Goal: Information Seeking & Learning: Check status

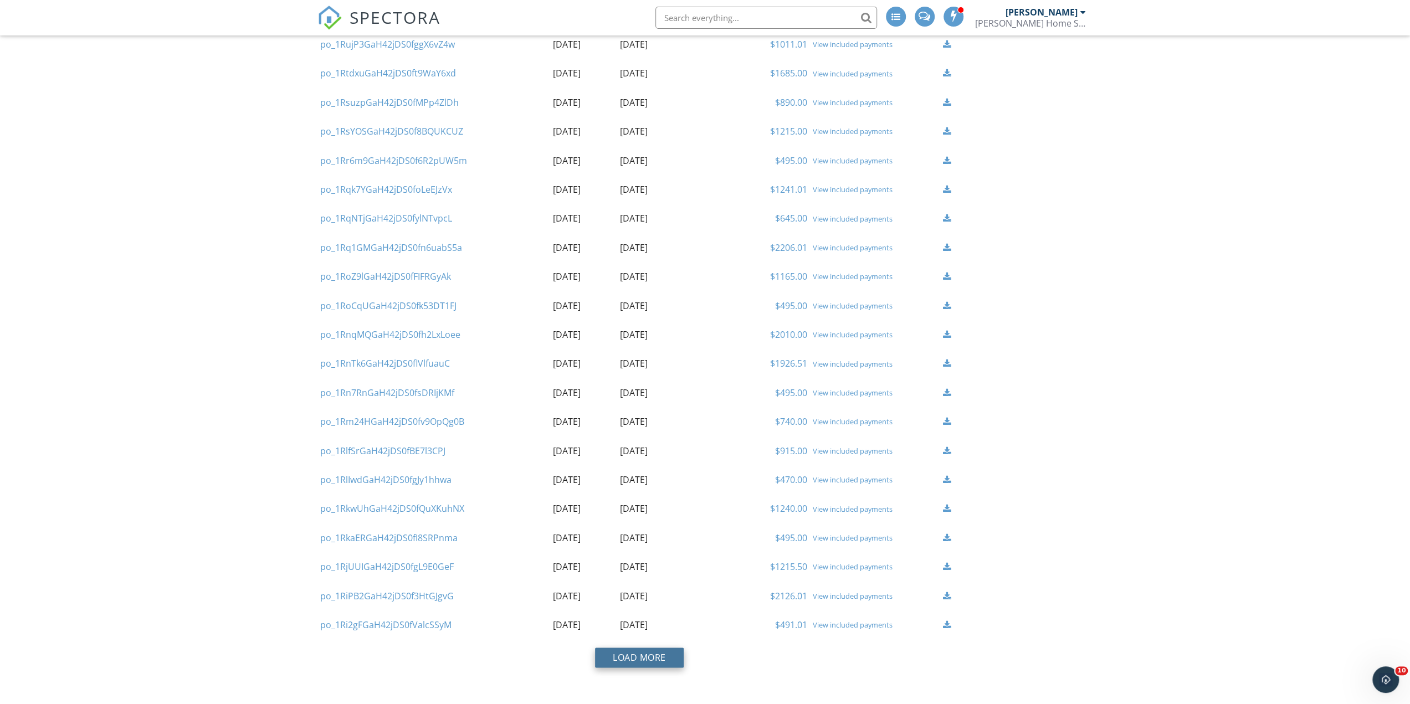
click at [620, 660] on button "Load More" at bounding box center [639, 658] width 89 height 20
click at [846, 361] on link "View included payments" at bounding box center [855, 363] width 80 height 10
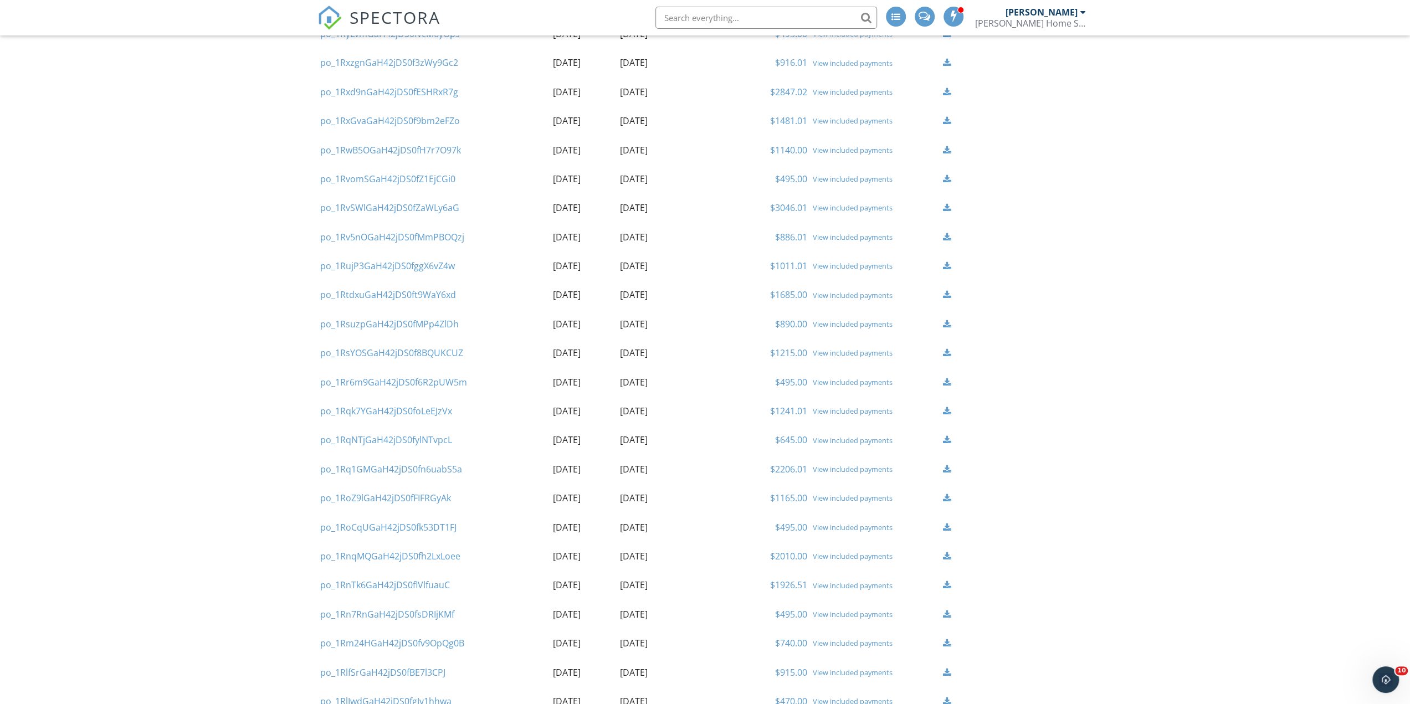
scroll to position [961, 0]
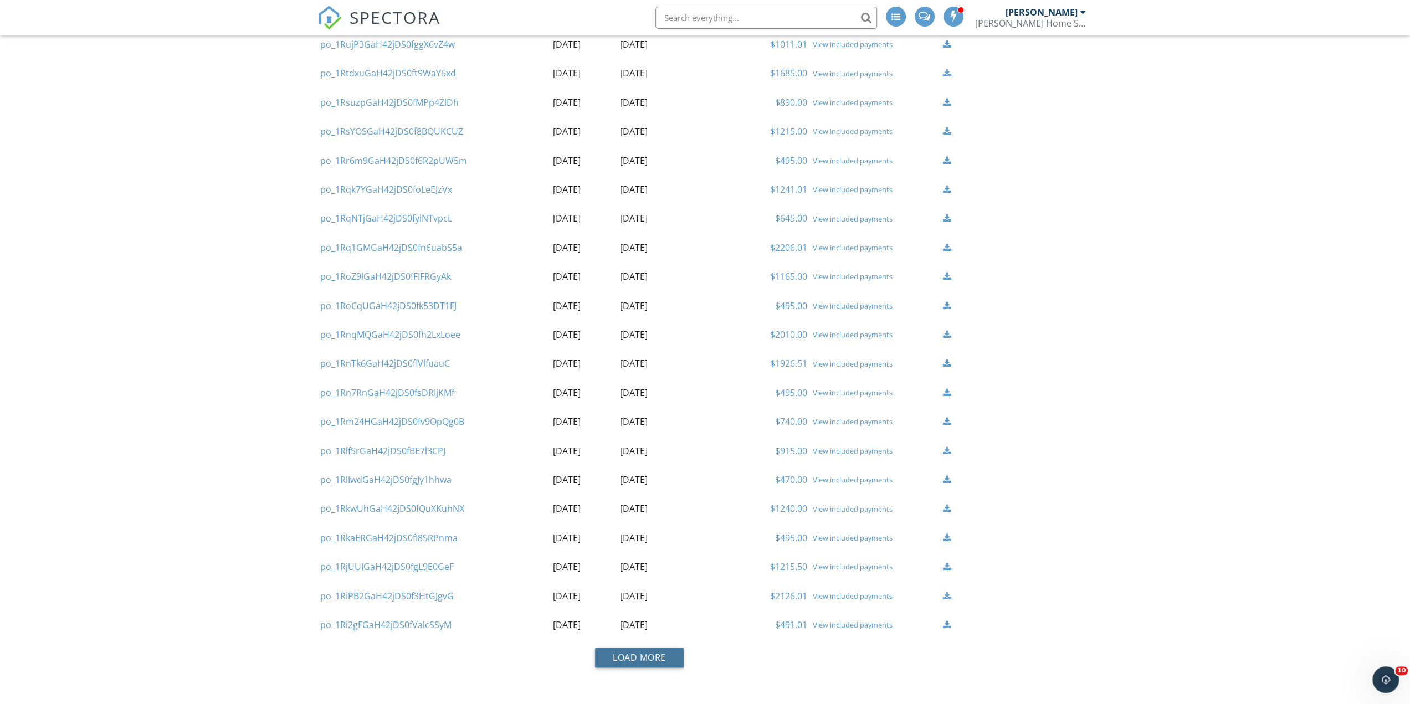
click at [628, 658] on button "Load More" at bounding box center [639, 658] width 89 height 20
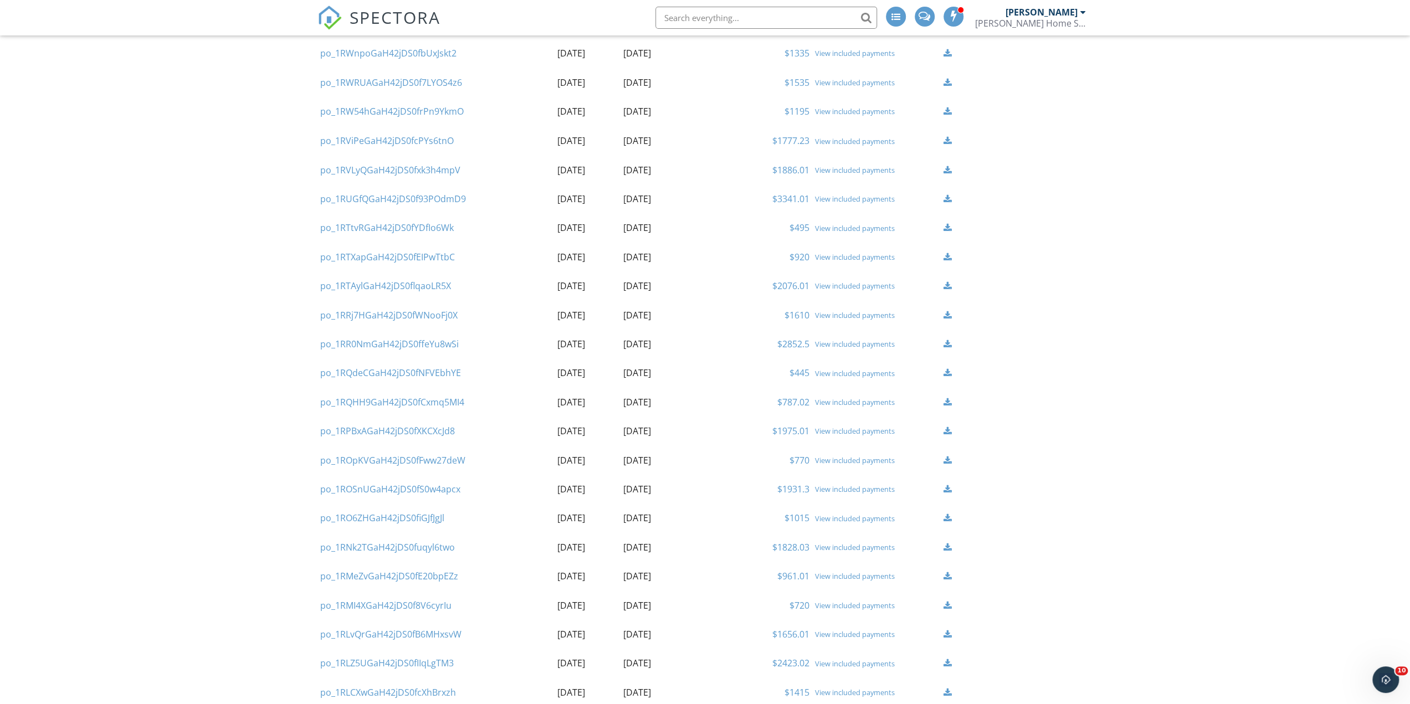
scroll to position [2041, 0]
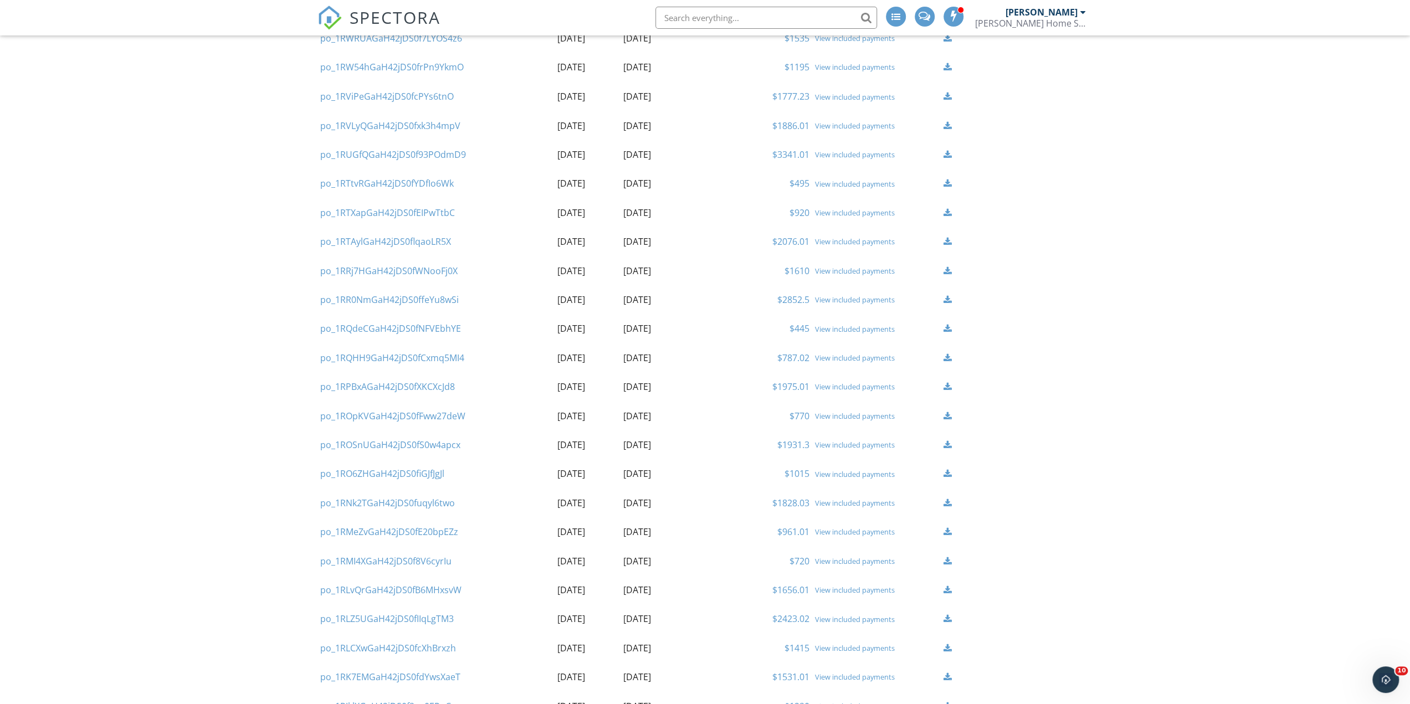
click at [856, 564] on link "View included payments" at bounding box center [855, 561] width 80 height 10
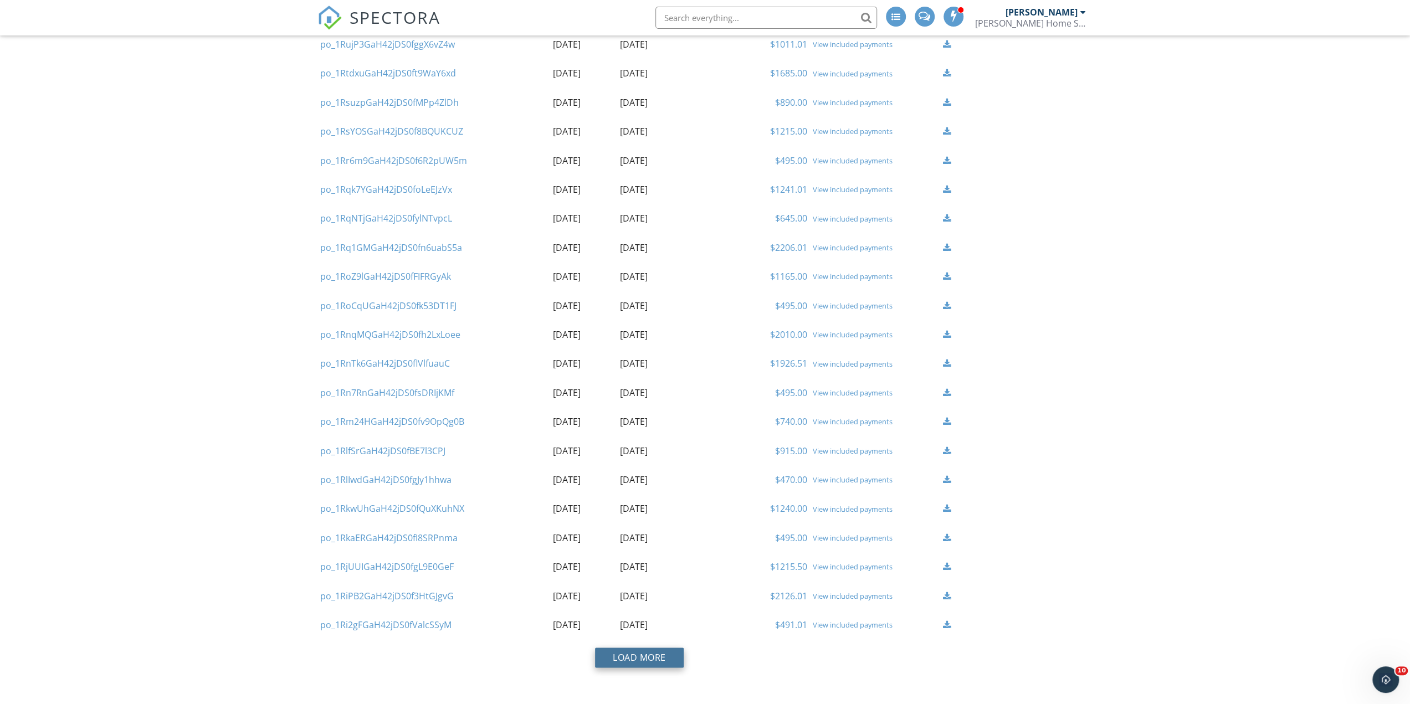
click at [645, 656] on button "Load More" at bounding box center [639, 658] width 89 height 20
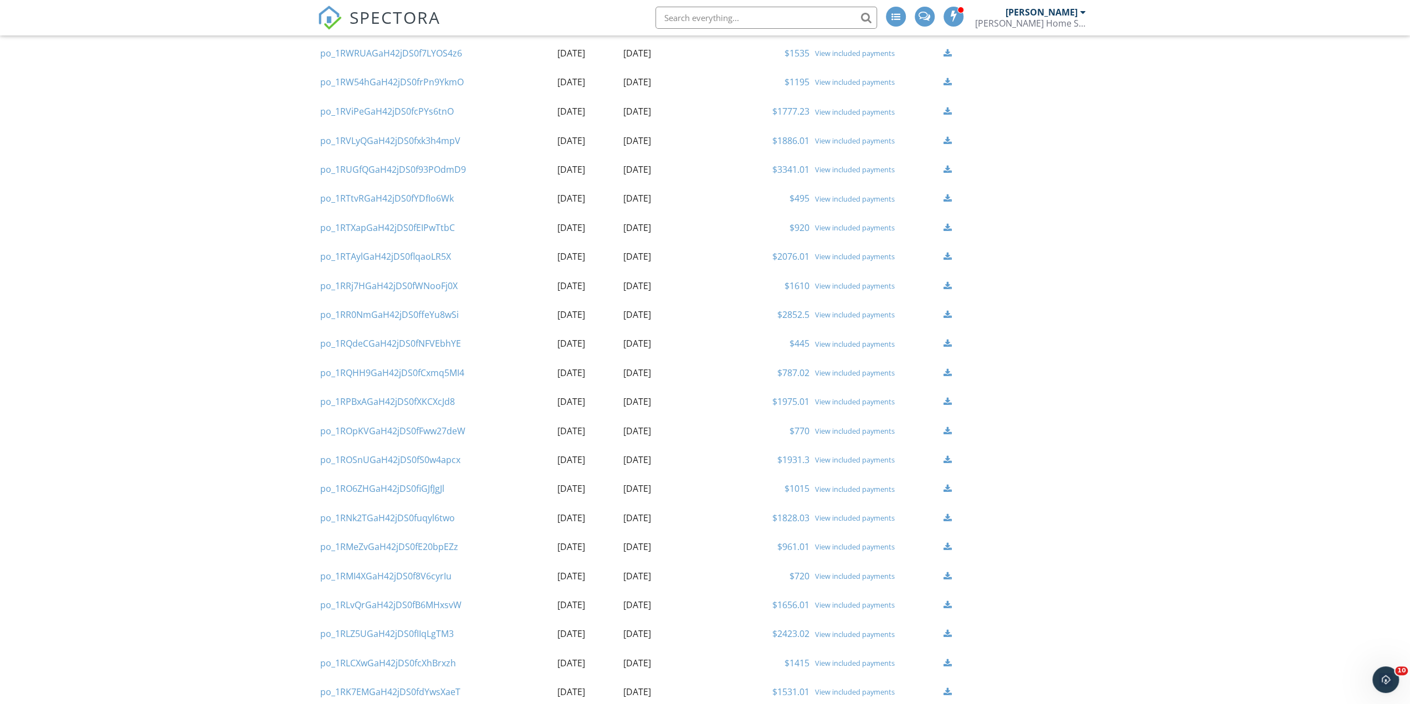
scroll to position [2096, 0]
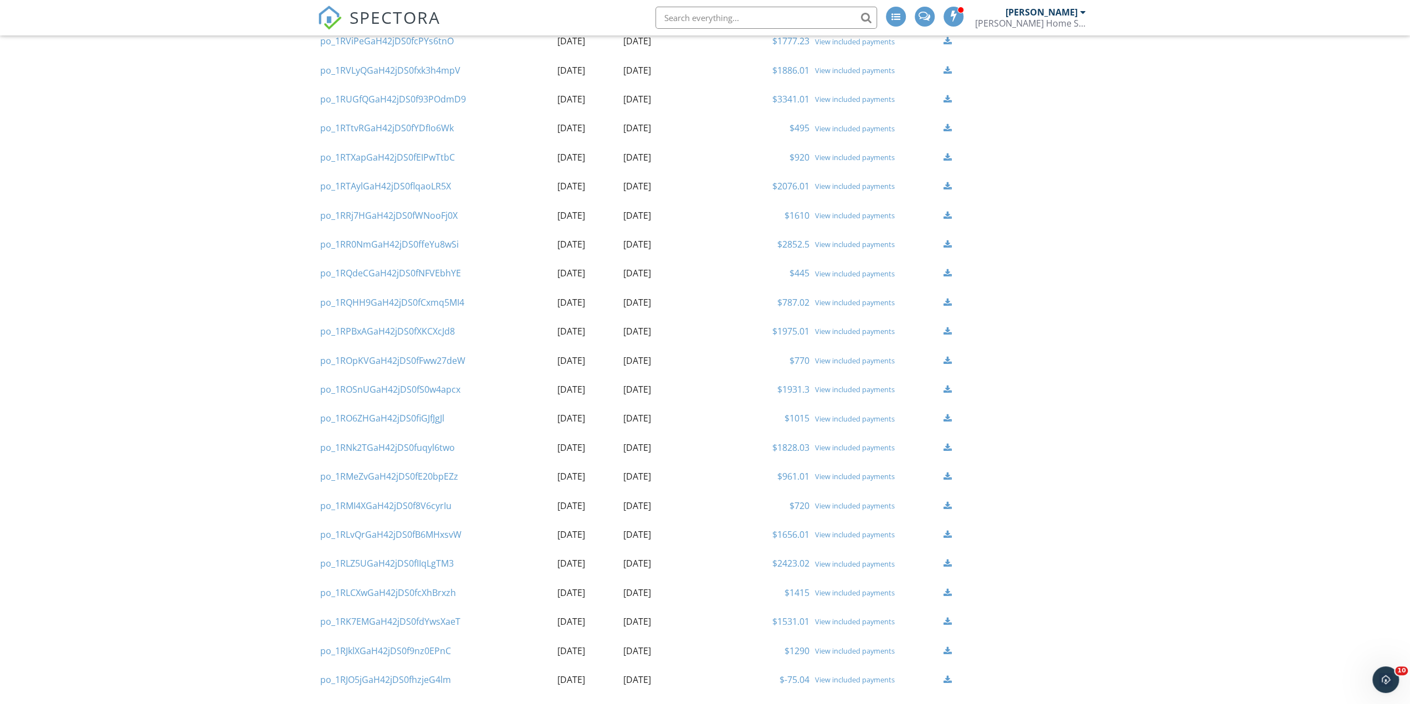
click at [848, 355] on link "View included payments" at bounding box center [855, 360] width 80 height 10
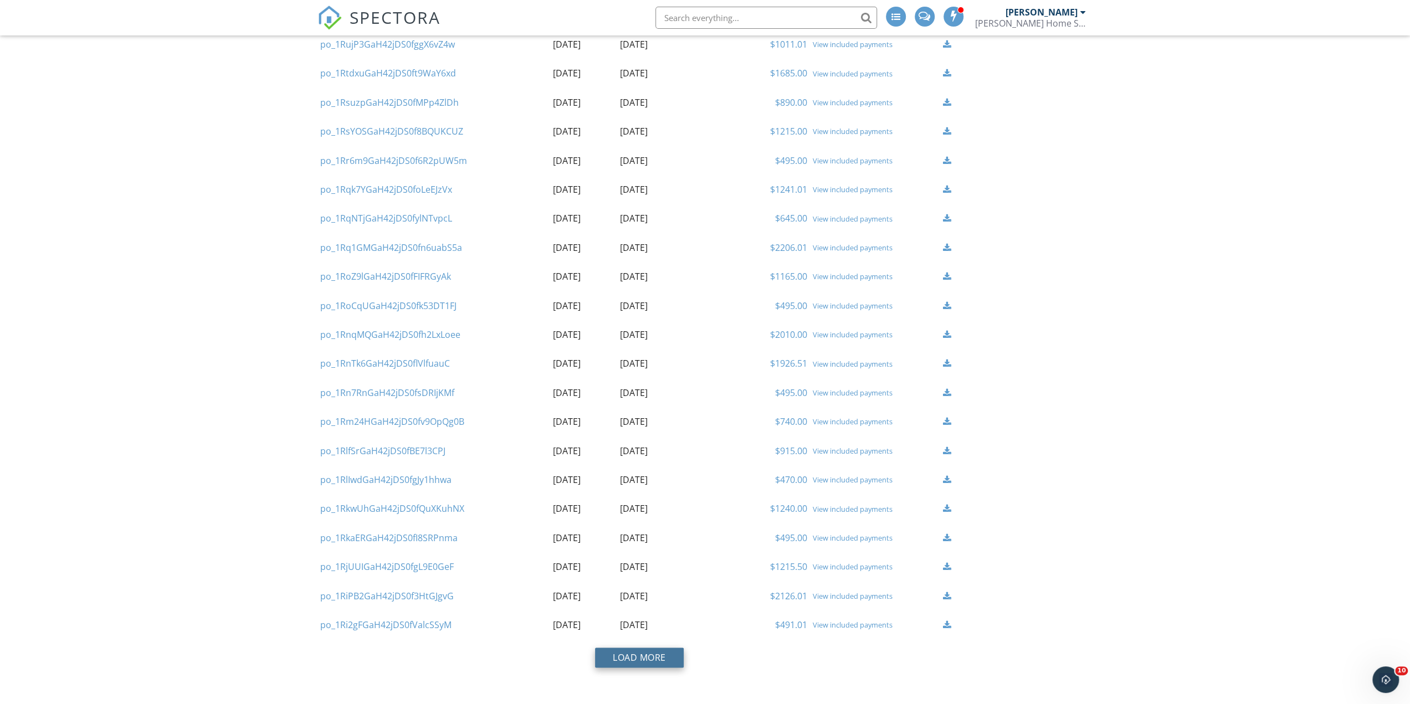
click at [661, 657] on button "Load More" at bounding box center [639, 658] width 89 height 20
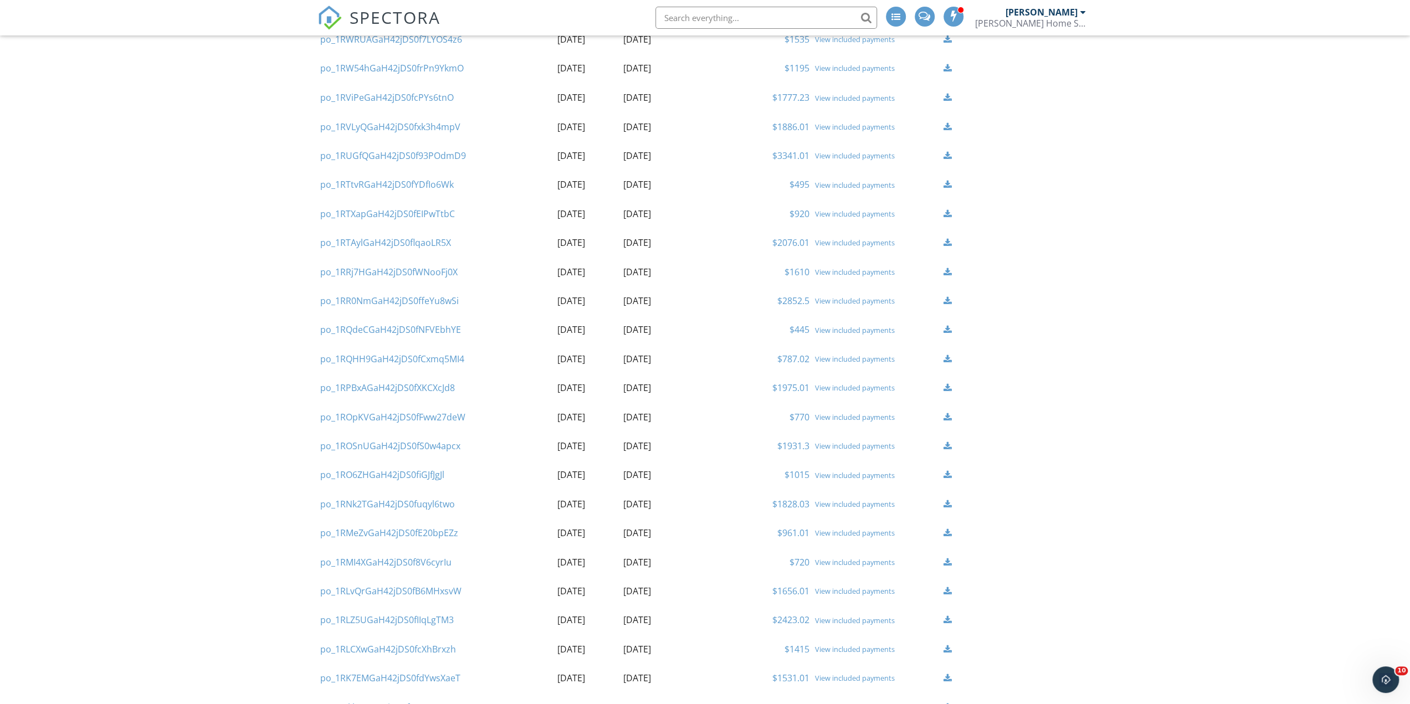
scroll to position [2041, 0]
click at [859, 325] on link "View included payments" at bounding box center [855, 329] width 80 height 10
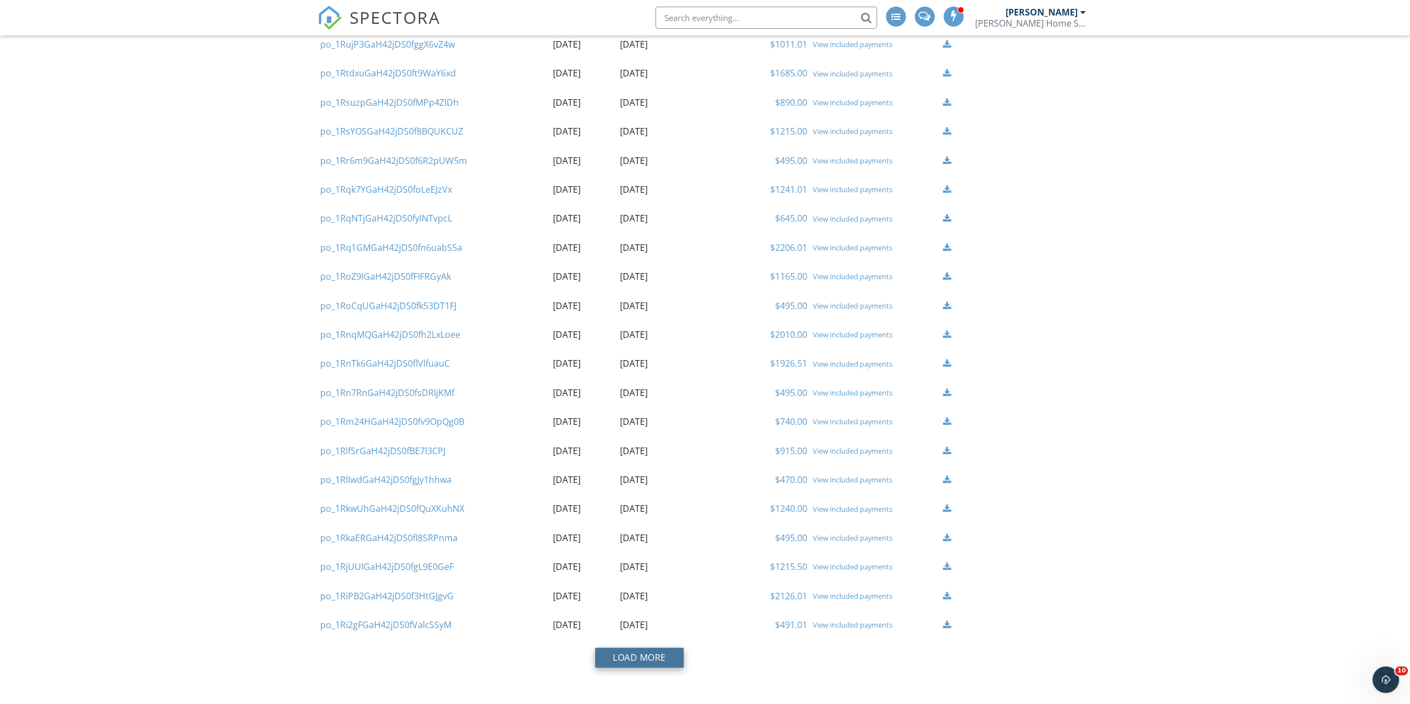
click at [668, 659] on button "Load More" at bounding box center [639, 658] width 89 height 20
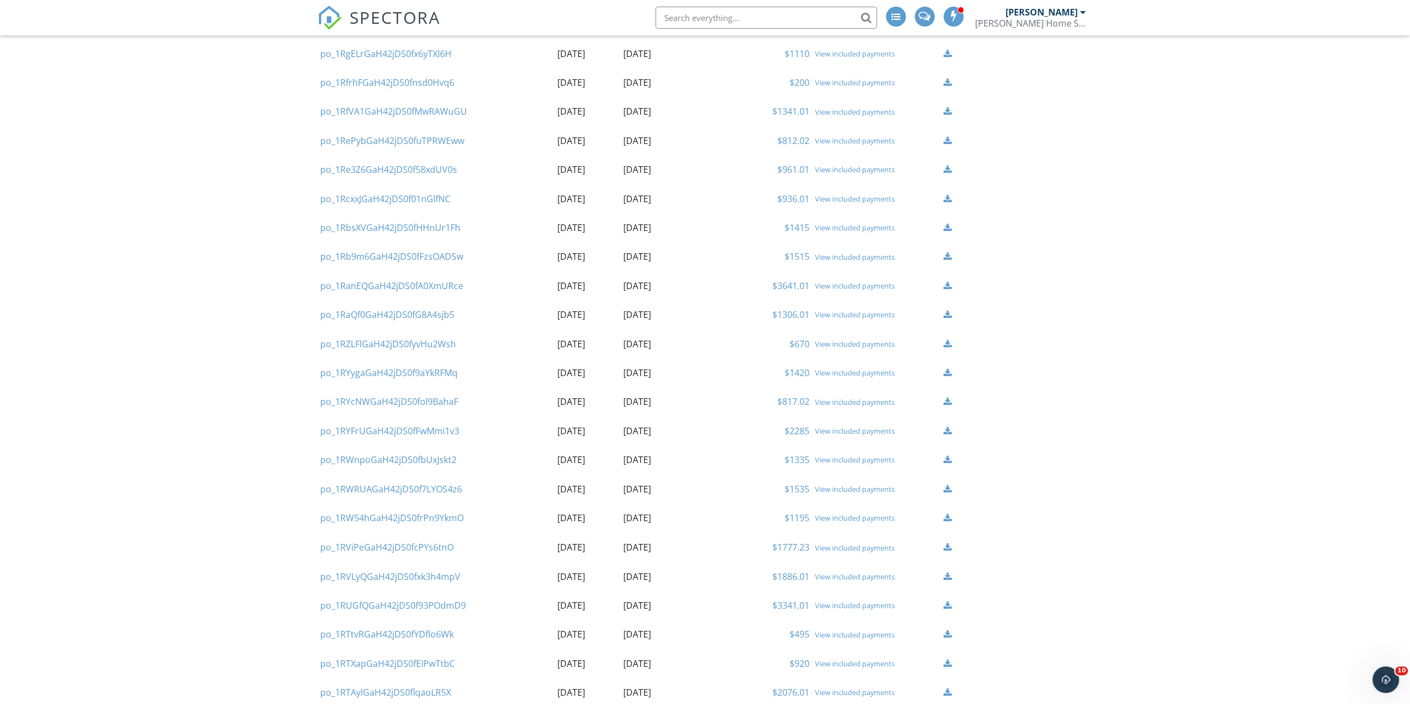
scroll to position [1708, 0]
click at [841, 545] on link "View included payments" at bounding box center [855, 545] width 80 height 10
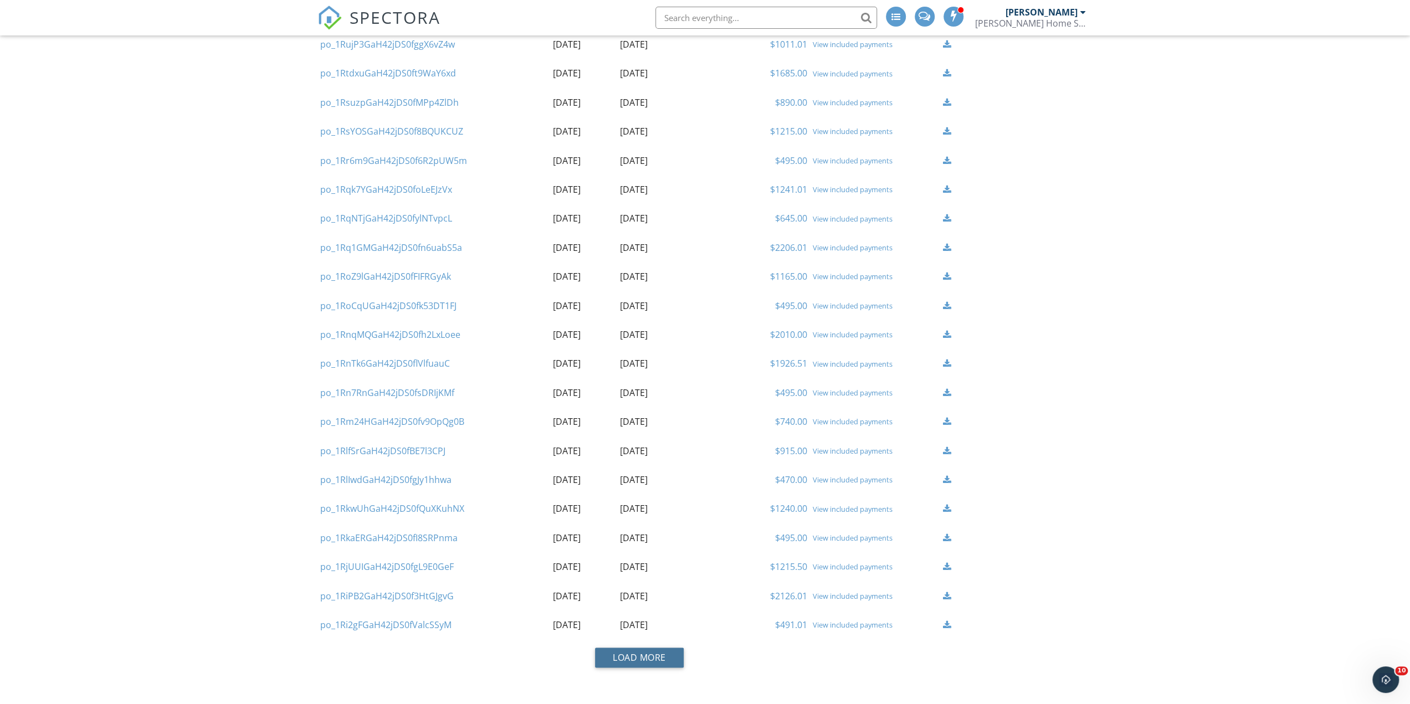
click at [636, 655] on button "Load More" at bounding box center [639, 658] width 89 height 20
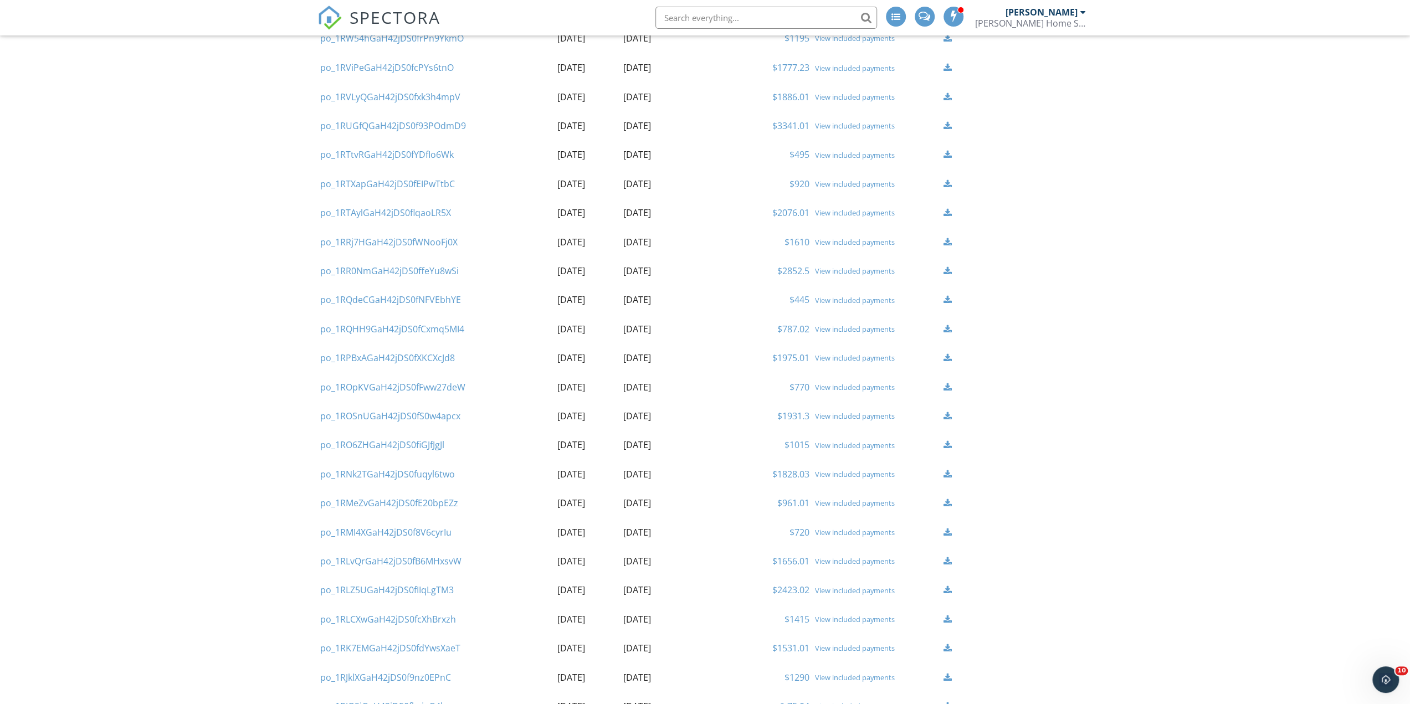
scroll to position [2152, 0]
click at [852, 418] on link "View included payments" at bounding box center [855, 420] width 80 height 10
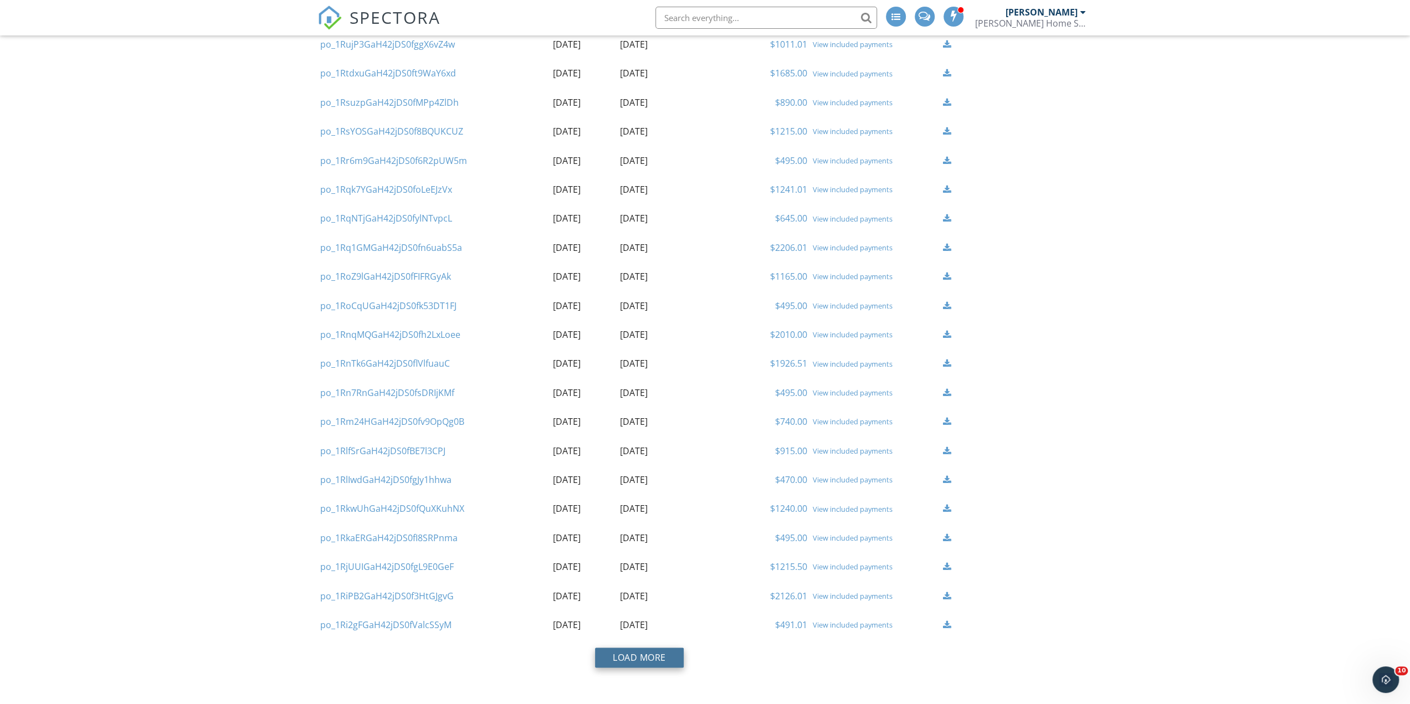
click at [656, 656] on button "Load More" at bounding box center [639, 658] width 89 height 20
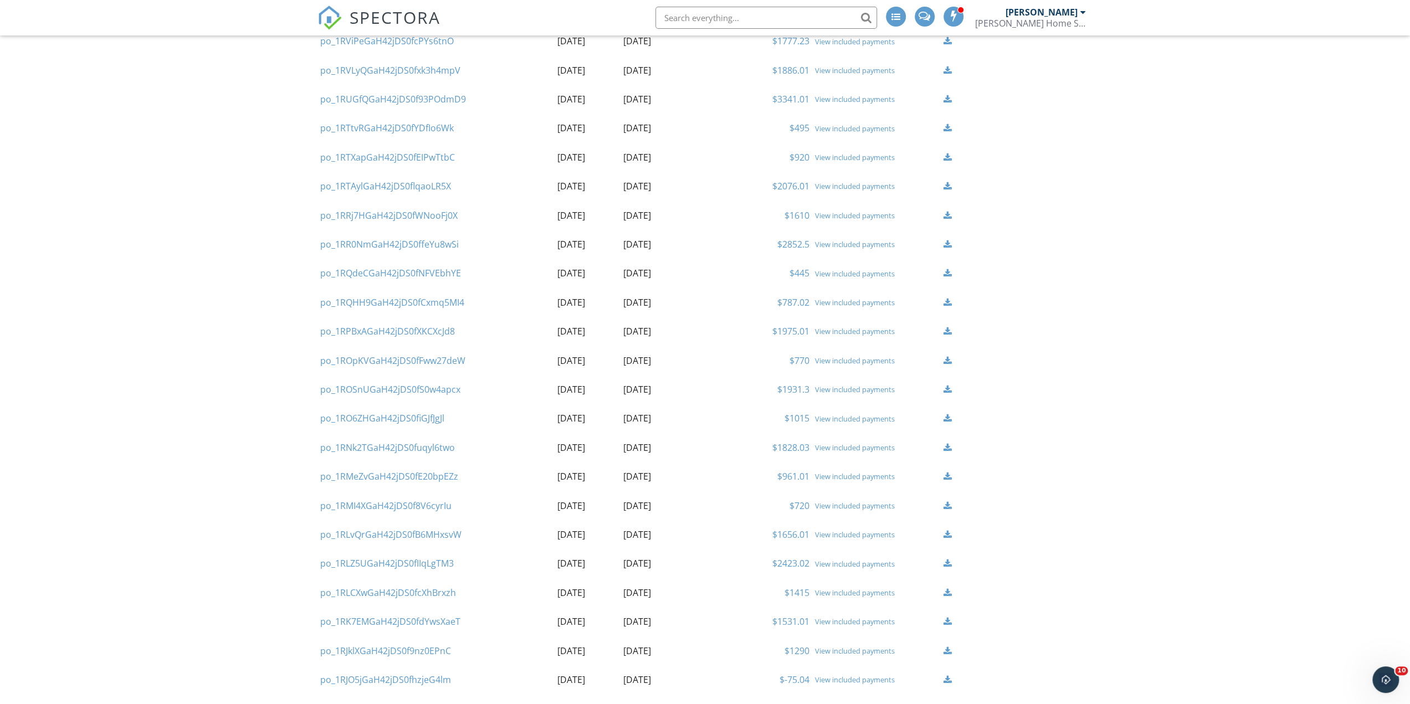
click at [836, 592] on link "View included payments" at bounding box center [855, 592] width 80 height 10
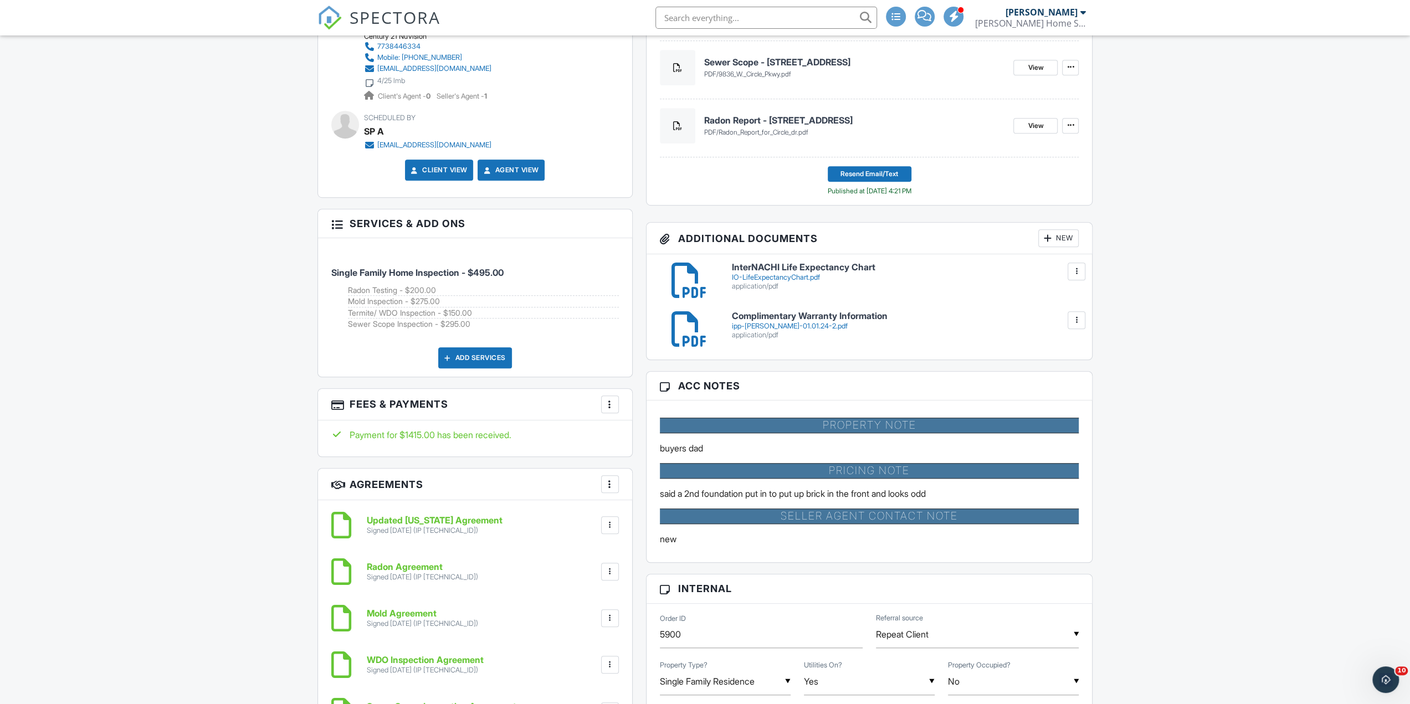
scroll to position [609, 0]
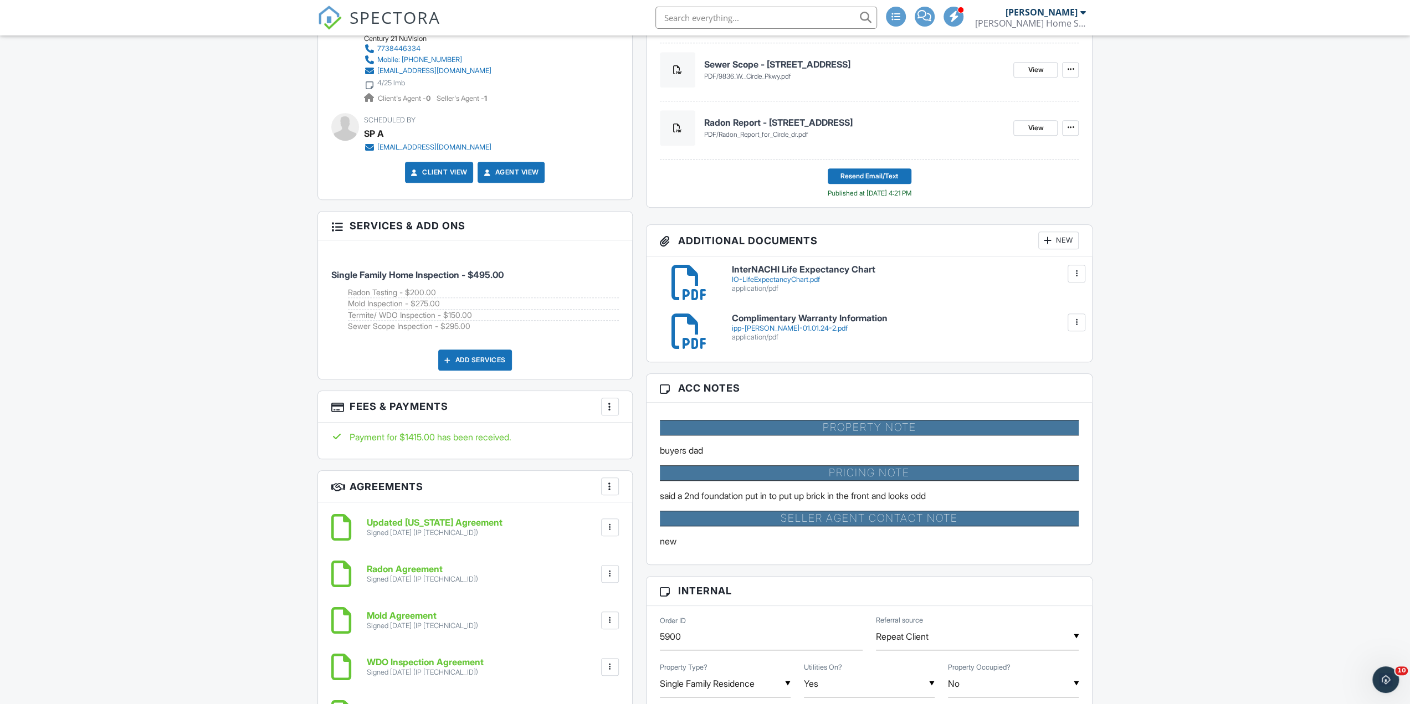
click at [606, 407] on div at bounding box center [609, 406] width 11 height 11
click at [643, 488] on li "View Invoice" at bounding box center [666, 496] width 116 height 28
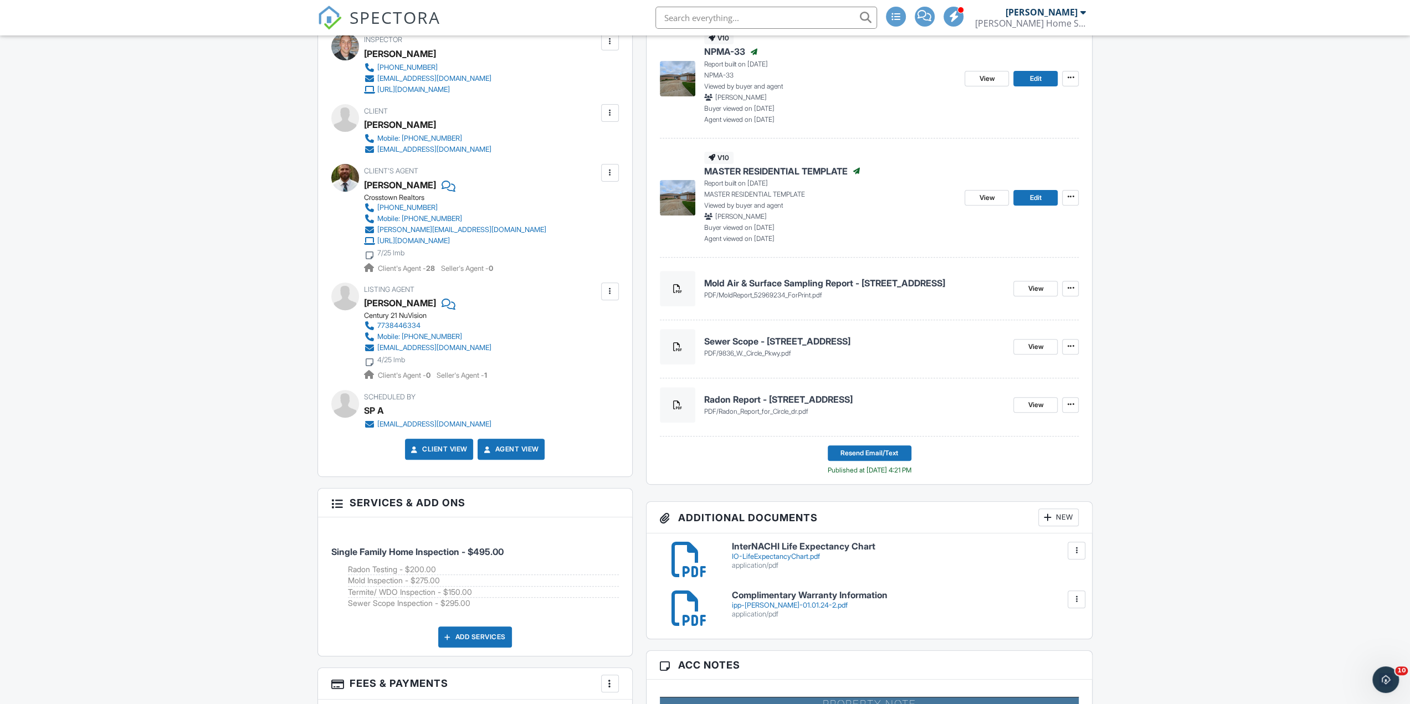
scroll to position [111, 0]
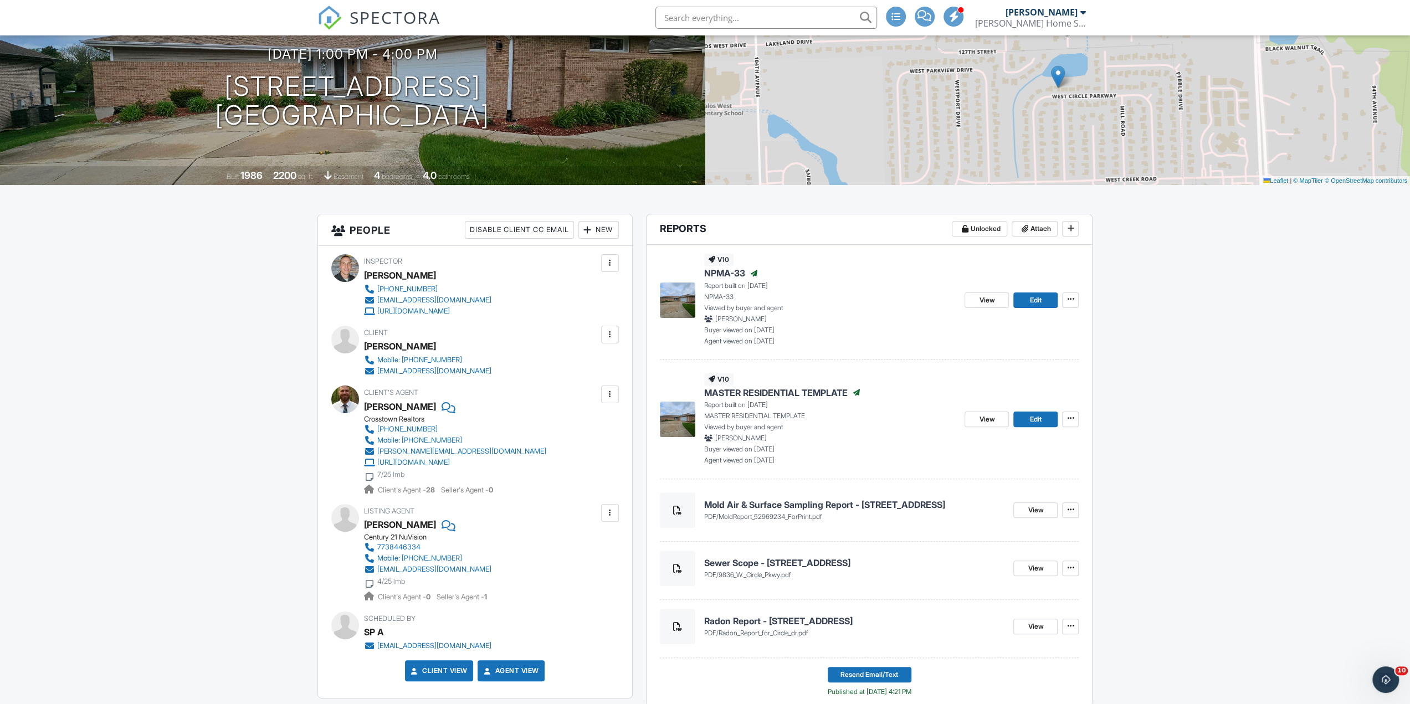
click at [734, 13] on input "text" at bounding box center [766, 18] width 222 height 22
type input "18900 loras"
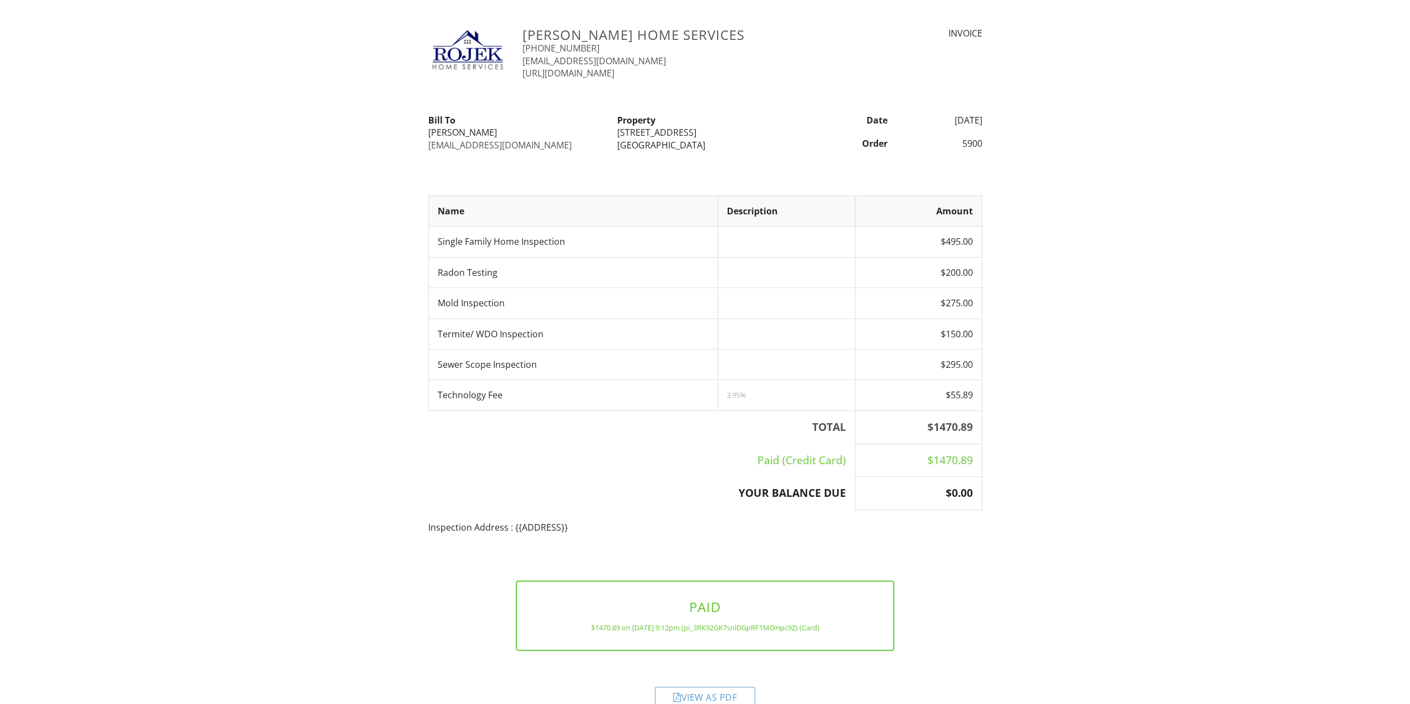
scroll to position [28, 0]
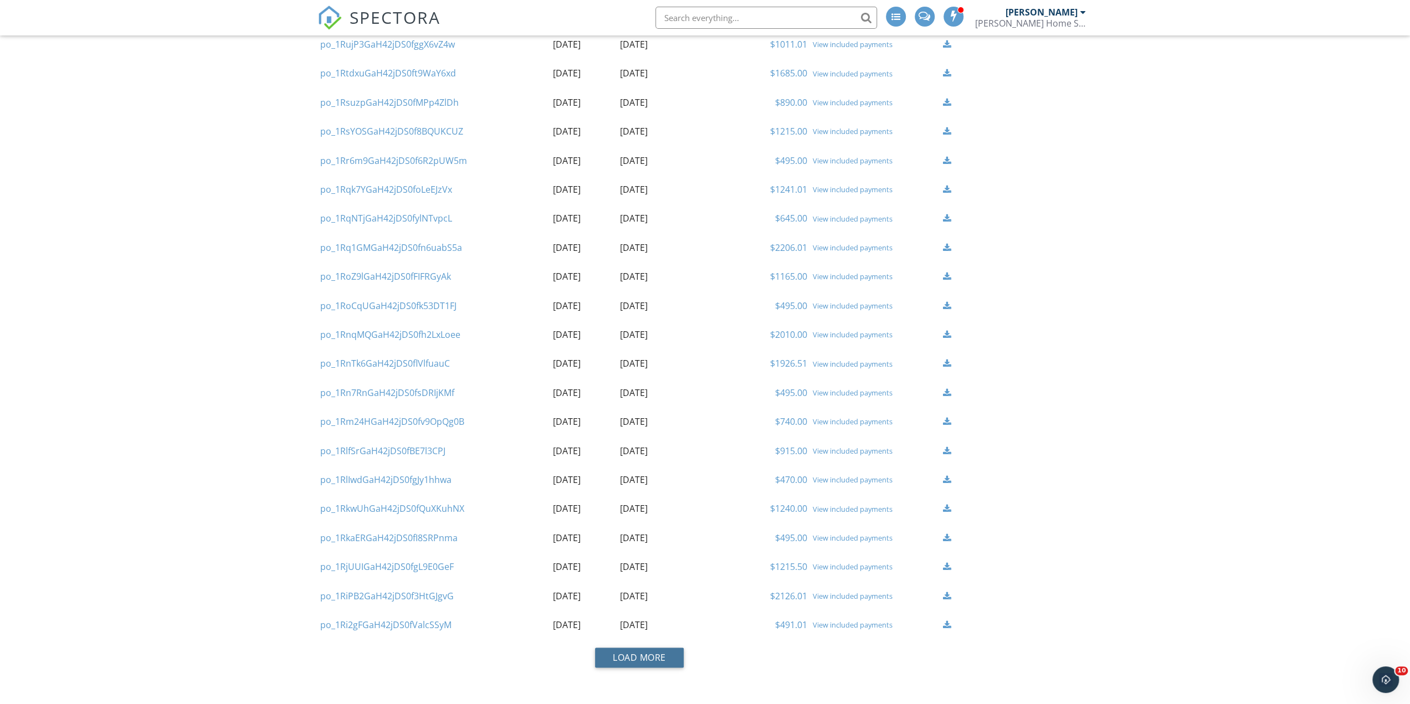
drag, startPoint x: 654, startPoint y: 656, endPoint x: 695, endPoint y: 645, distance: 42.5
click at [654, 656] on button "Load More" at bounding box center [639, 658] width 89 height 20
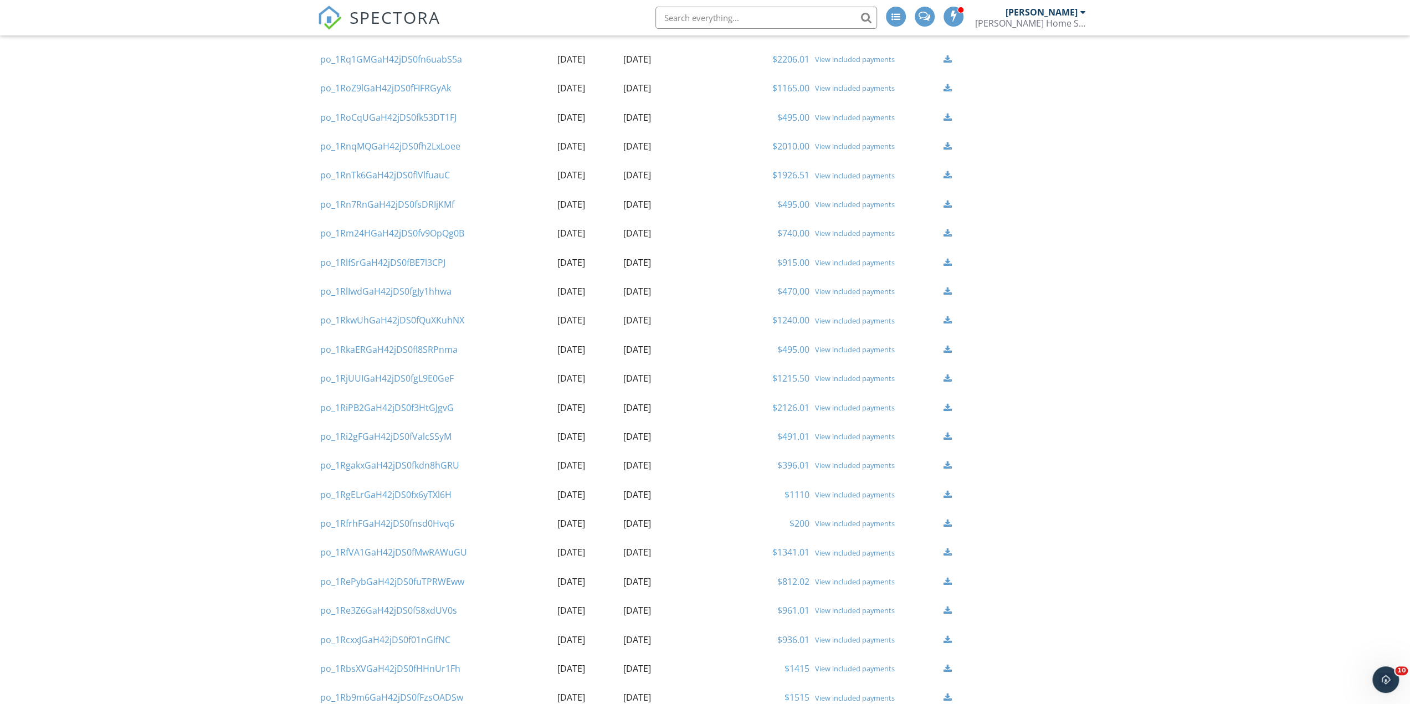
scroll to position [1210, 0]
click at [856, 519] on link "View included payments" at bounding box center [855, 521] width 80 height 10
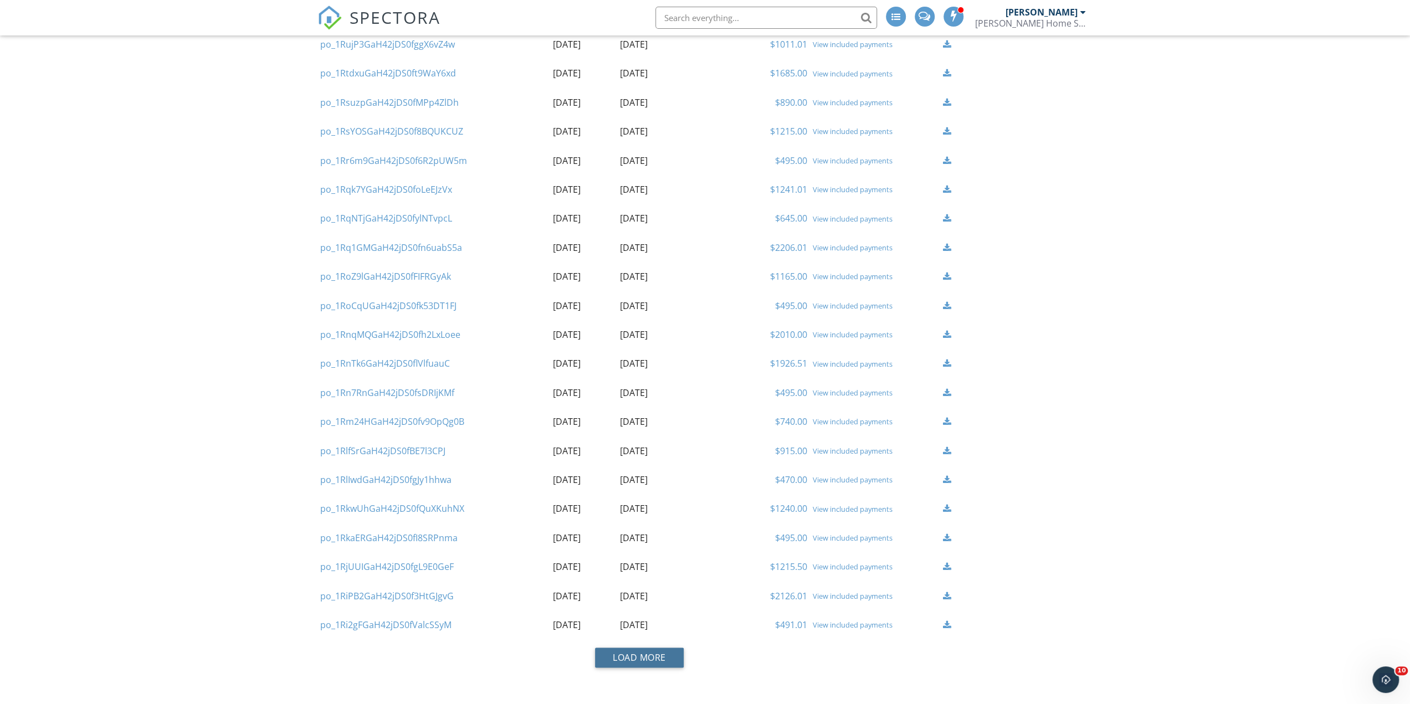
drag, startPoint x: 648, startPoint y: 658, endPoint x: 668, endPoint y: 645, distance: 23.7
click at [648, 658] on button "Load More" at bounding box center [639, 658] width 89 height 20
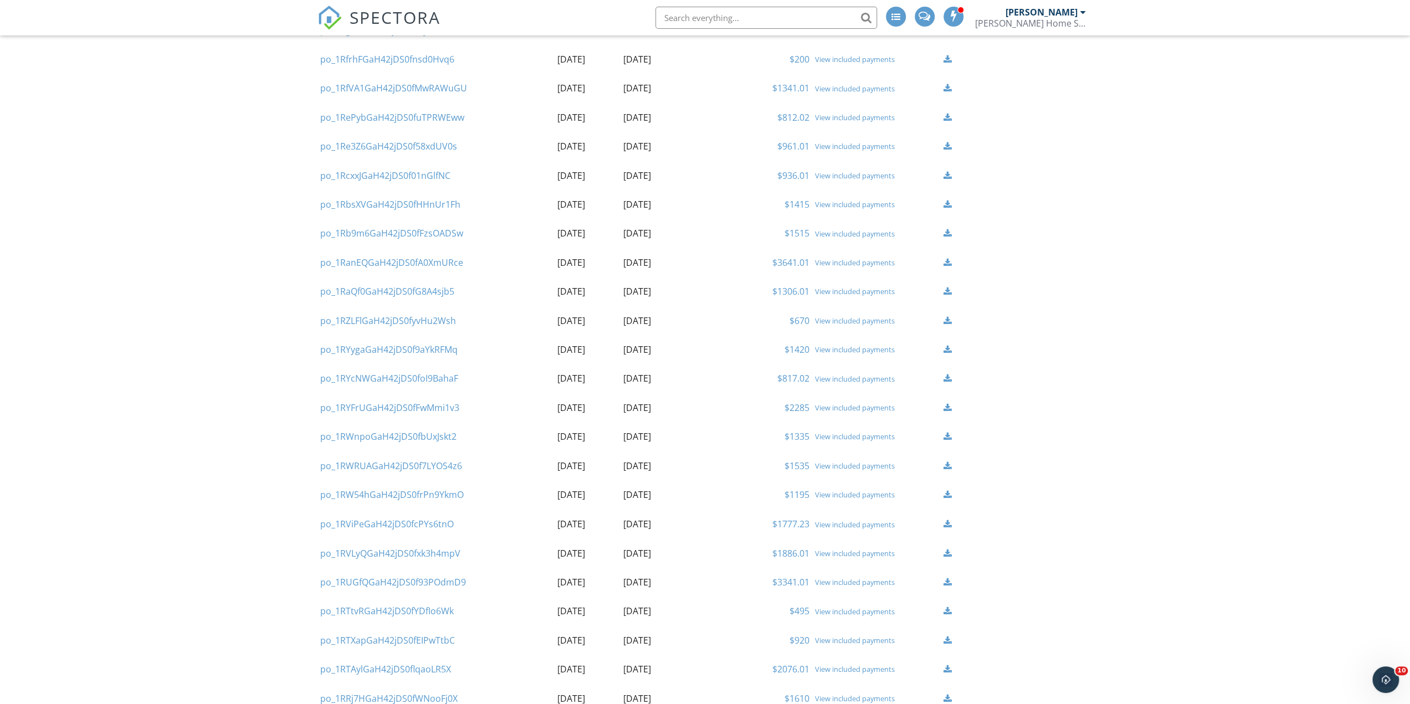
scroll to position [1764, 0]
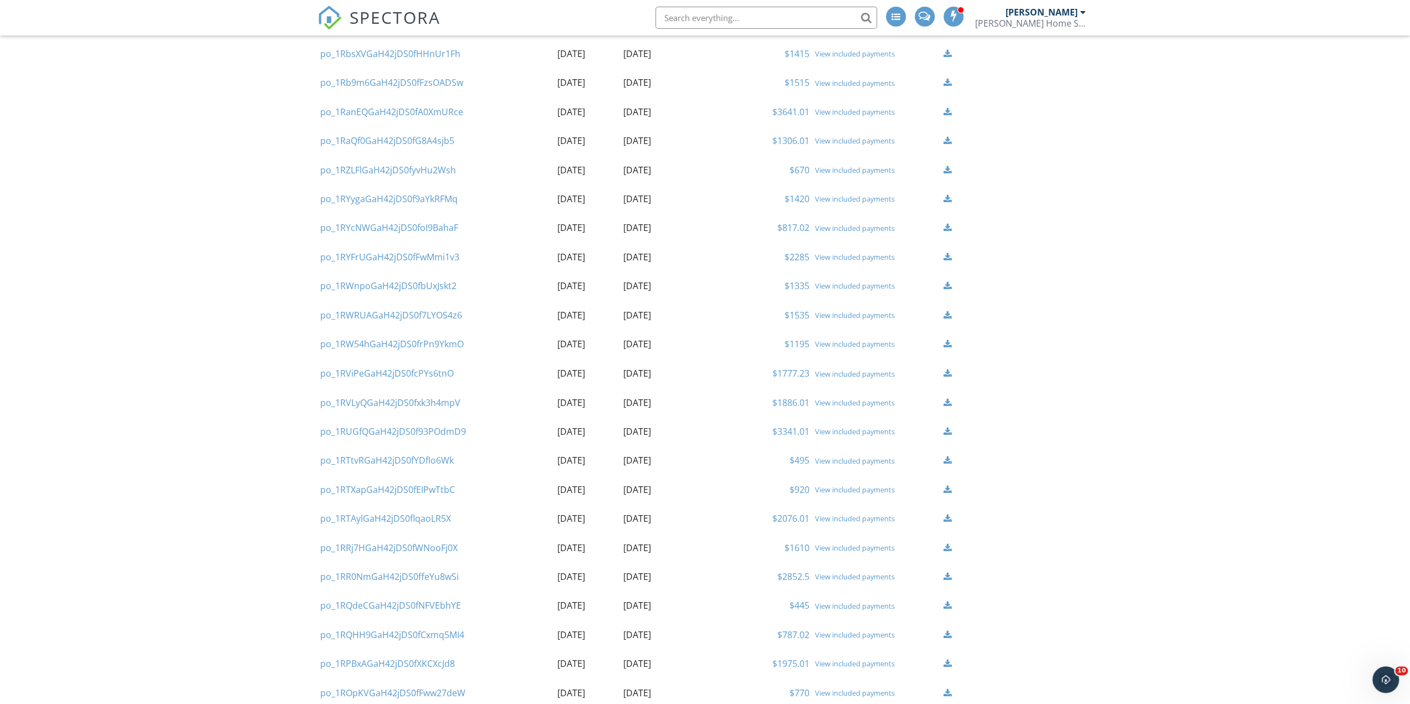
click at [869, 633] on link "View included payments" at bounding box center [855, 634] width 80 height 10
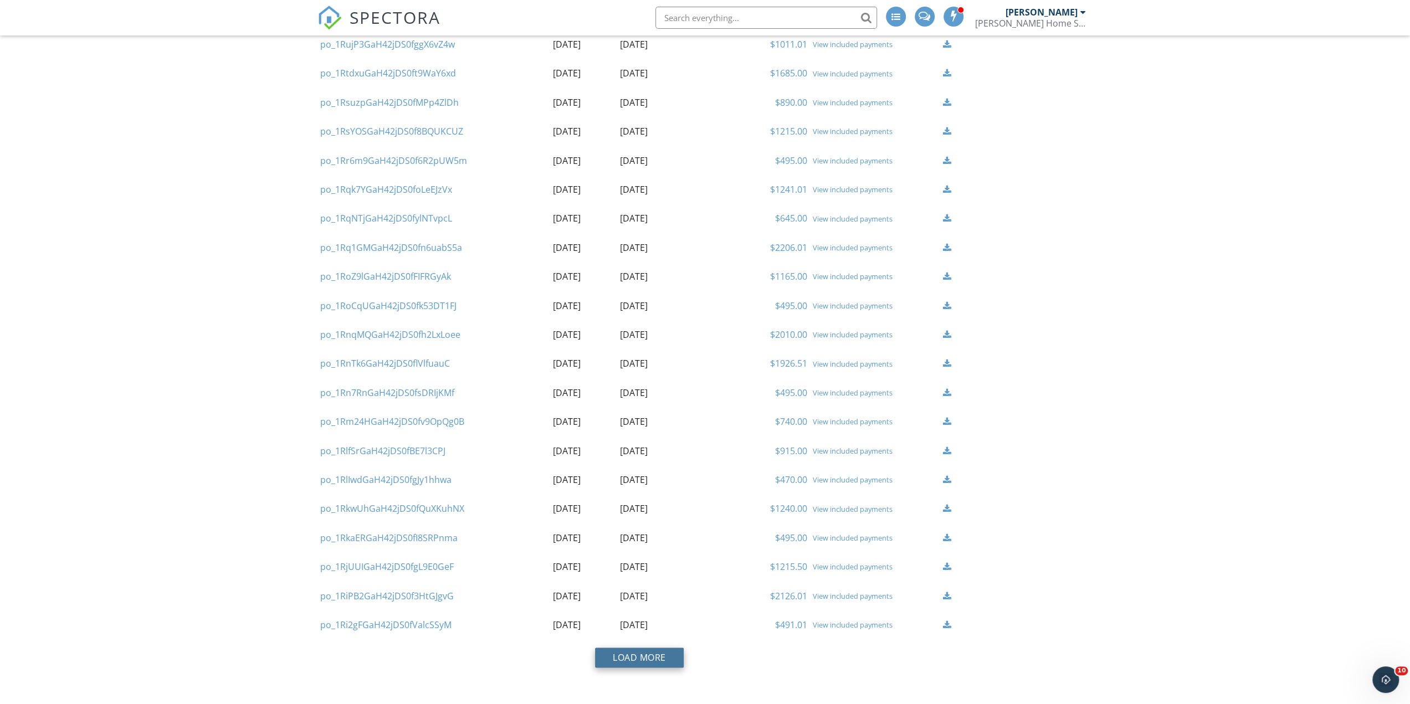
click at [659, 656] on button "Load More" at bounding box center [639, 658] width 89 height 20
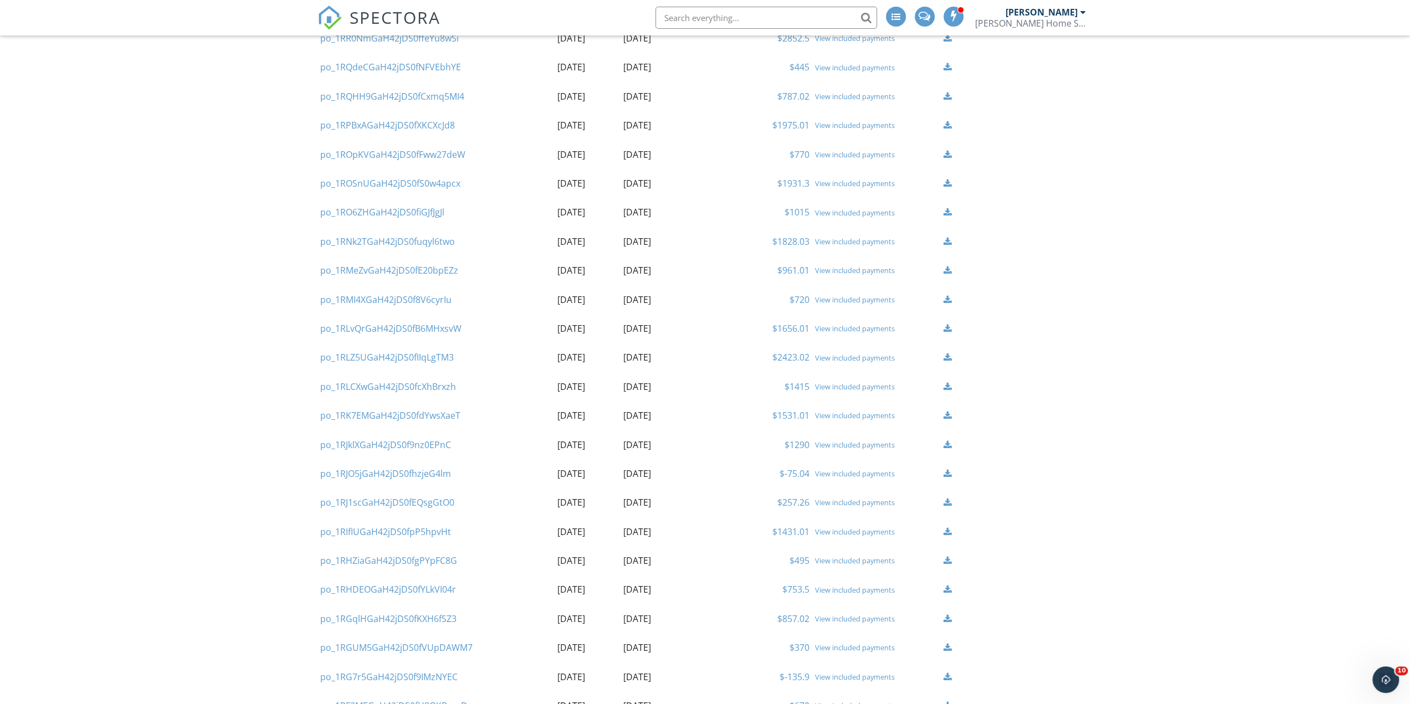
scroll to position [2301, 0]
click at [844, 355] on link "View included payments" at bounding box center [855, 358] width 80 height 10
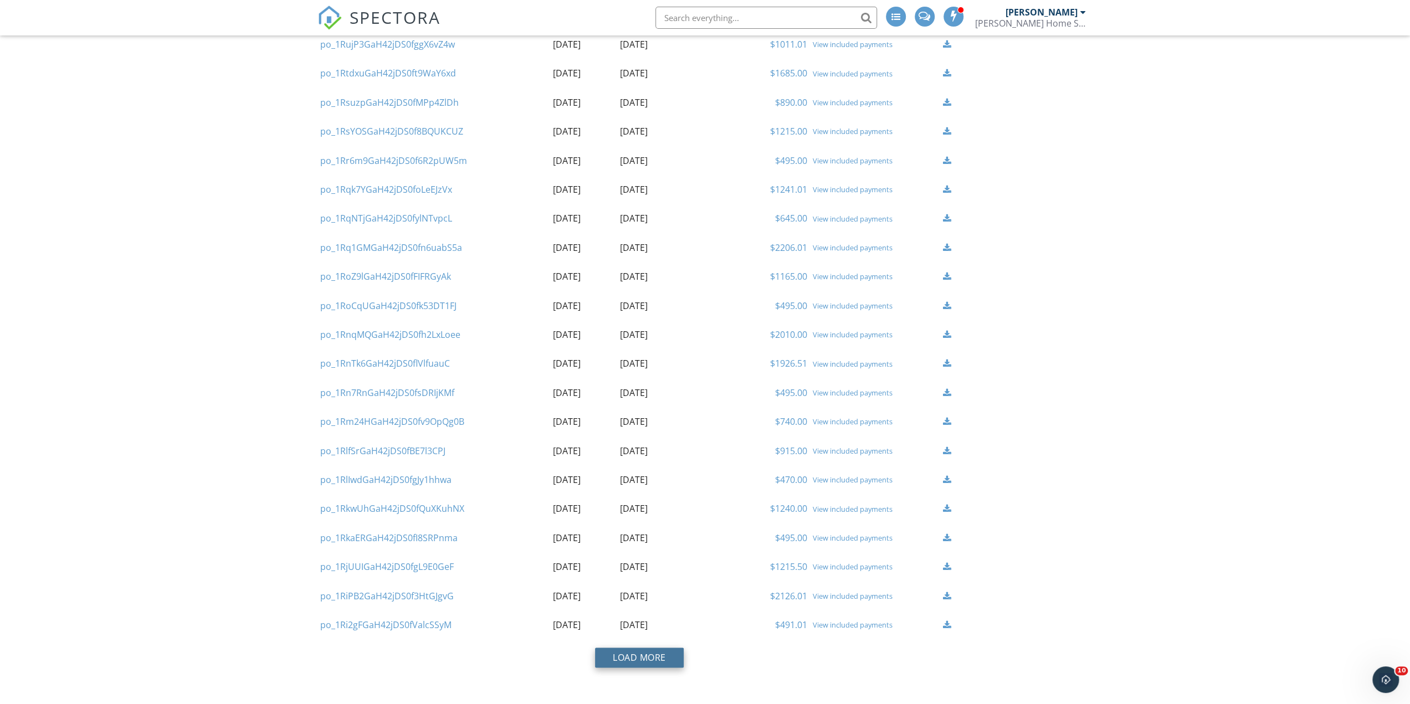
click at [612, 662] on button "Load More" at bounding box center [639, 658] width 89 height 20
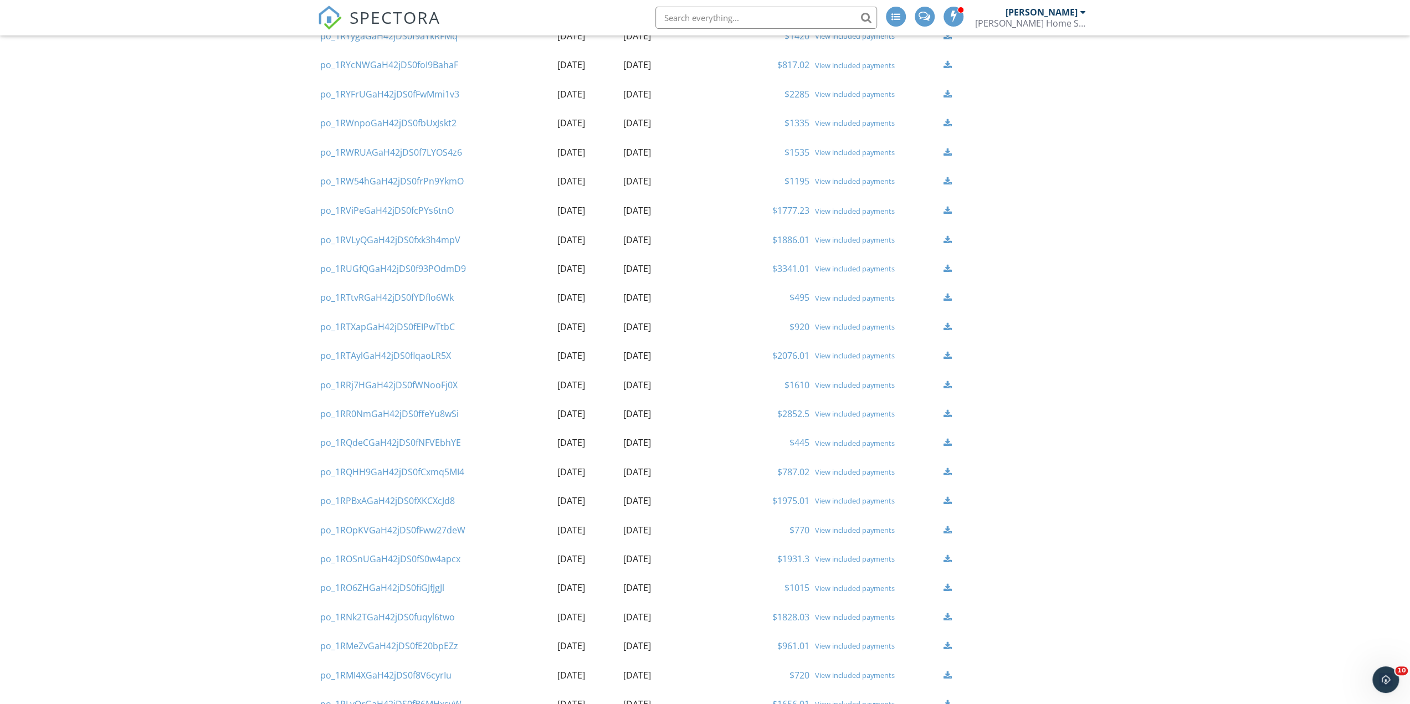
scroll to position [1985, 0]
click at [851, 643] on link "View included payments" at bounding box center [855, 645] width 80 height 10
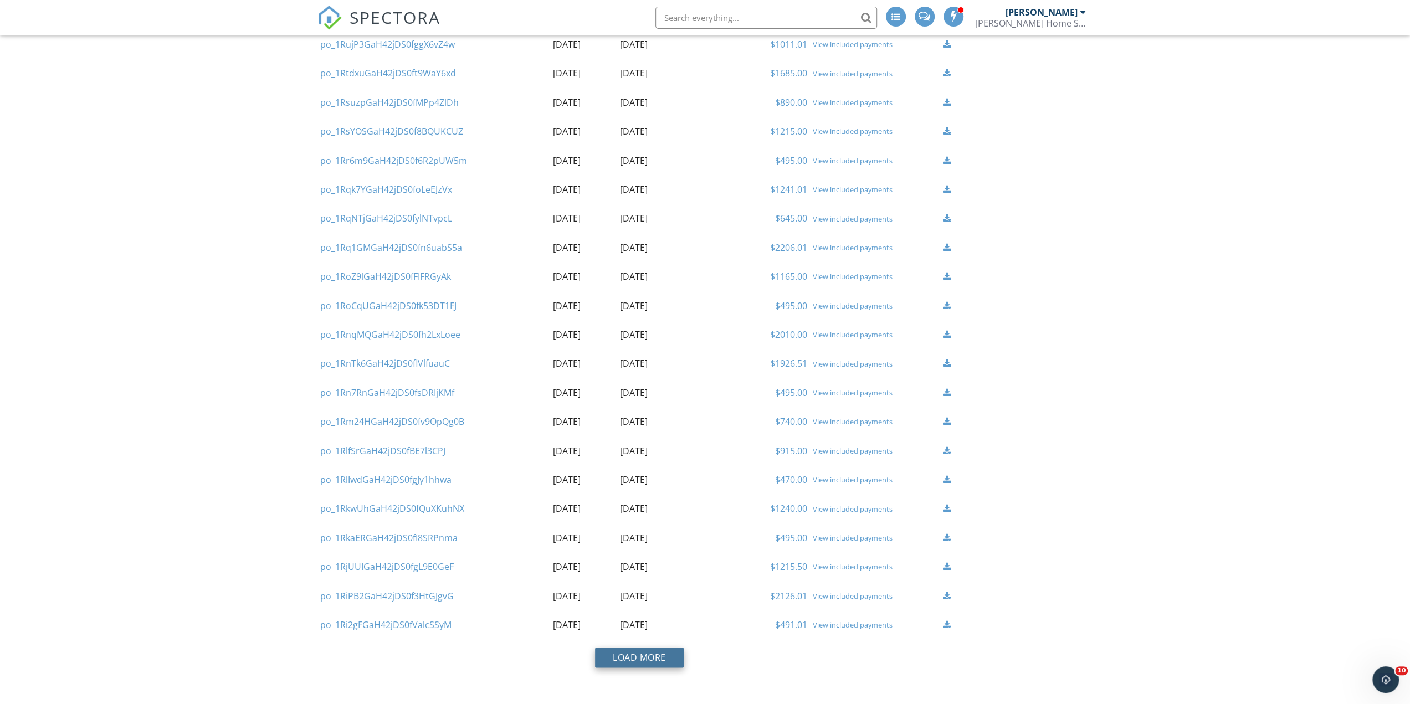
click at [671, 662] on button "Load More" at bounding box center [639, 658] width 89 height 20
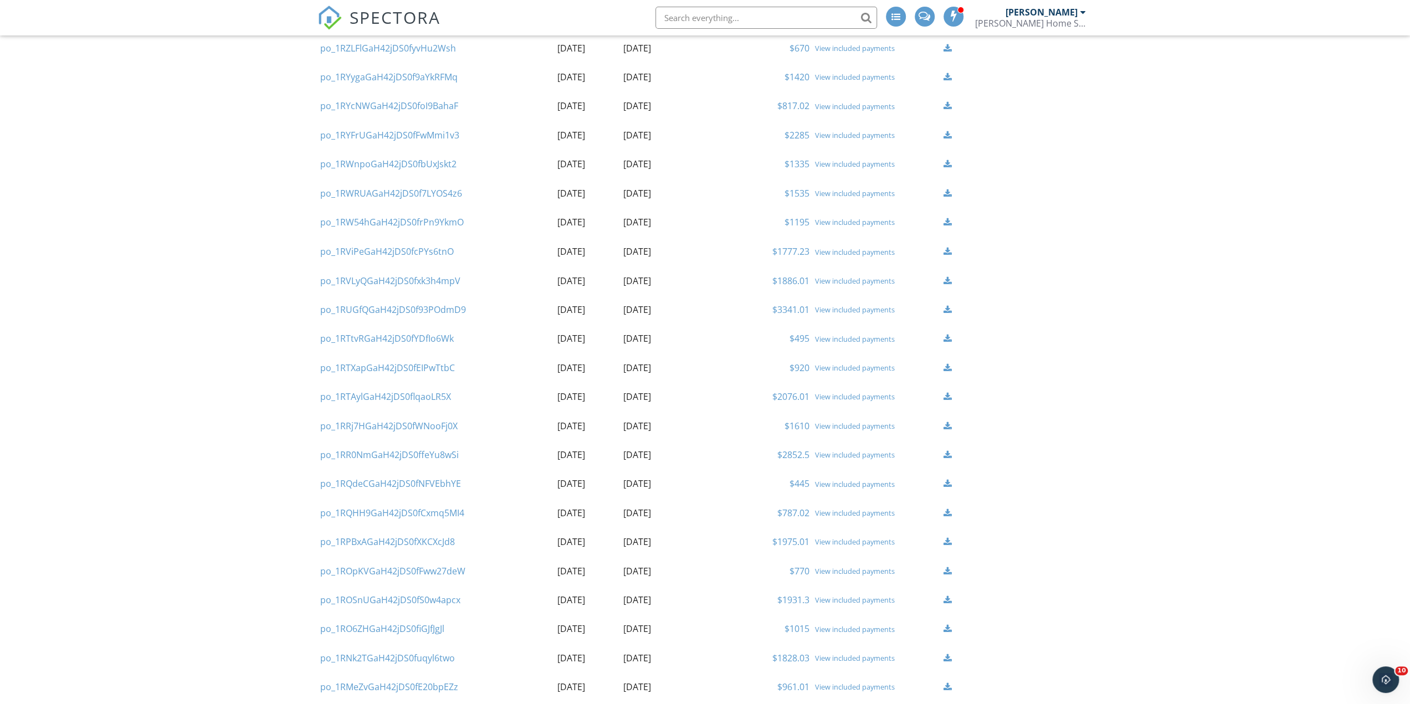
scroll to position [1930, 0]
click at [843, 614] on link "View included payments" at bounding box center [855, 613] width 80 height 10
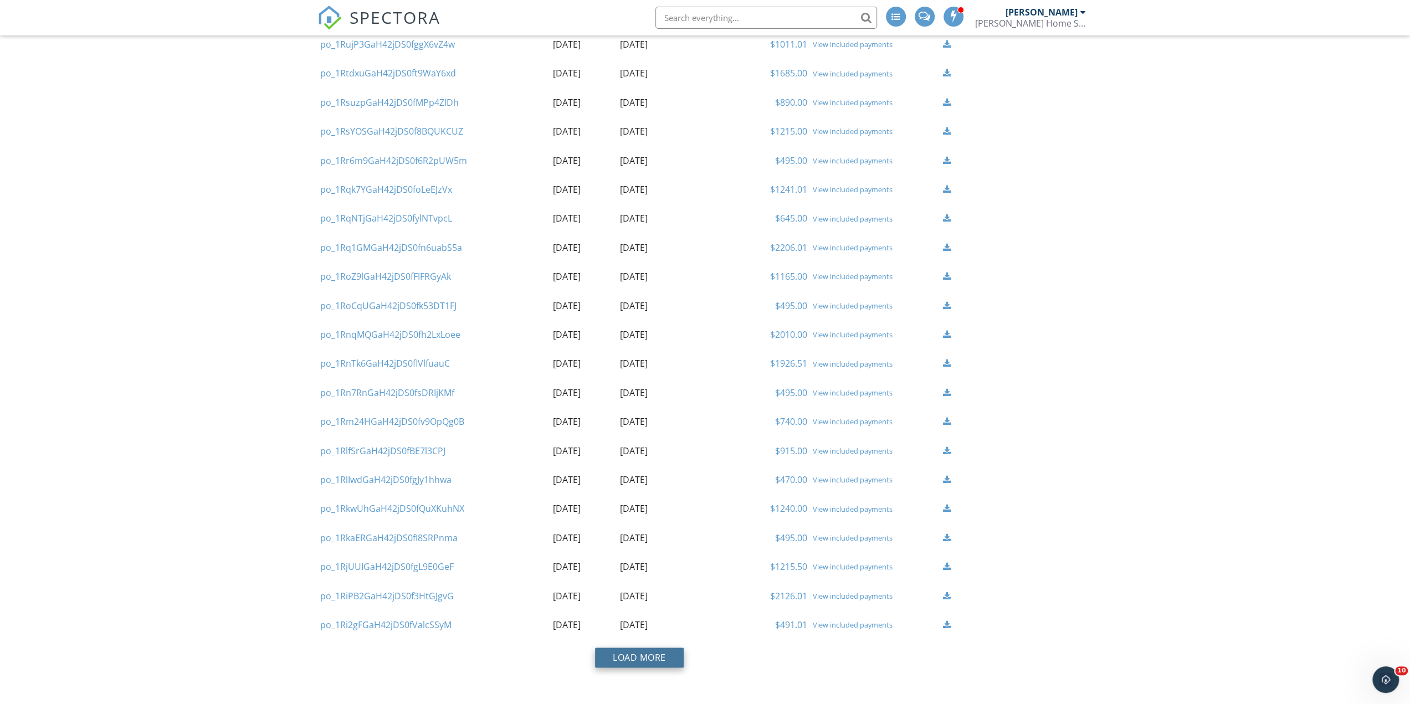
click at [623, 665] on button "Load More" at bounding box center [639, 658] width 89 height 20
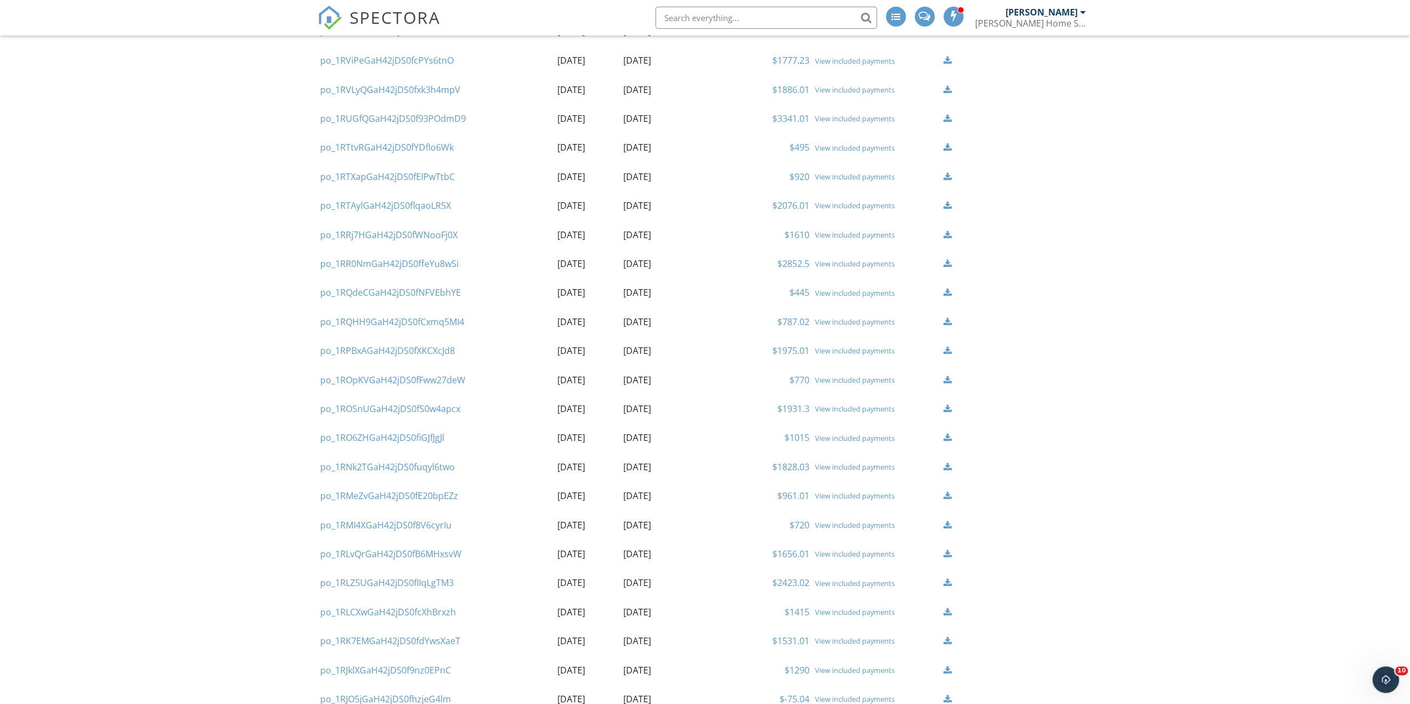
scroll to position [2152, 0]
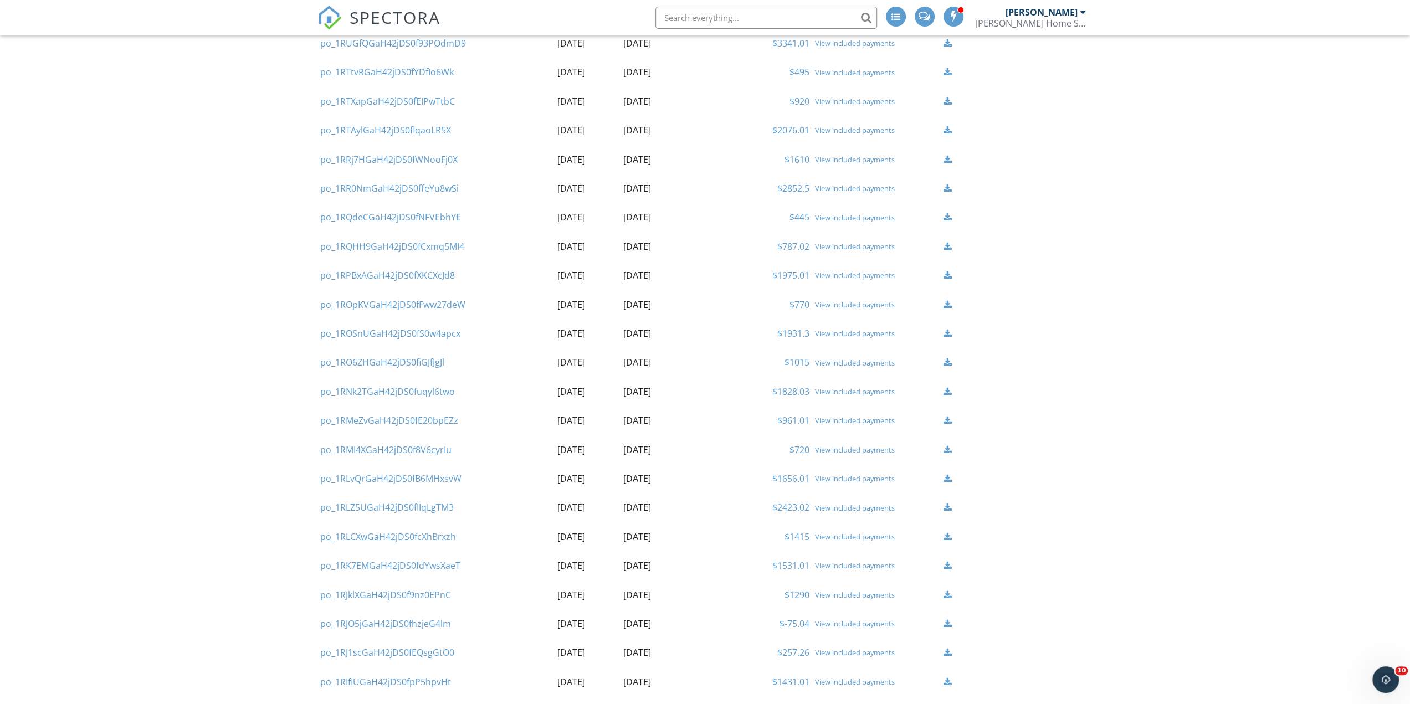
click at [875, 362] on link "View included payments" at bounding box center [855, 363] width 80 height 10
click at [641, 660] on button "Load More" at bounding box center [639, 658] width 89 height 20
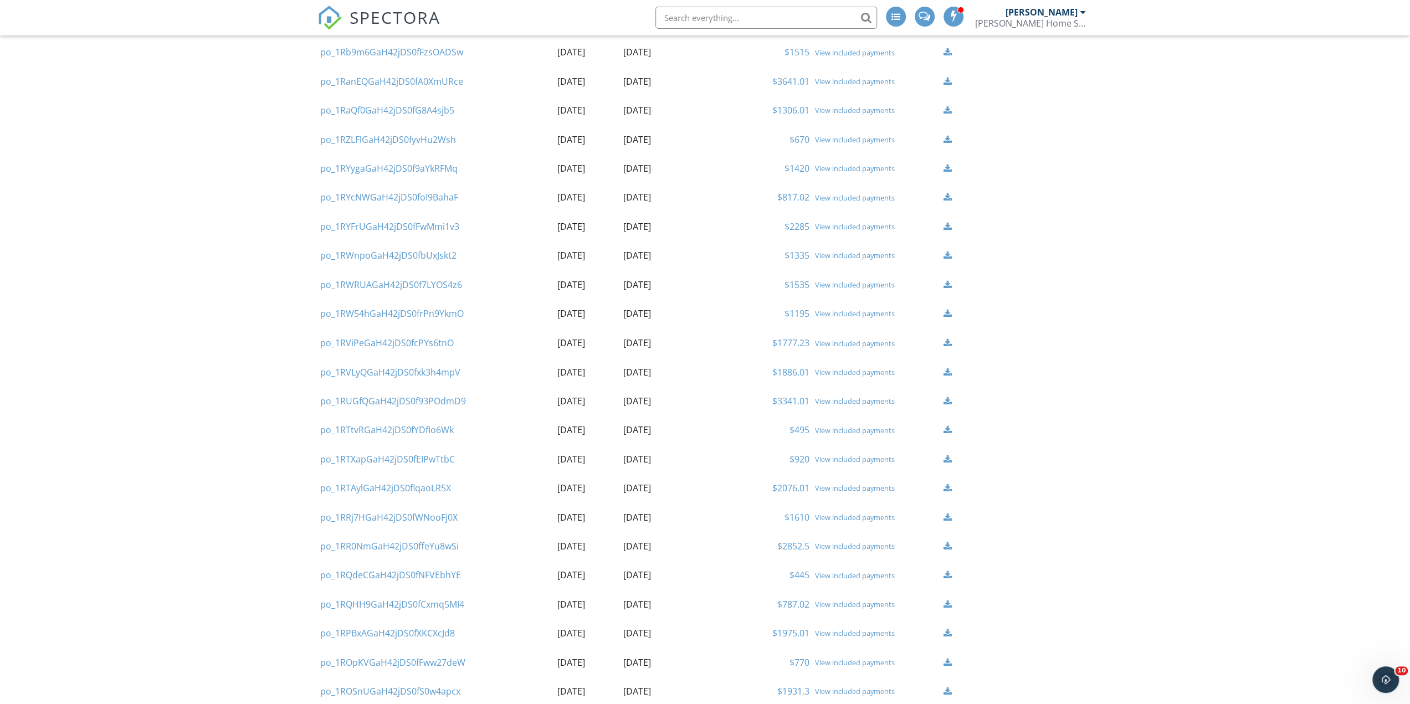
scroll to position [1875, 0]
click at [846, 613] on link "View included payments" at bounding box center [855, 610] width 80 height 10
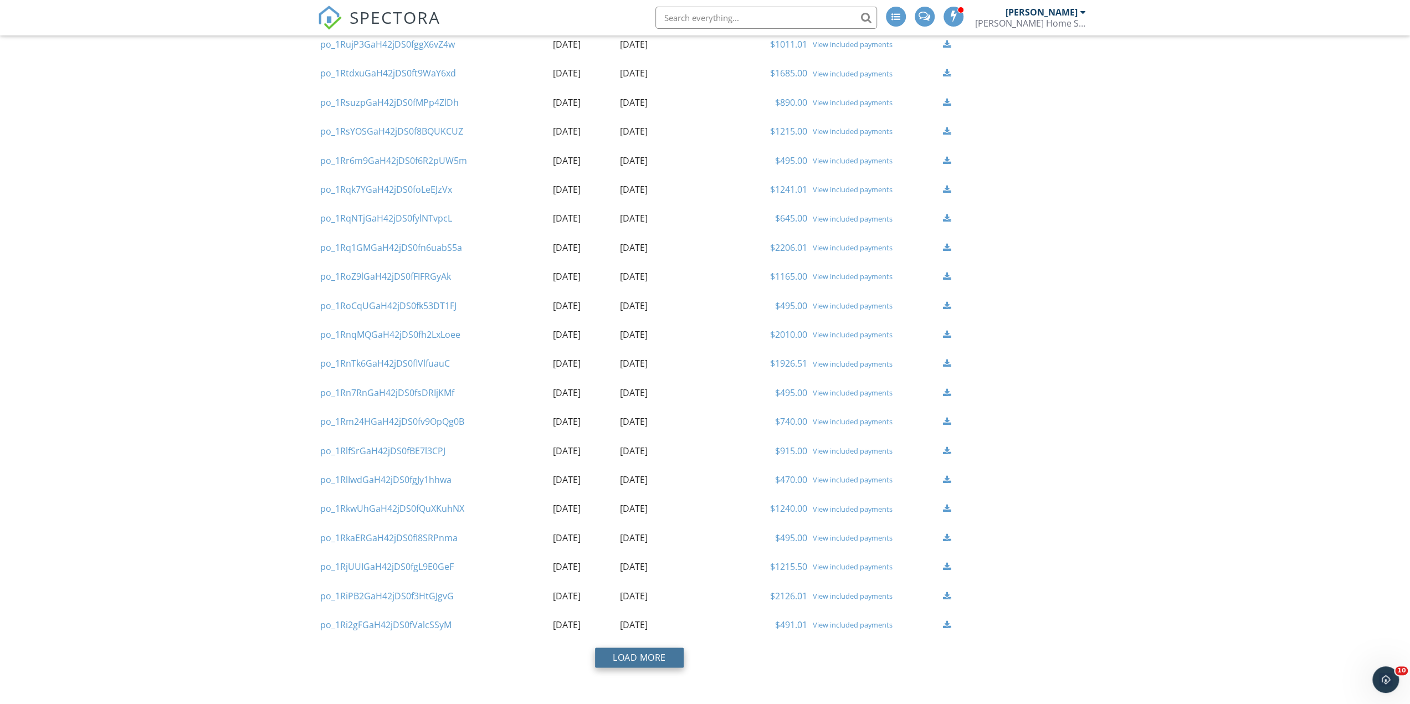
click at [640, 653] on button "Load More" at bounding box center [639, 658] width 89 height 20
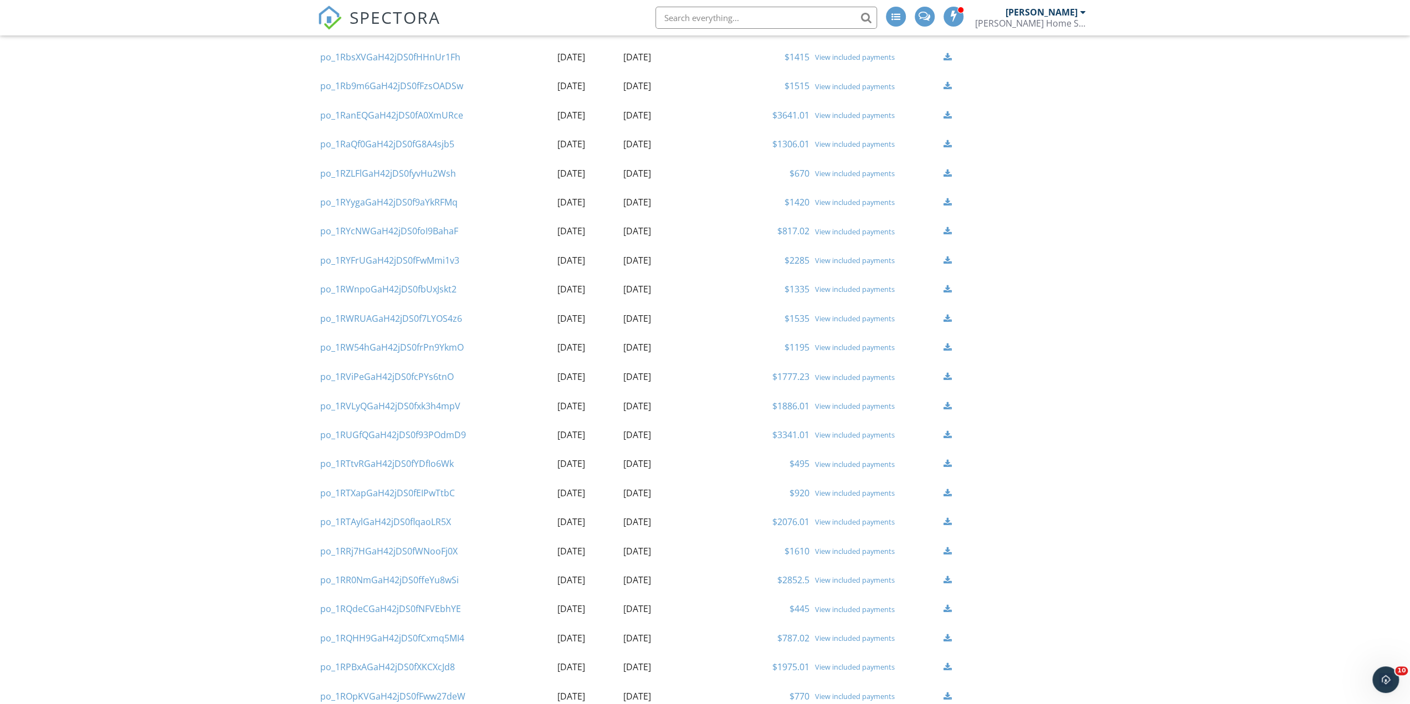
scroll to position [1819, 0]
click at [848, 521] on link "View included payments" at bounding box center [855, 521] width 80 height 10
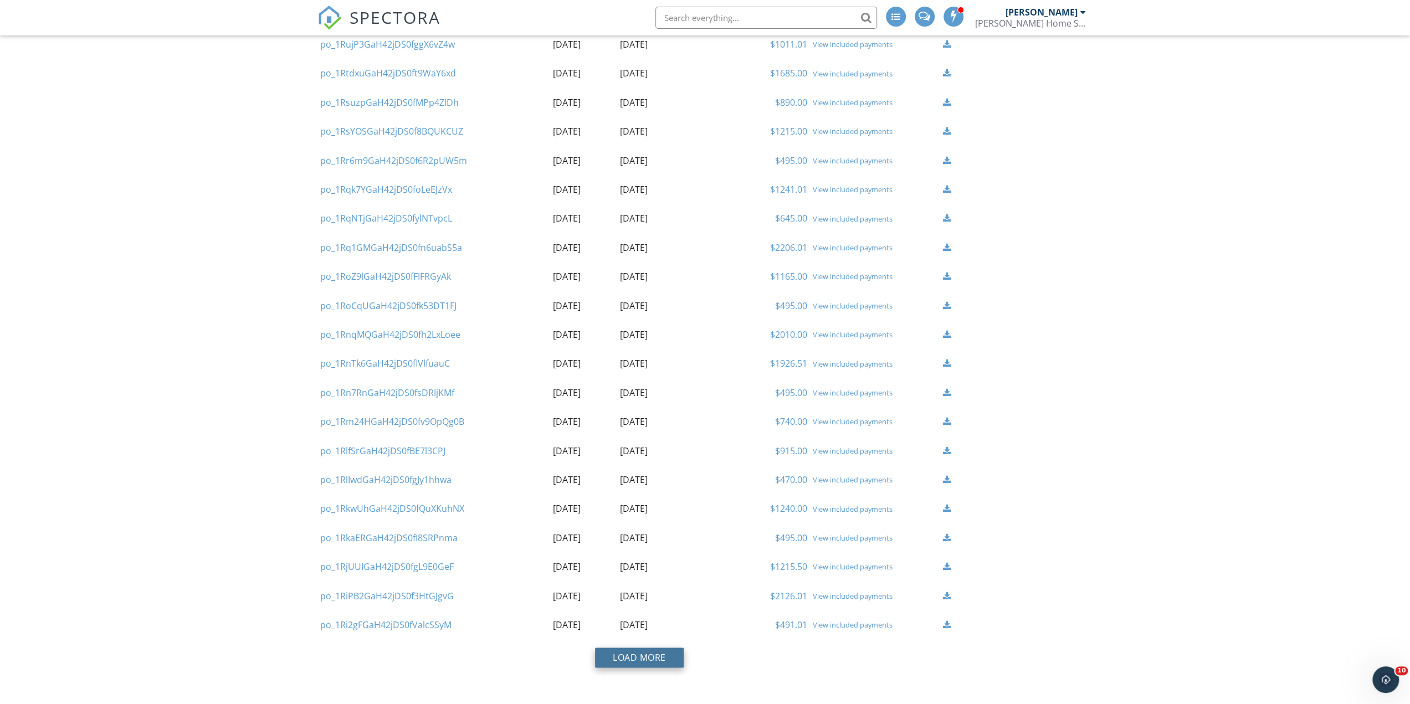
click at [627, 654] on button "Load More" at bounding box center [639, 658] width 89 height 20
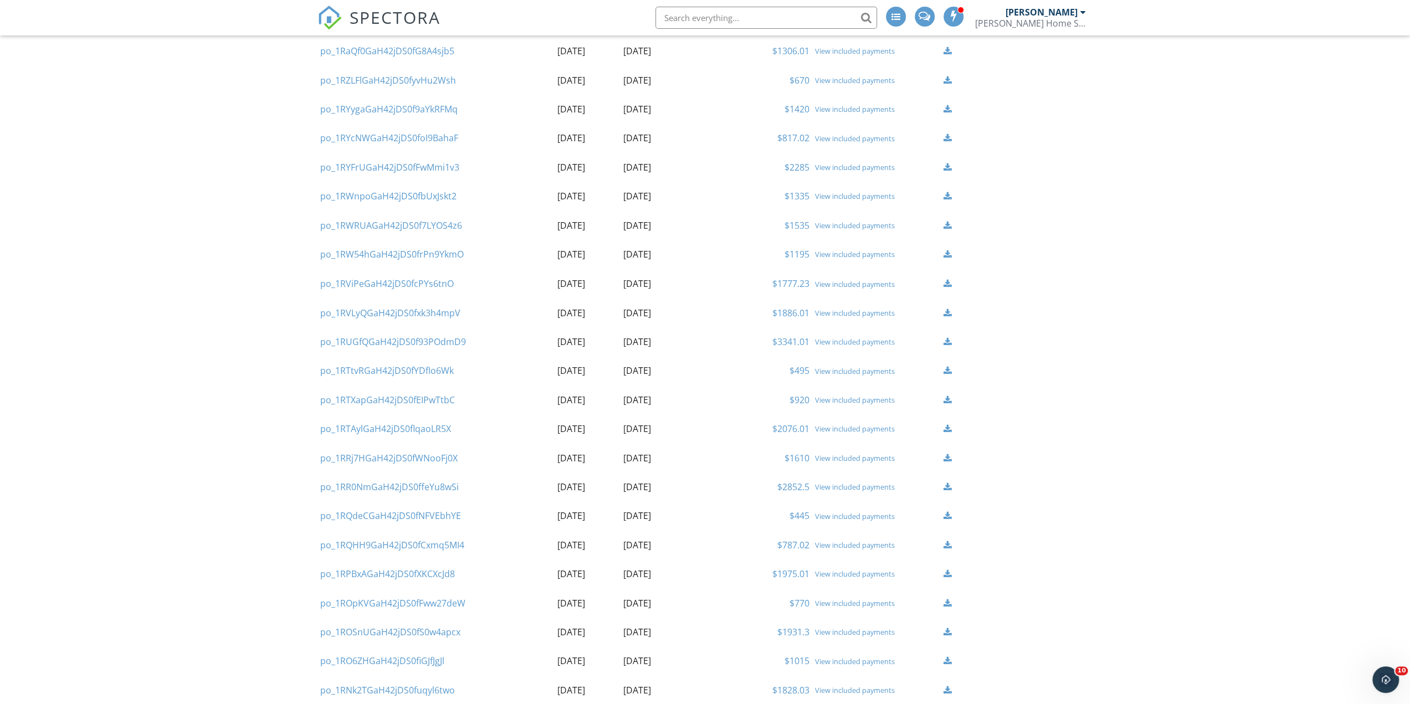
scroll to position [1875, 0]
click at [850, 552] on link "View included payments" at bounding box center [855, 552] width 80 height 10
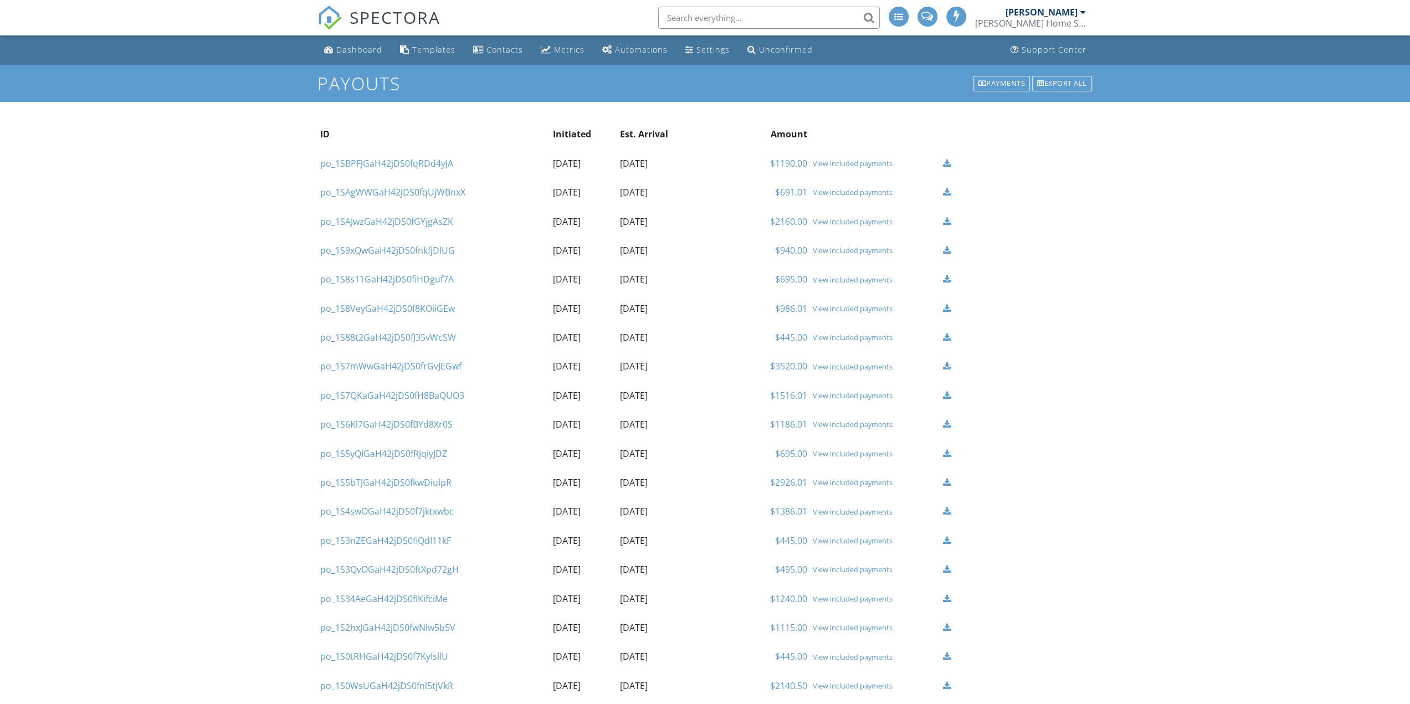
scroll to position [961, 0]
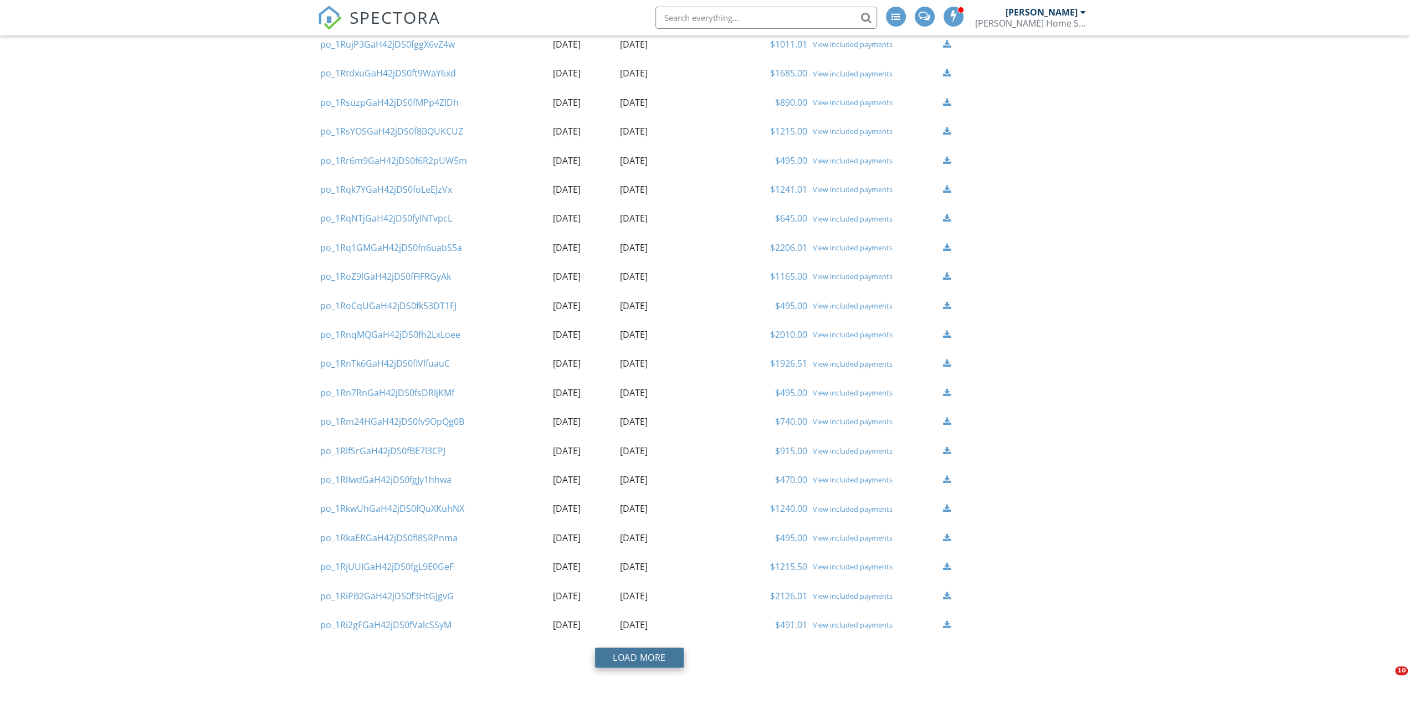
click at [668, 655] on button "Load More" at bounding box center [639, 658] width 89 height 20
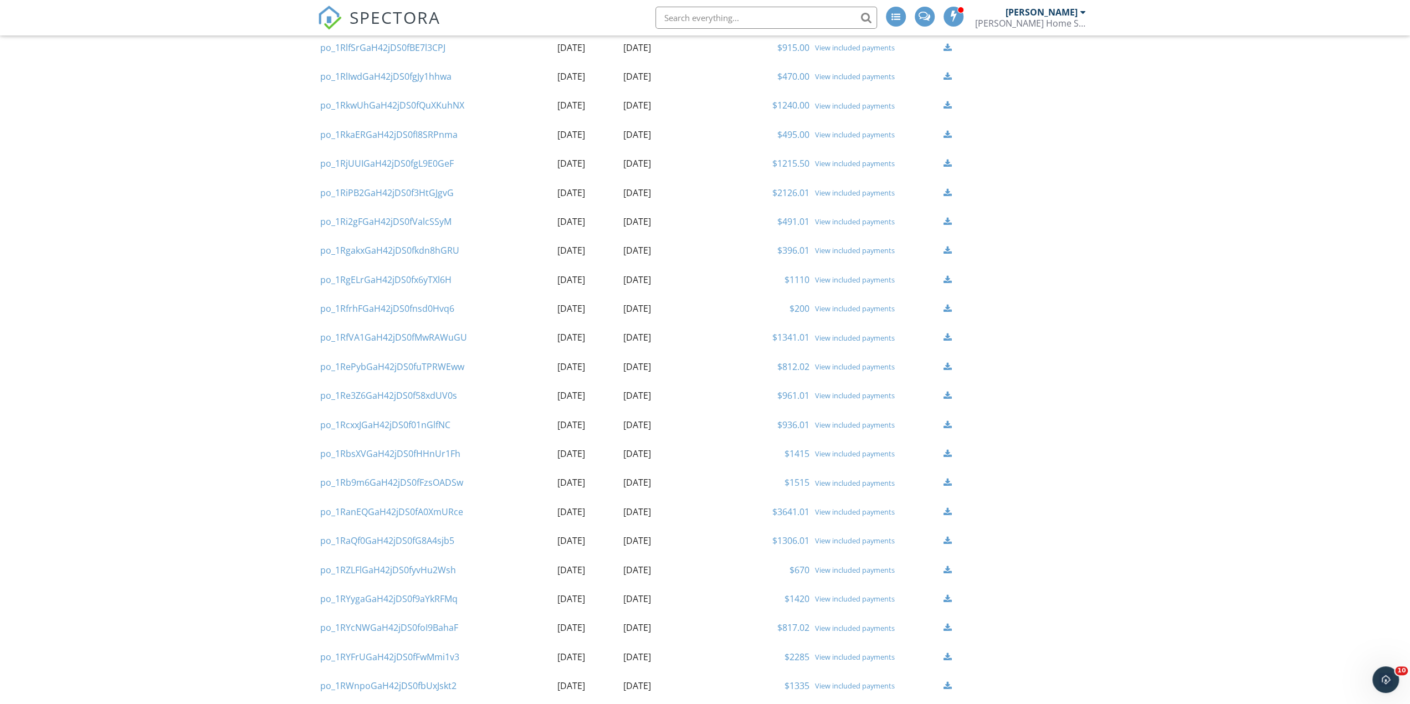
scroll to position [1542, 0]
click at [846, 623] on link "View included payments" at bounding box center [855, 624] width 80 height 10
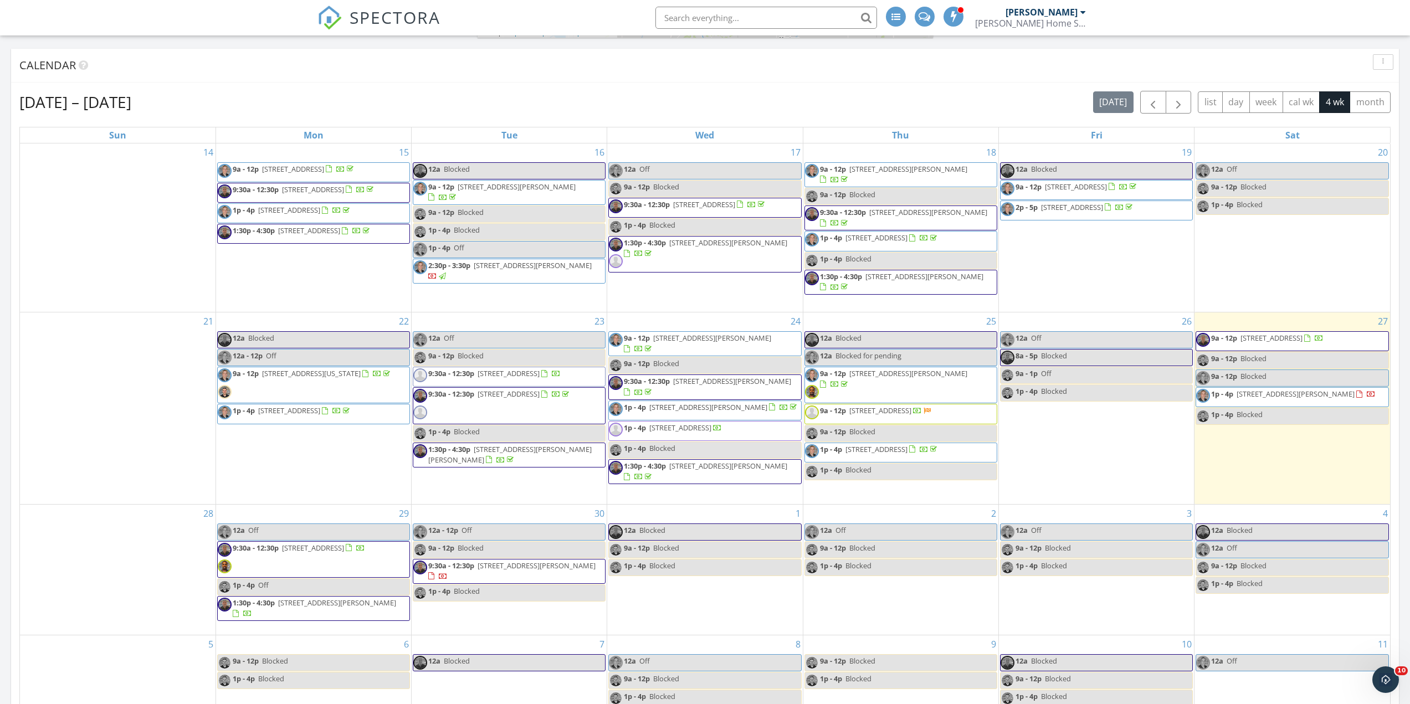
scroll to position [609, 0]
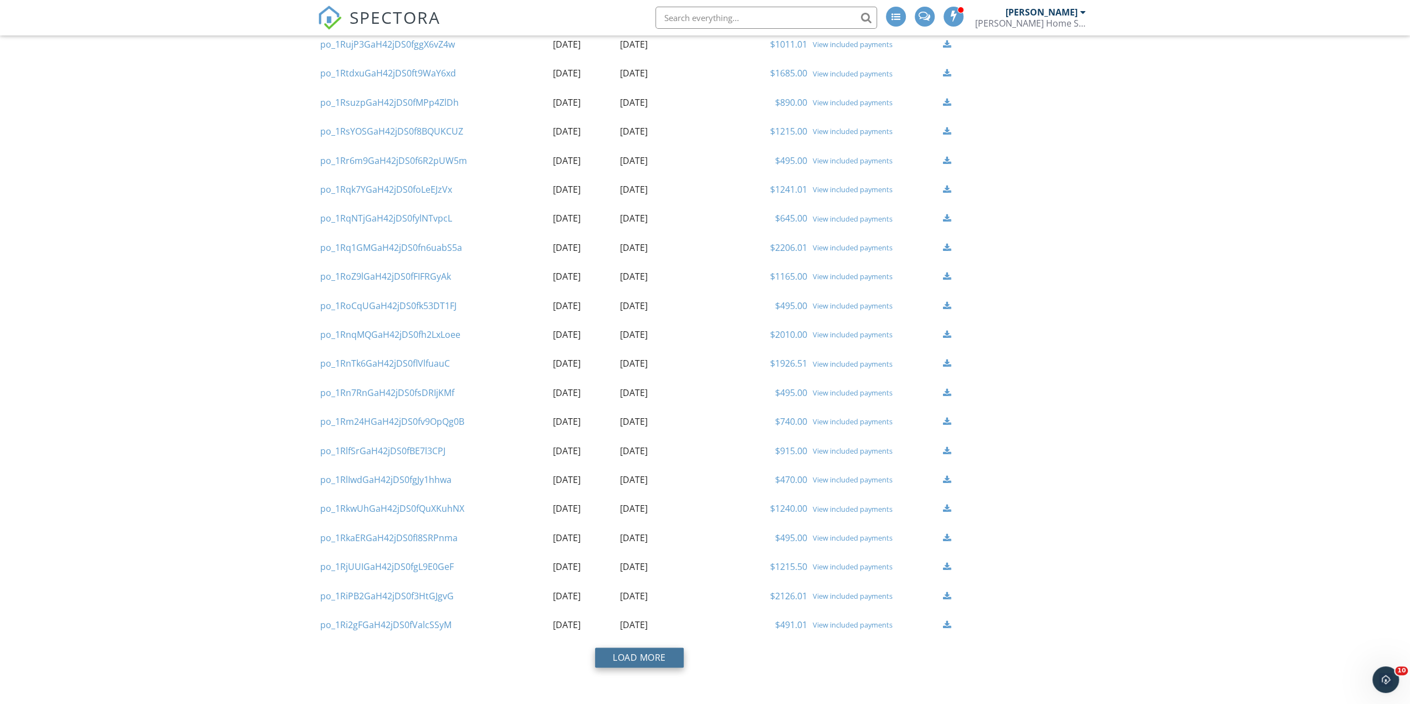
click at [645, 661] on button "Load More" at bounding box center [639, 658] width 89 height 20
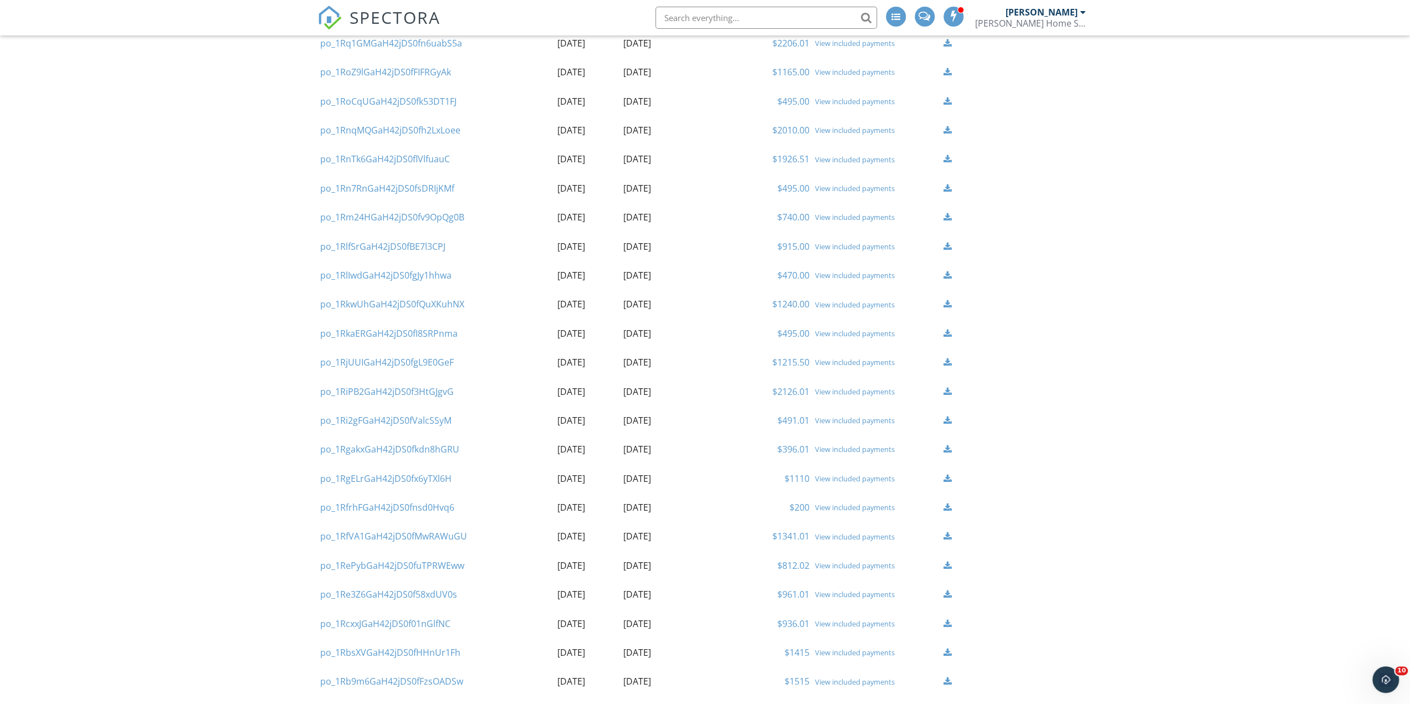
scroll to position [1210, 0]
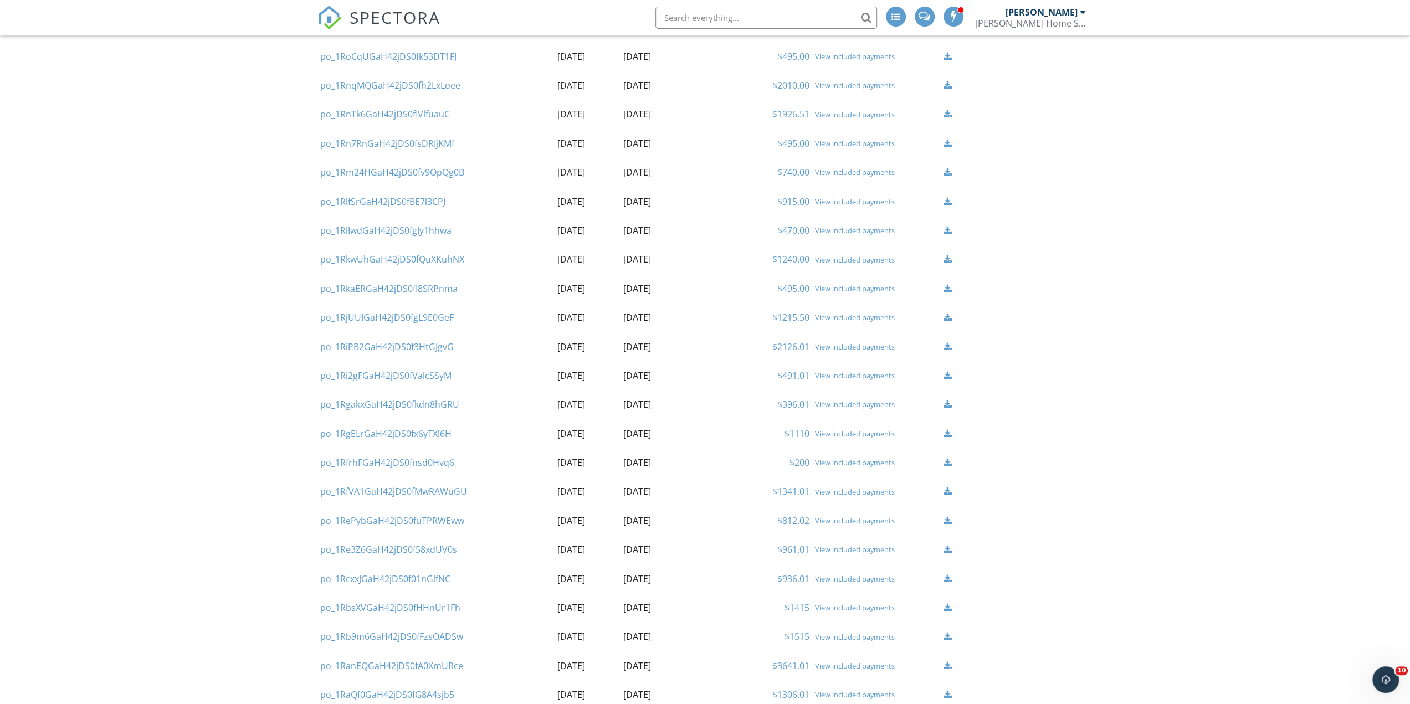
click at [851, 522] on link "View included payments" at bounding box center [855, 521] width 80 height 10
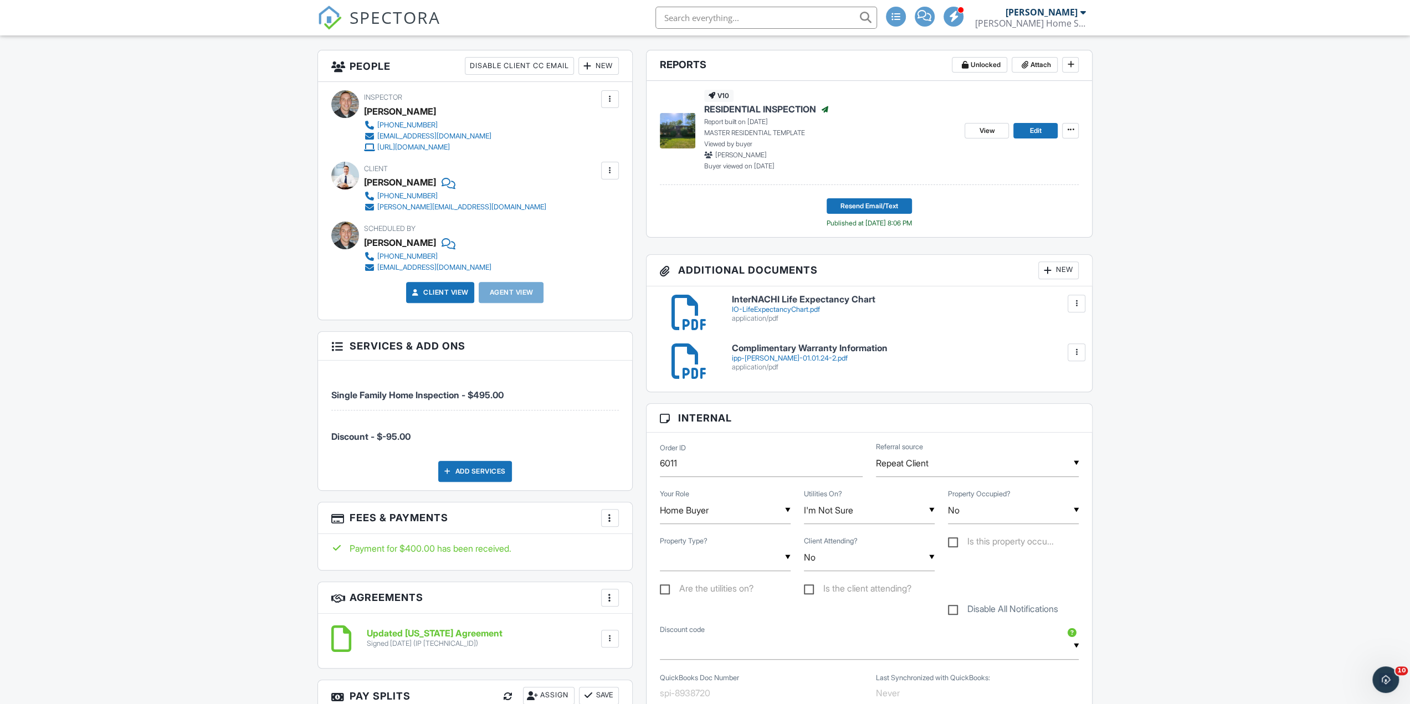
scroll to position [277, 0]
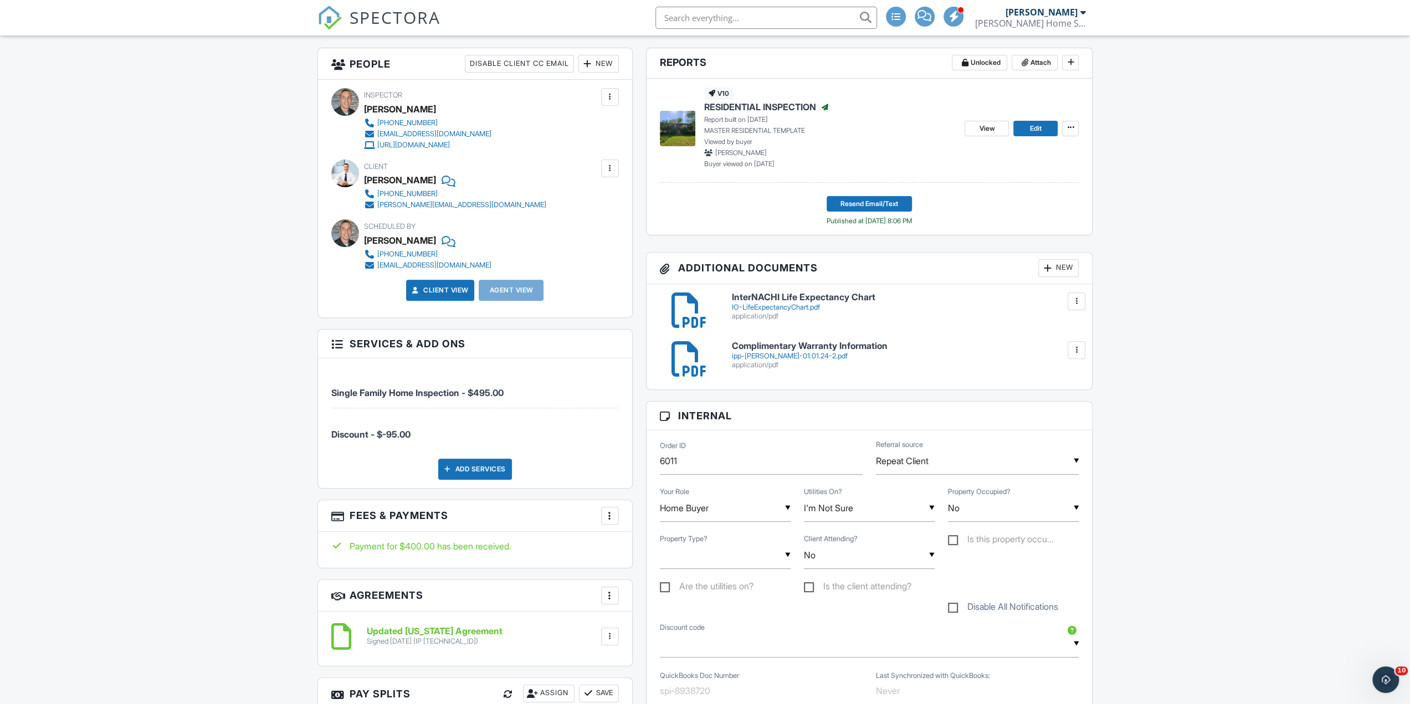
click at [611, 511] on div at bounding box center [609, 515] width 11 height 11
click at [657, 604] on li "View Invoice" at bounding box center [666, 605] width 116 height 28
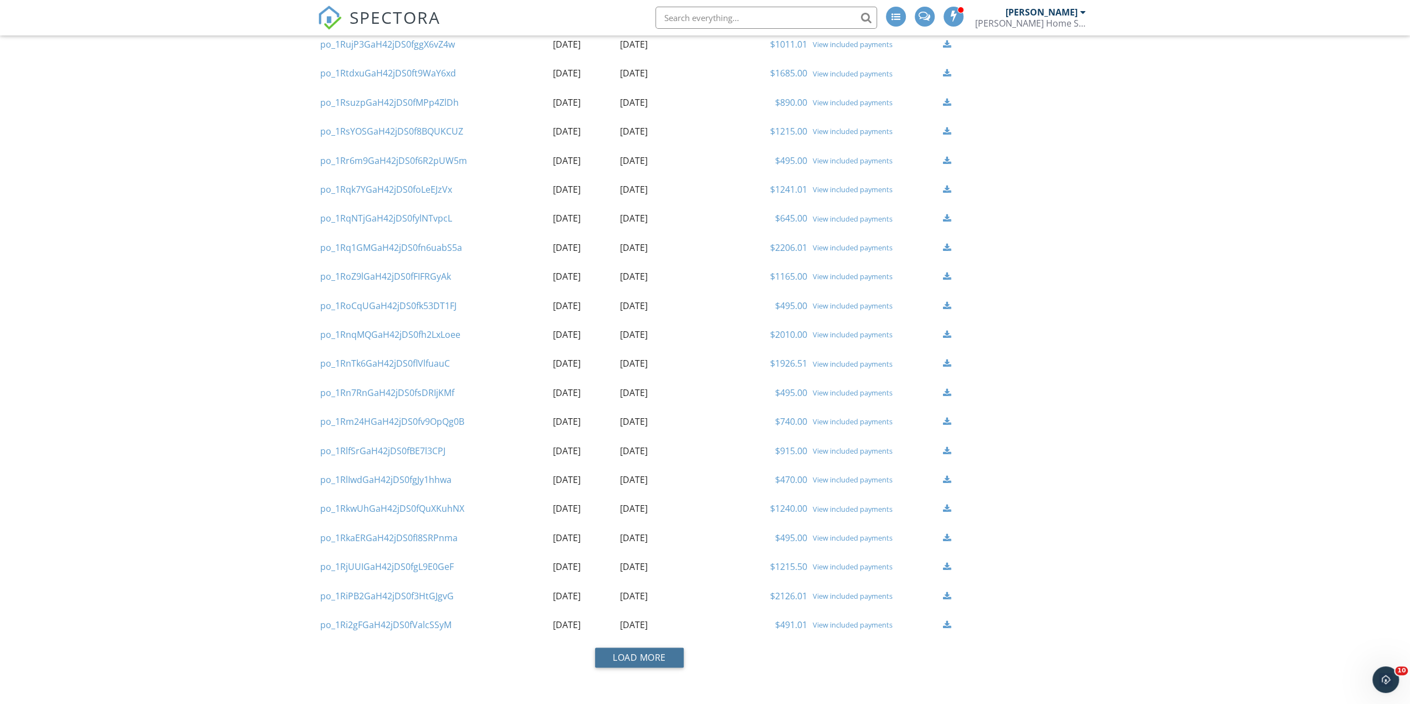
click at [638, 655] on button "Load More" at bounding box center [639, 658] width 89 height 20
click at [833, 597] on link "View included payments" at bounding box center [855, 595] width 80 height 10
click at [632, 654] on button "Load More" at bounding box center [639, 658] width 89 height 20
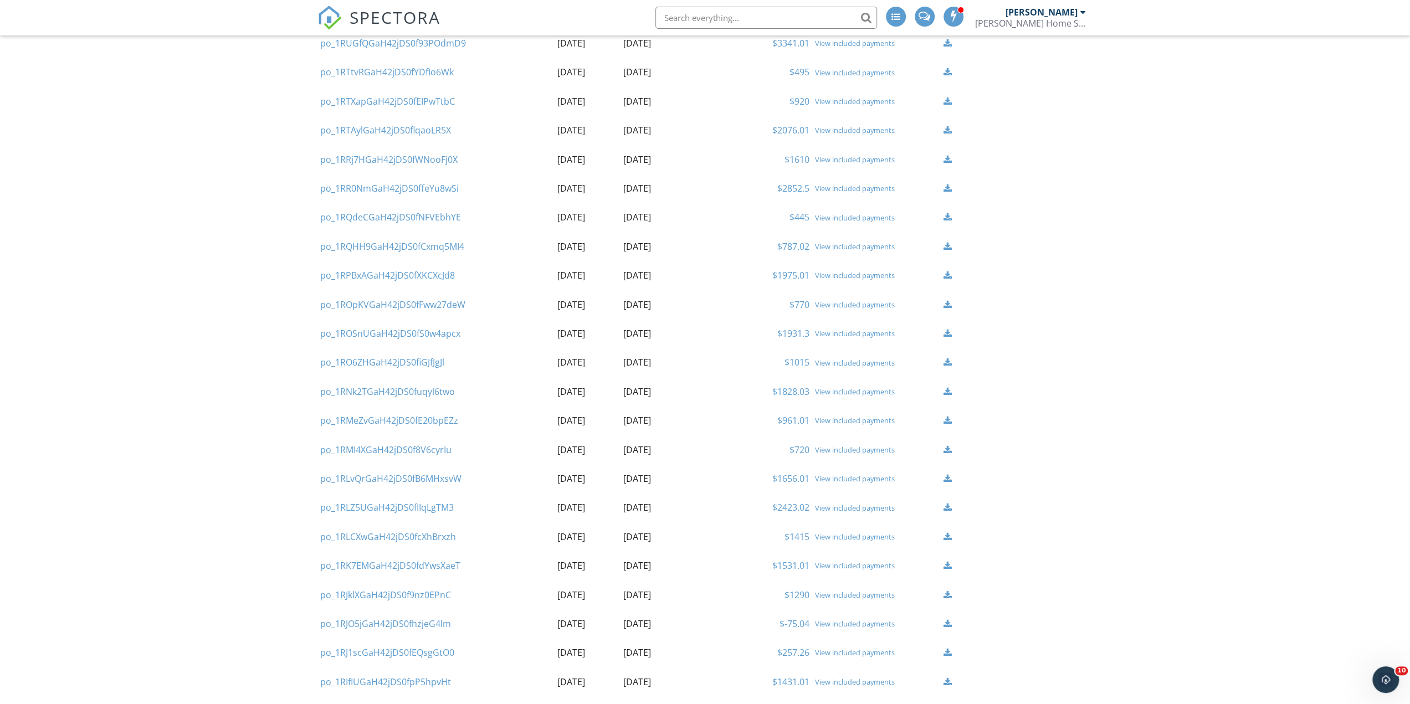
click at [856, 568] on link "View included payments" at bounding box center [855, 566] width 80 height 10
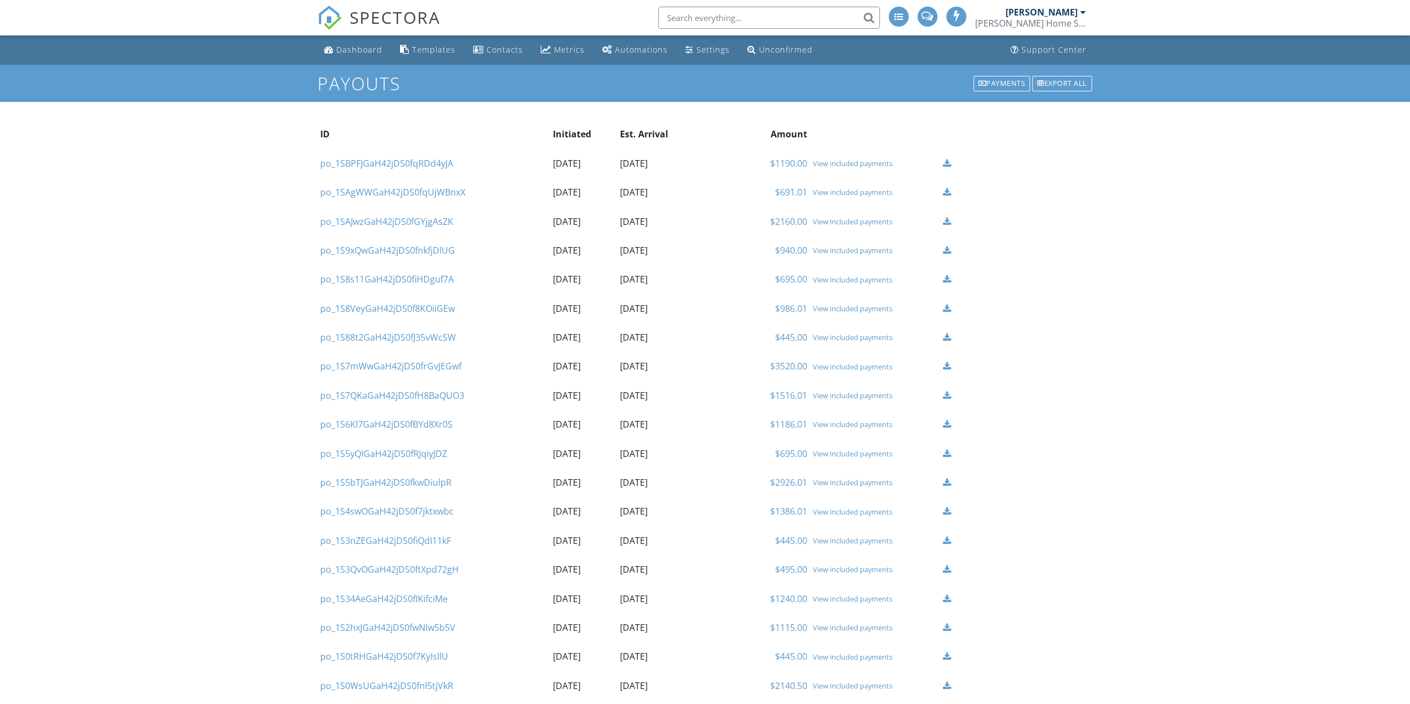
scroll to position [961, 0]
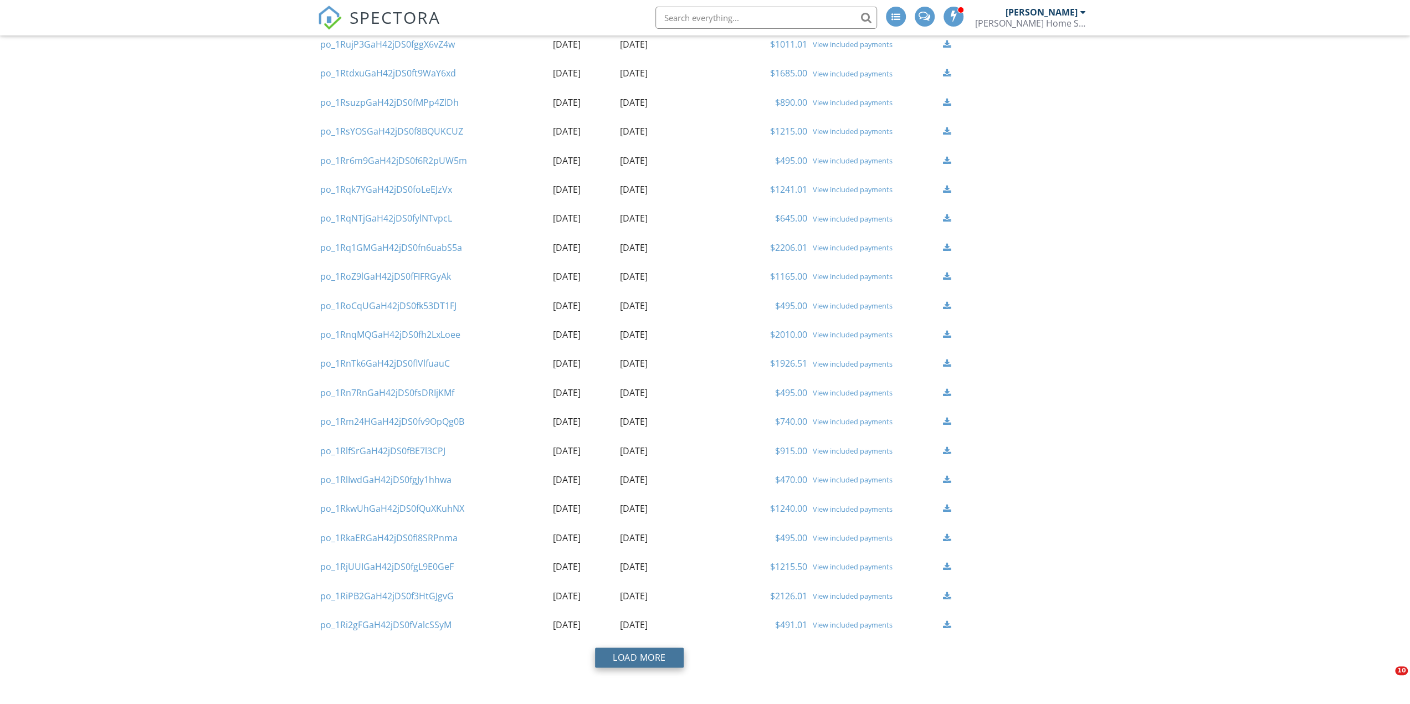
click at [638, 663] on button "Load More" at bounding box center [639, 658] width 89 height 20
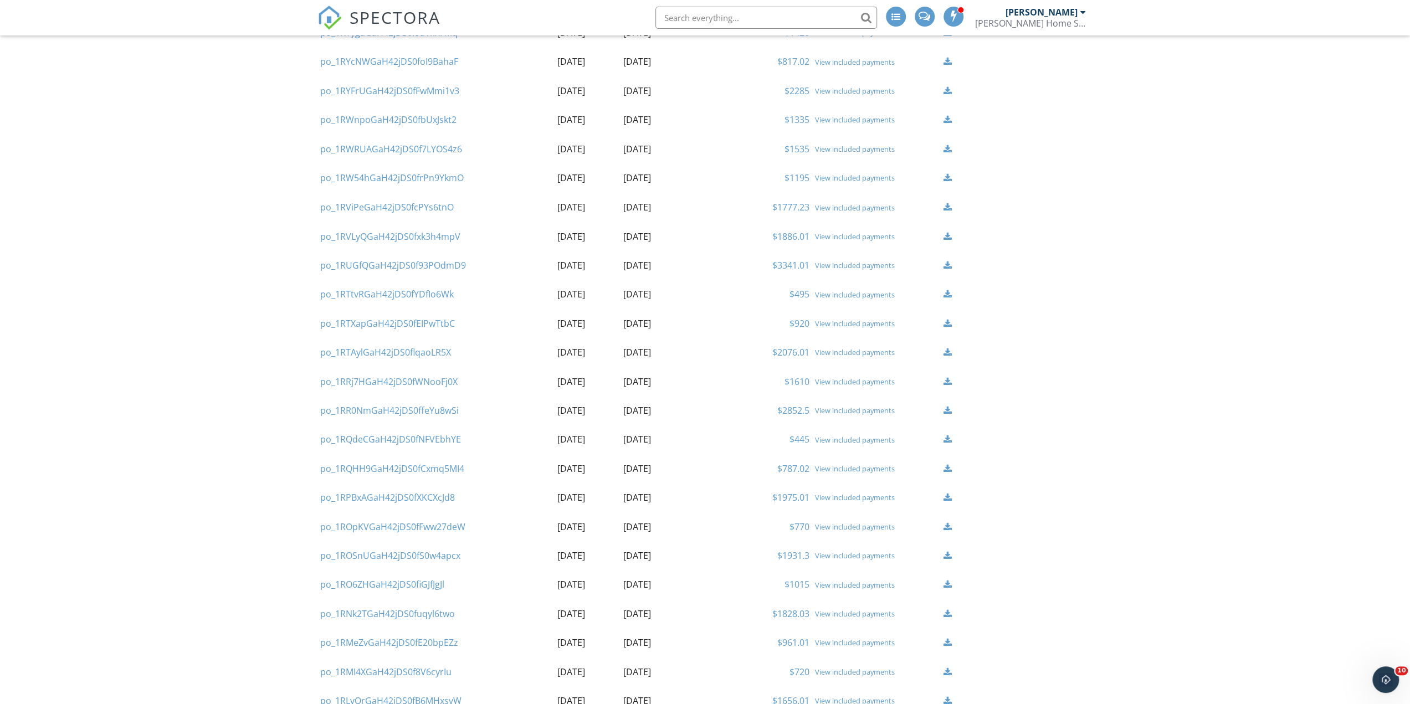
scroll to position [2096, 0]
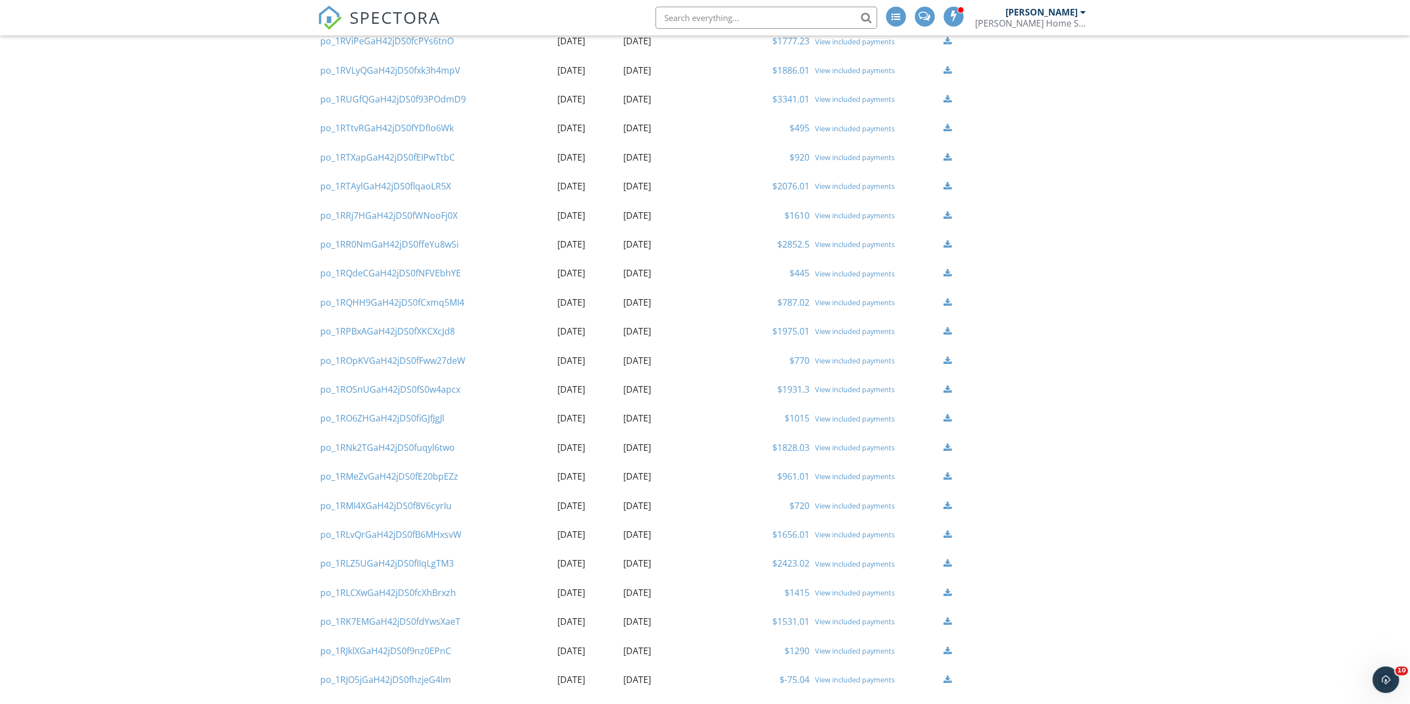
click at [834, 217] on link "View included payments" at bounding box center [855, 215] width 80 height 10
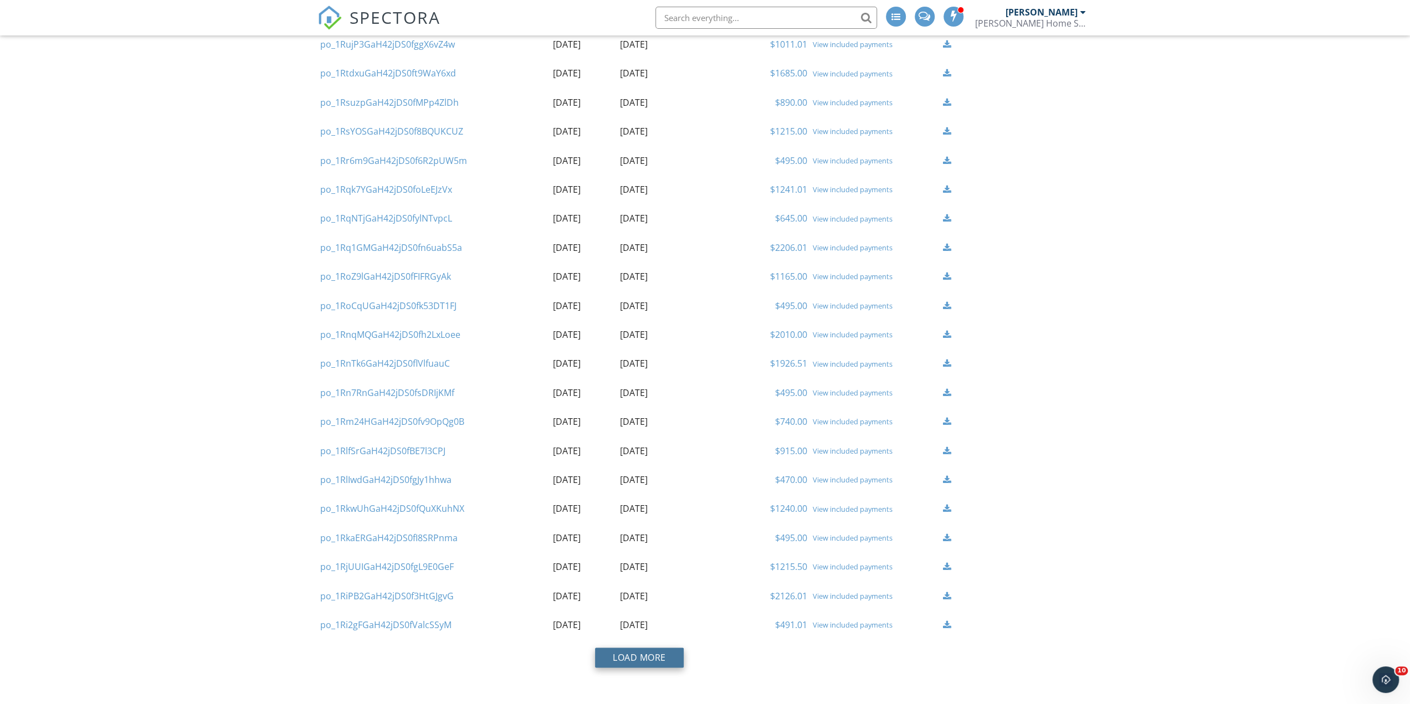
click at [619, 660] on button "Load More" at bounding box center [639, 658] width 89 height 20
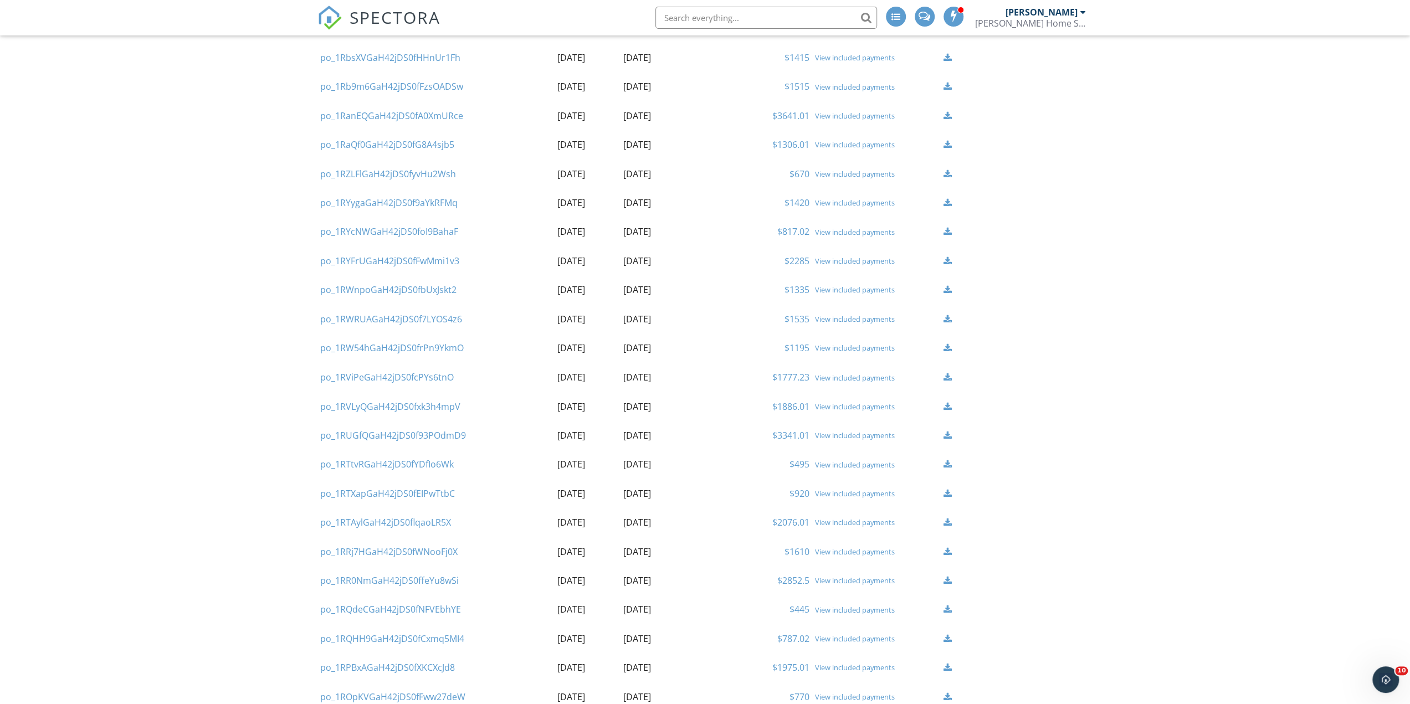
scroll to position [1875, 0]
click at [831, 406] on link "View included payments" at bounding box center [855, 407] width 80 height 10
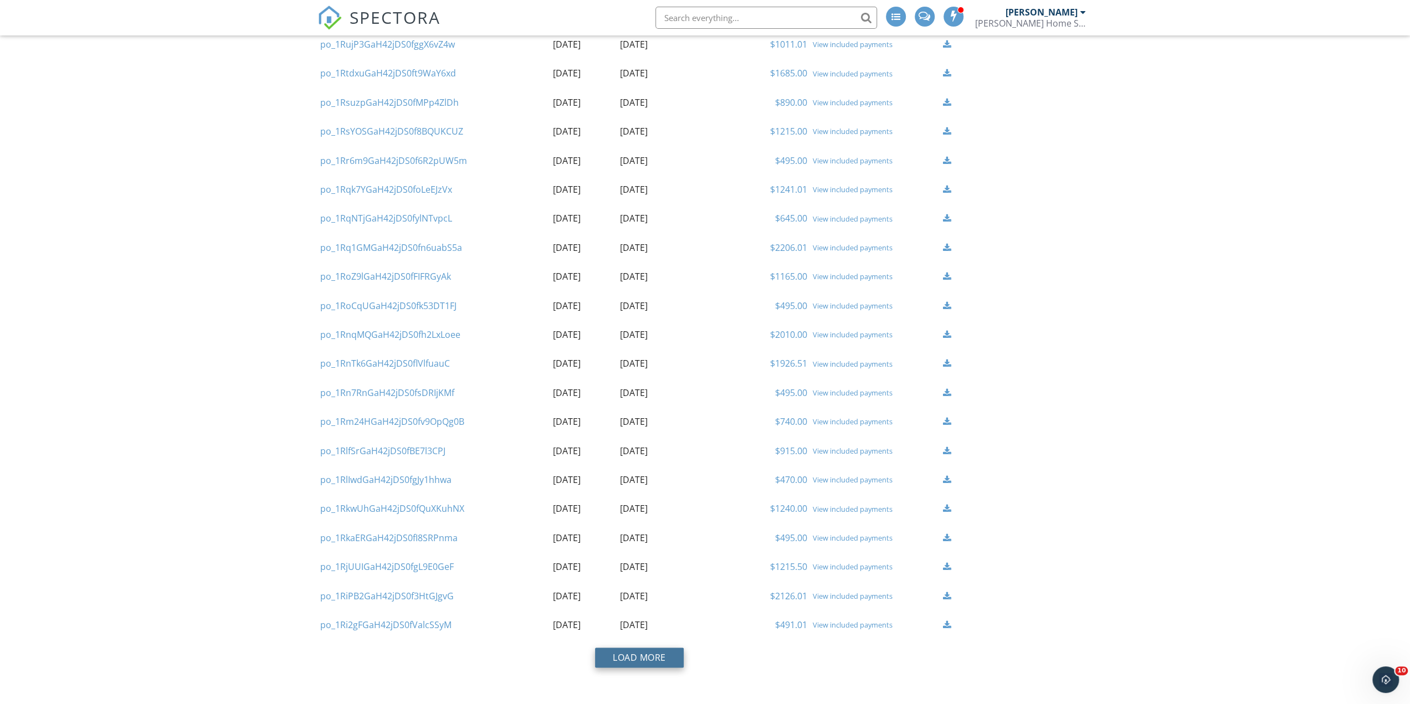
click at [616, 660] on button "Load More" at bounding box center [639, 658] width 89 height 20
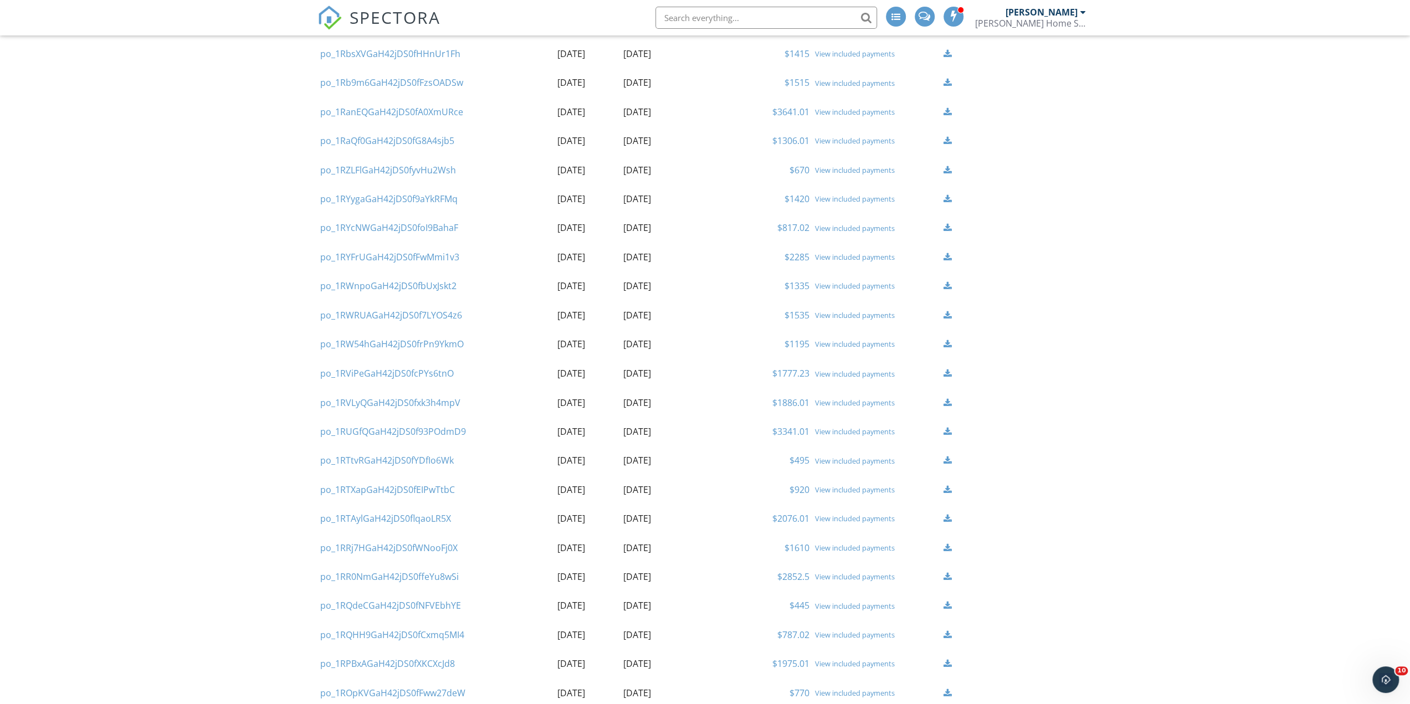
click at [882, 432] on link "View included payments" at bounding box center [855, 431] width 80 height 10
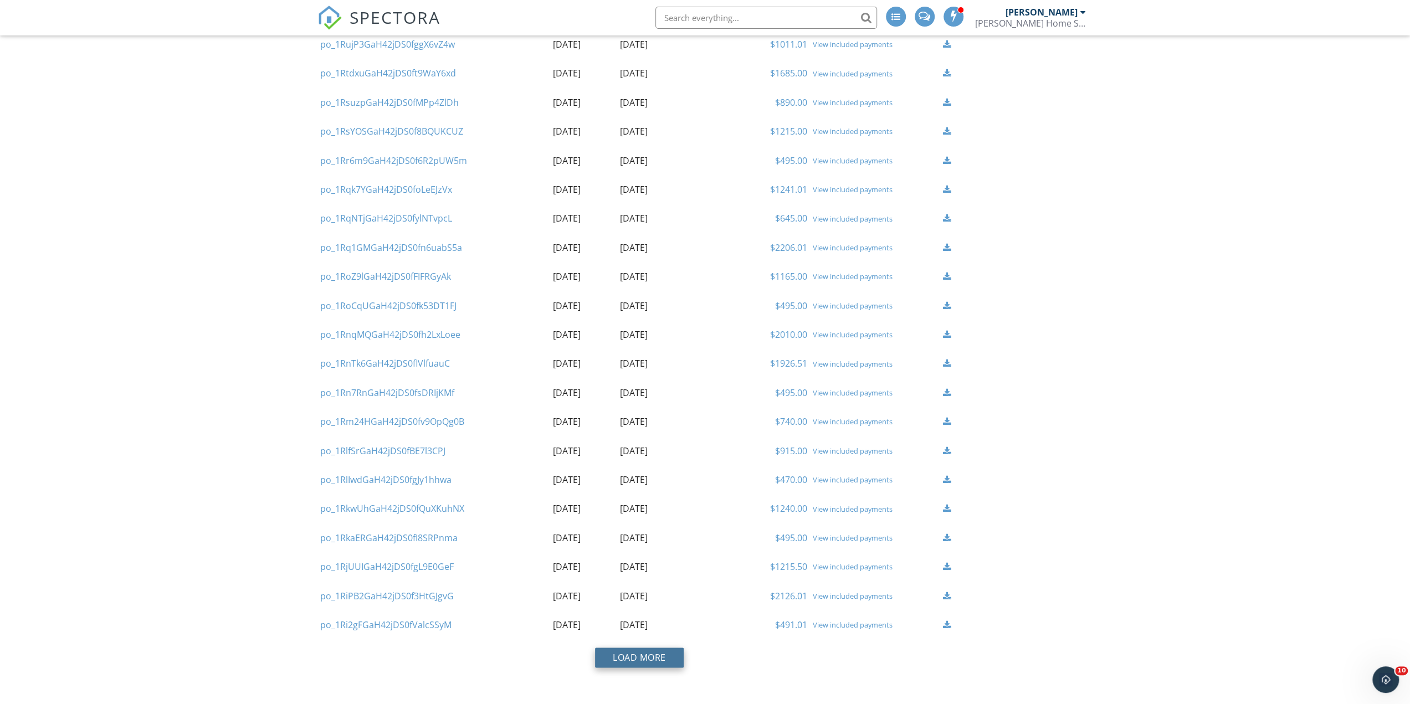
click at [648, 654] on button "Load More" at bounding box center [639, 658] width 89 height 20
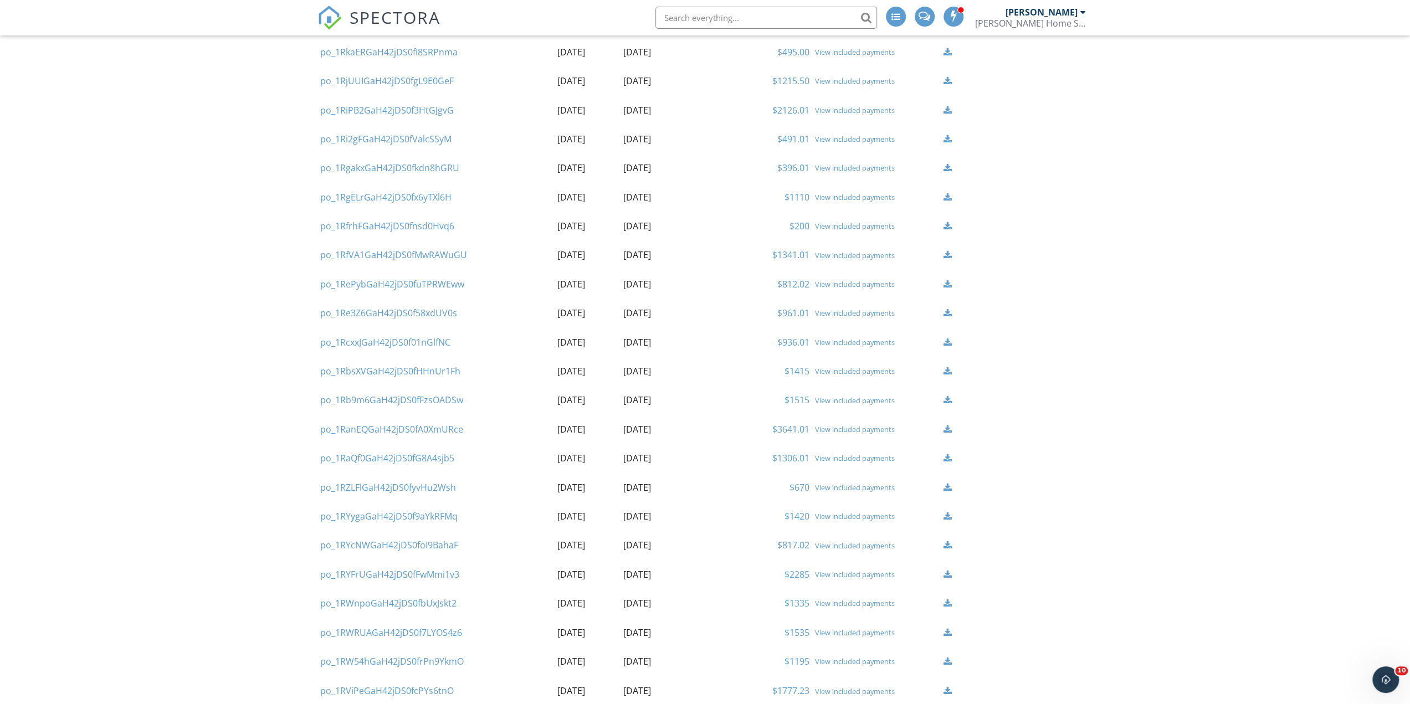
scroll to position [1487, 0]
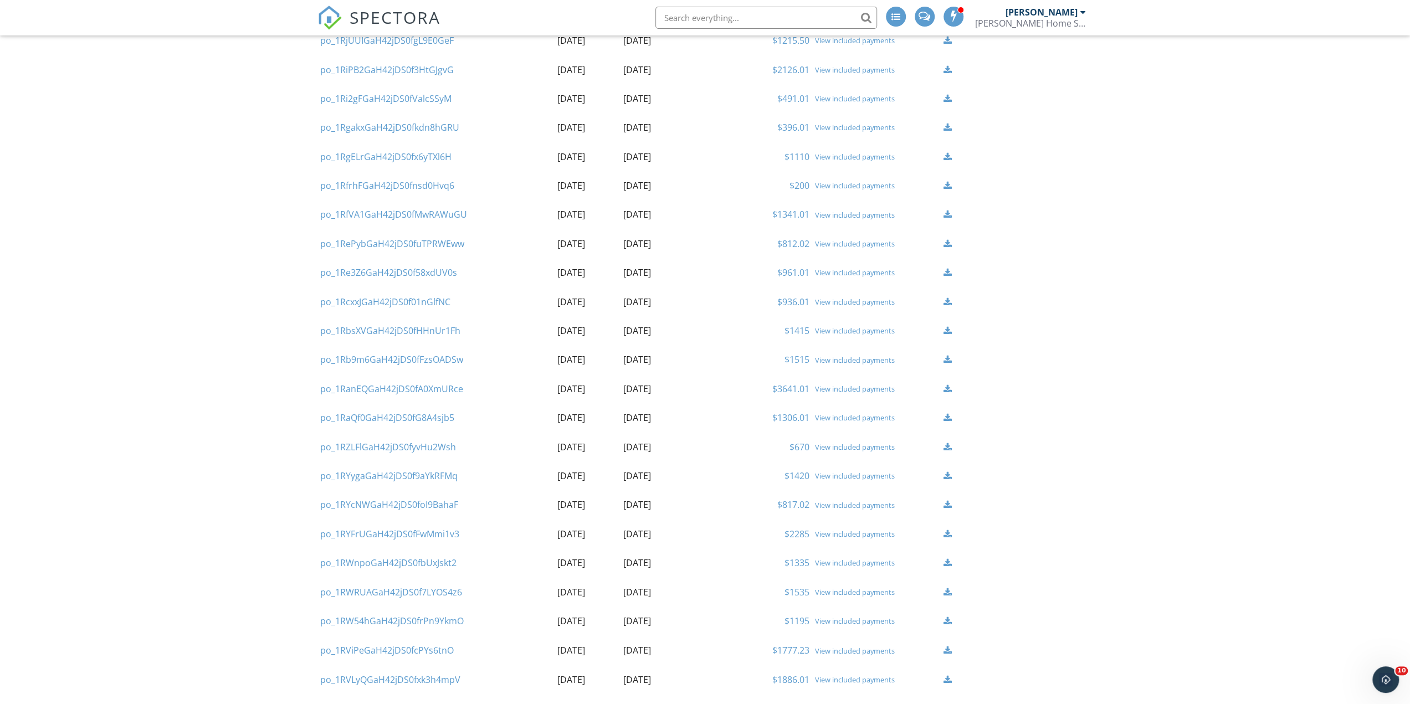
click at [856, 651] on link "View included payments" at bounding box center [855, 650] width 80 height 10
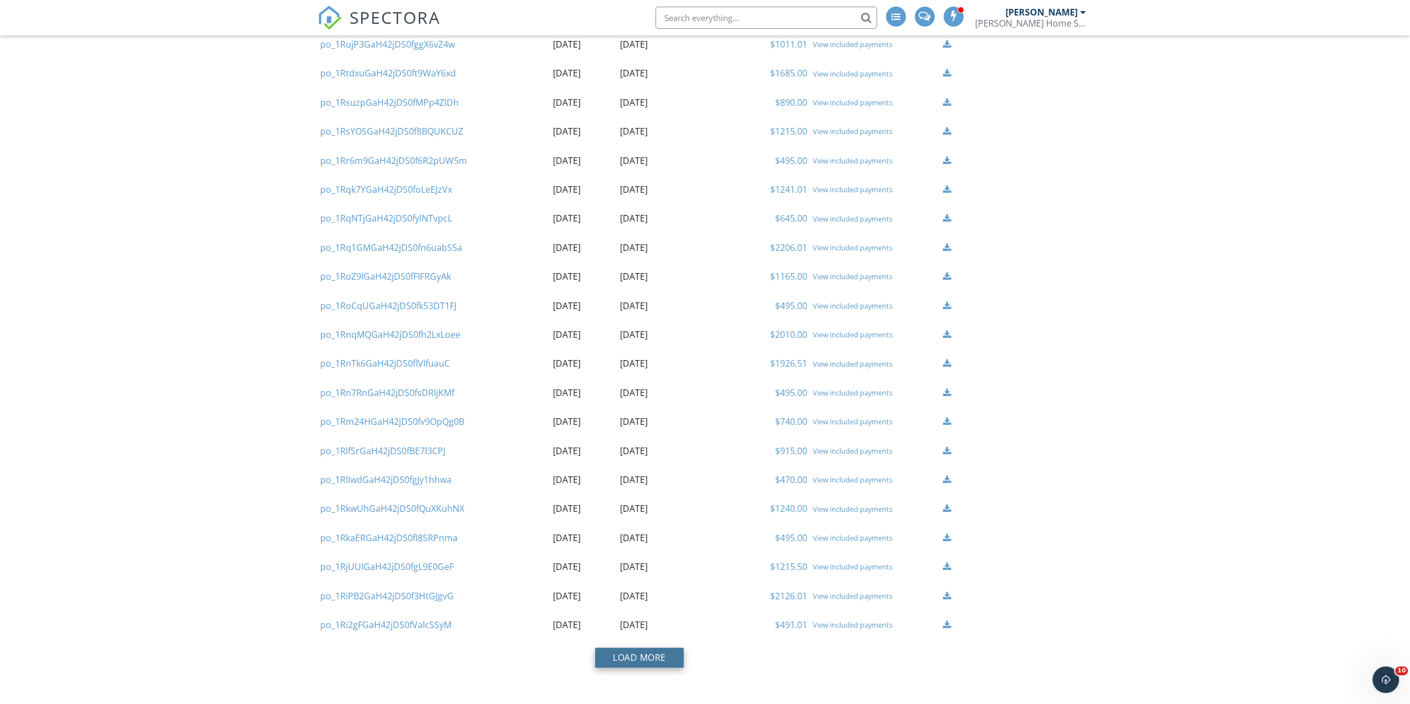
drag, startPoint x: 666, startPoint y: 655, endPoint x: 675, endPoint y: 653, distance: 9.6
click at [666, 655] on button "Load More" at bounding box center [639, 658] width 89 height 20
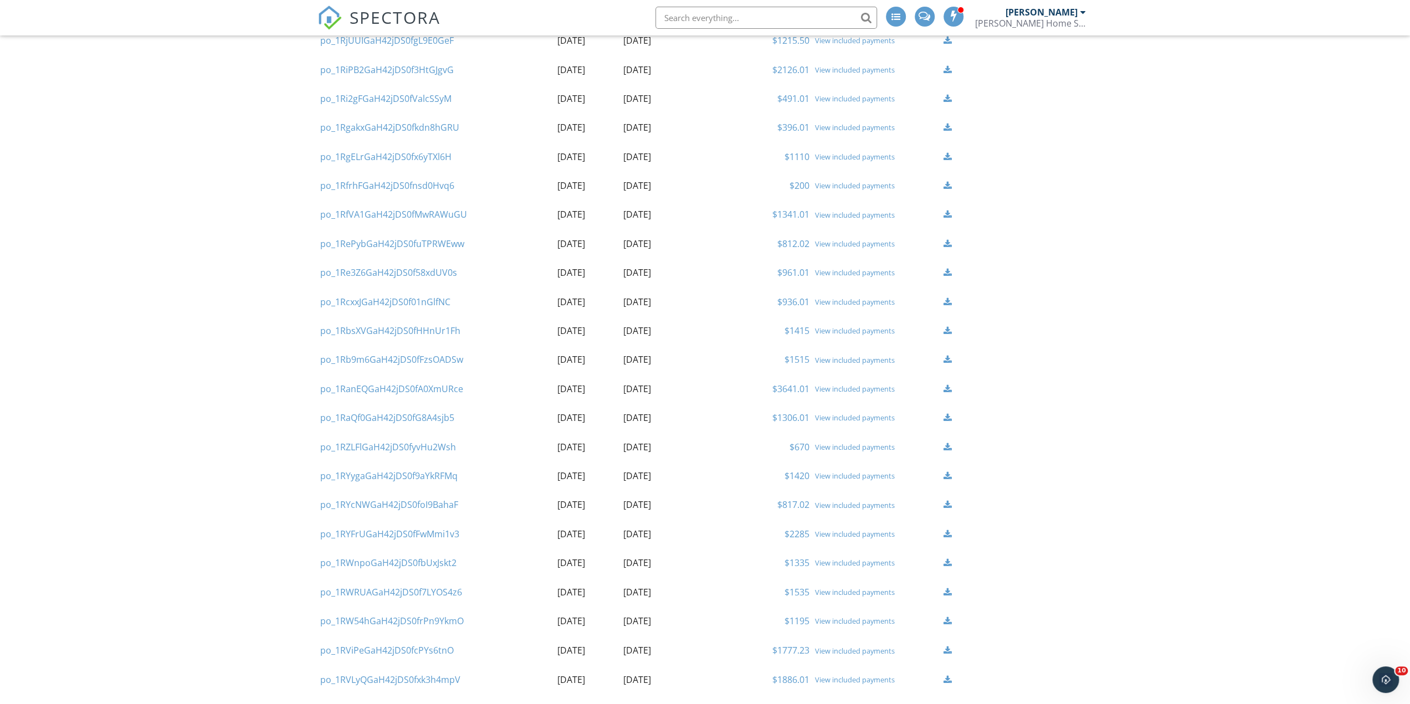
click at [851, 622] on link "View included payments" at bounding box center [855, 621] width 80 height 10
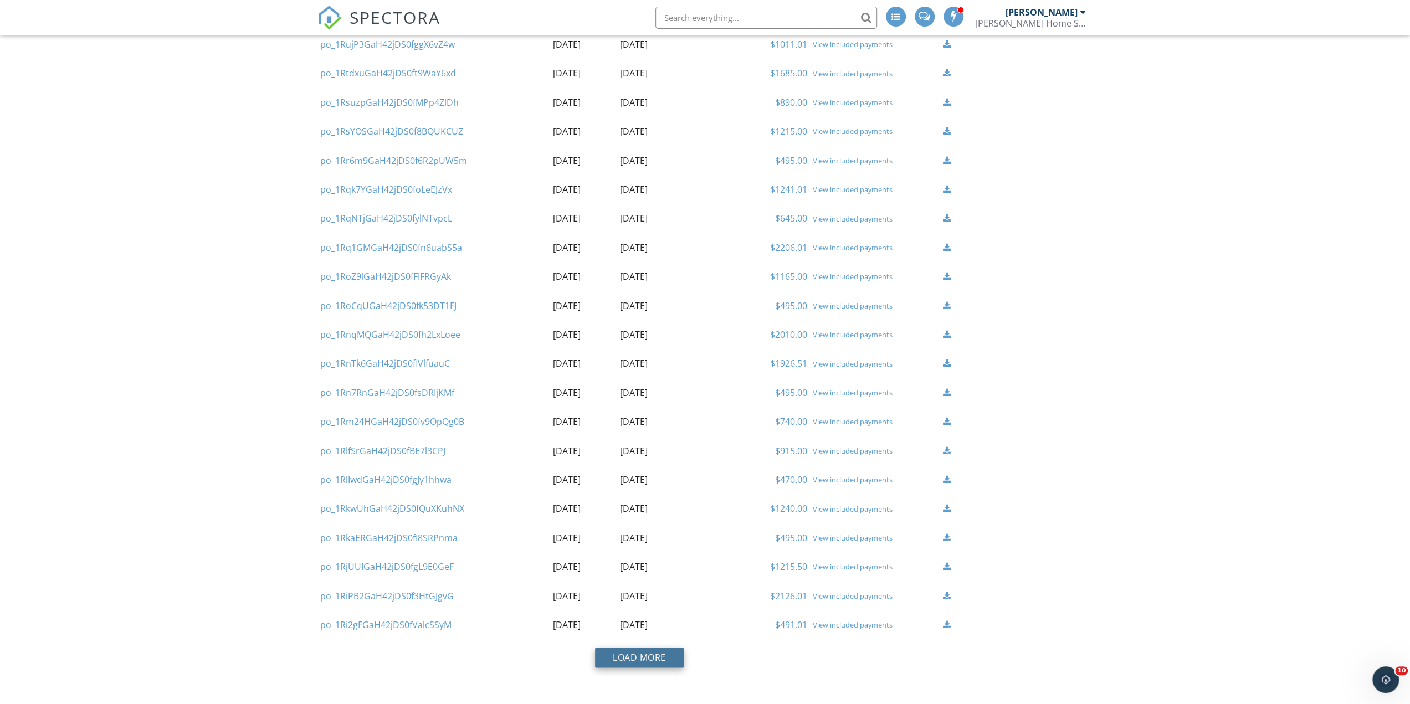
click at [646, 663] on button "Load More" at bounding box center [639, 658] width 89 height 20
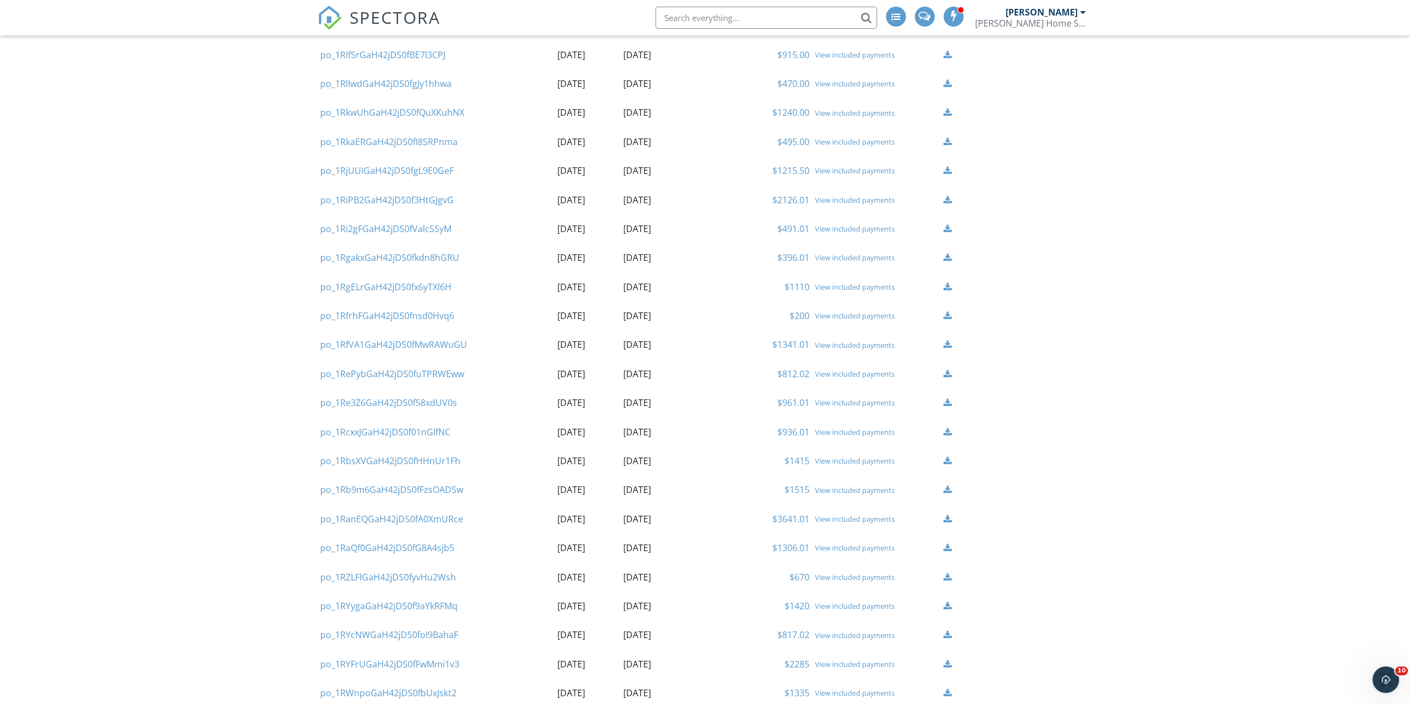
scroll to position [1487, 0]
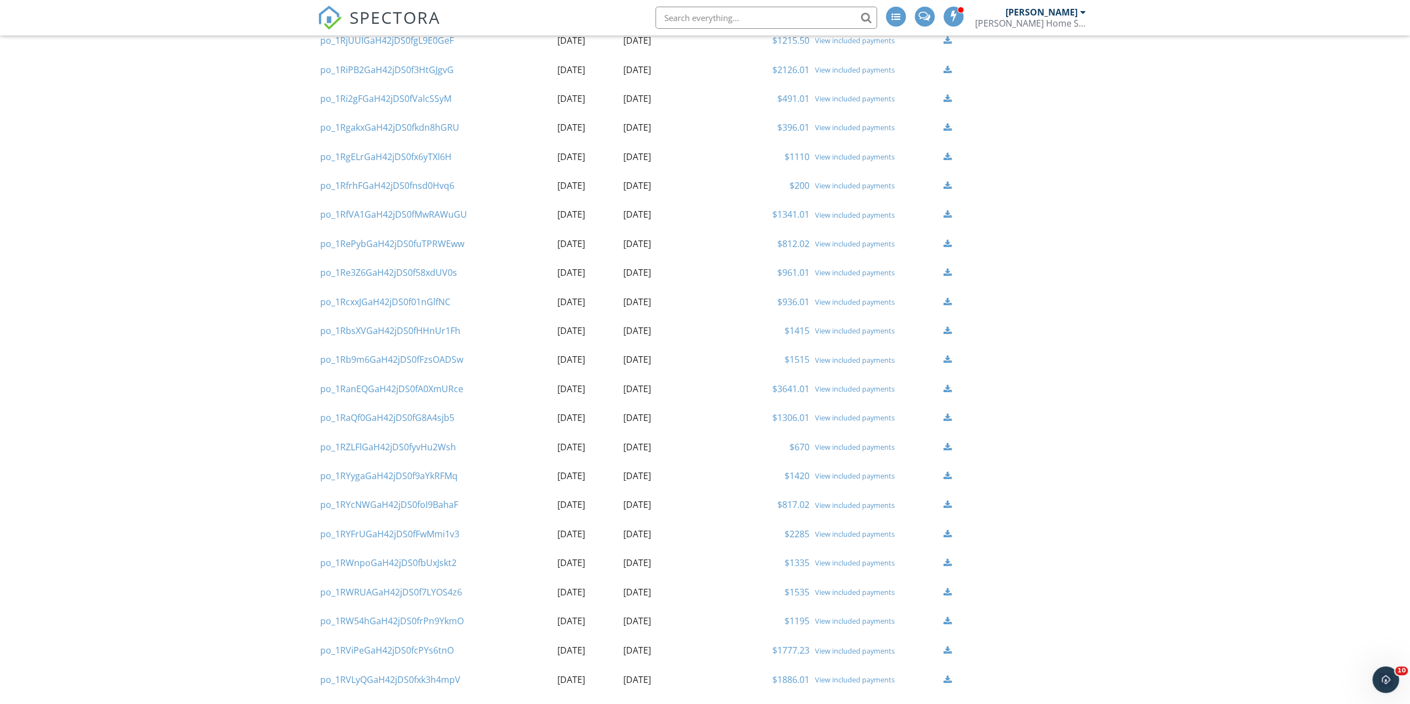
click at [882, 592] on link "View included payments" at bounding box center [855, 592] width 80 height 10
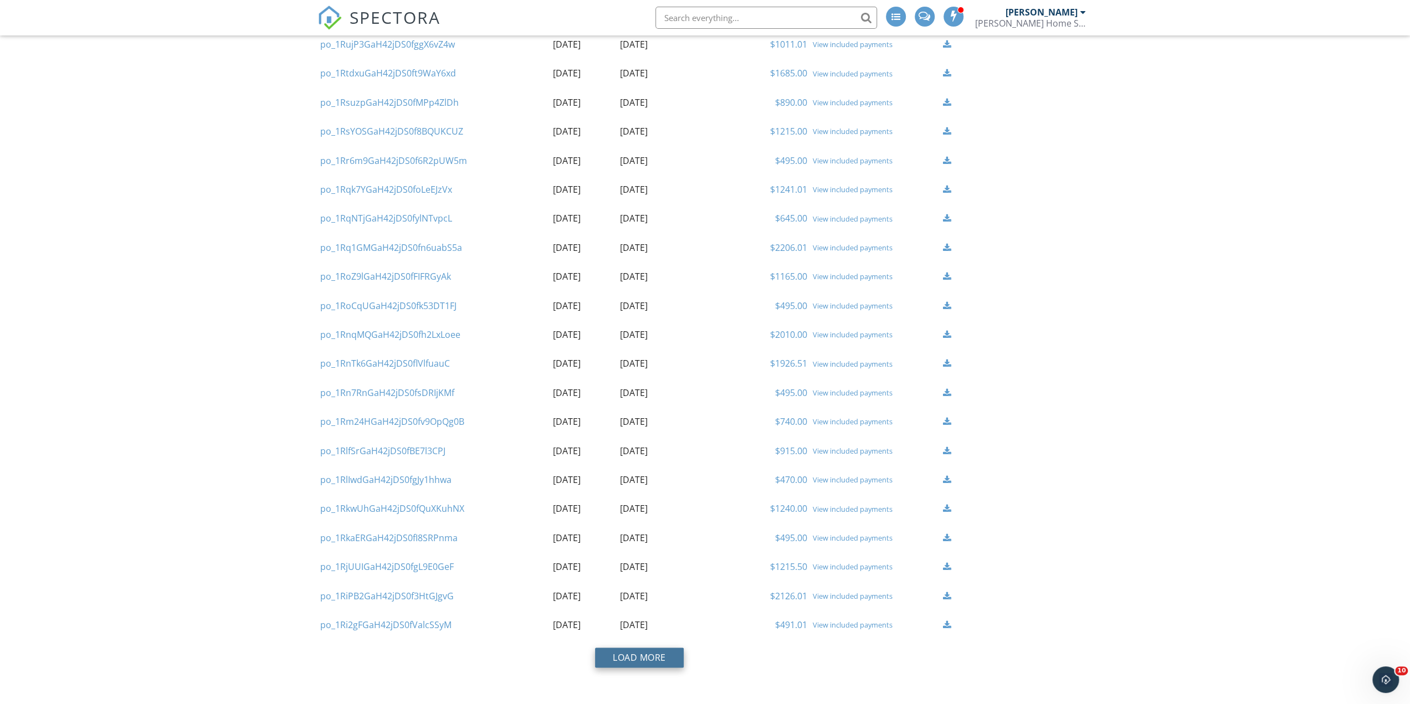
click at [644, 656] on button "Load More" at bounding box center [639, 658] width 89 height 20
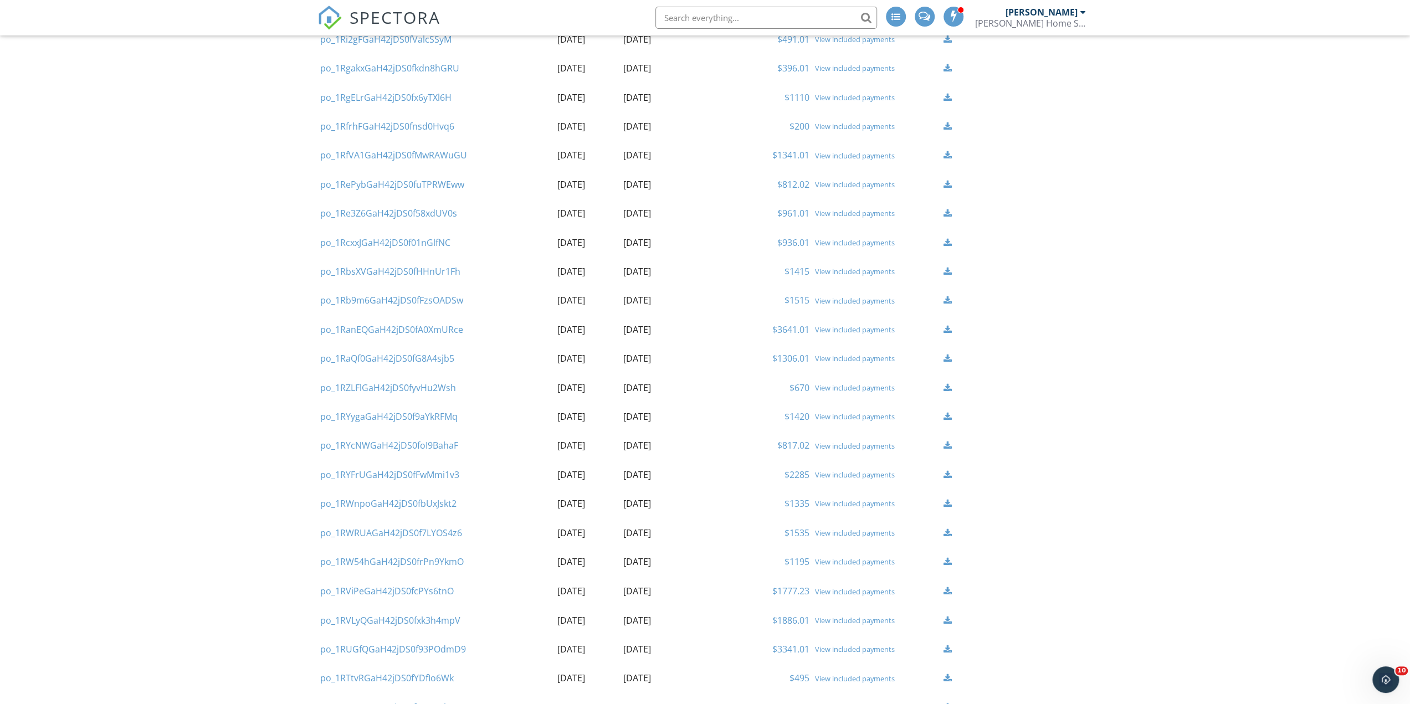
scroll to position [1598, 0]
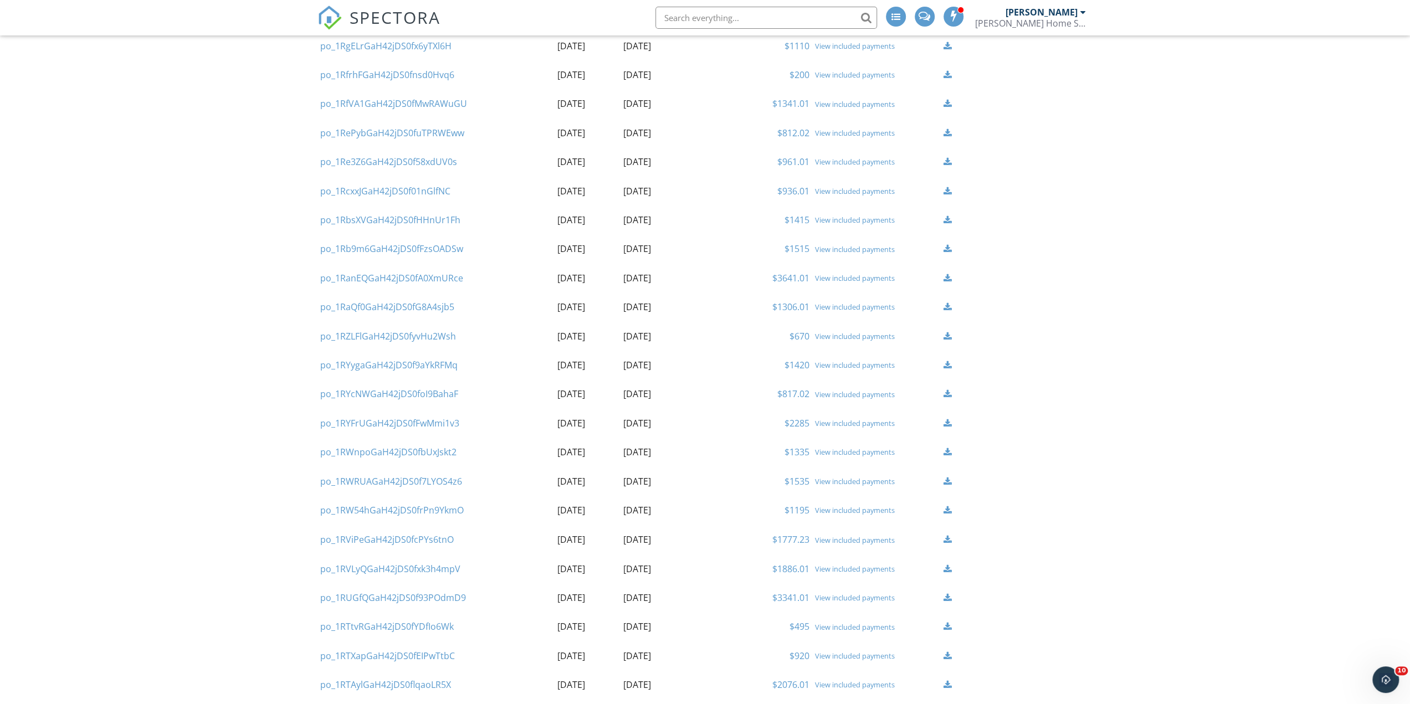
click at [844, 451] on link "View included payments" at bounding box center [855, 452] width 80 height 10
click at [633, 656] on button "Load More" at bounding box center [639, 658] width 89 height 20
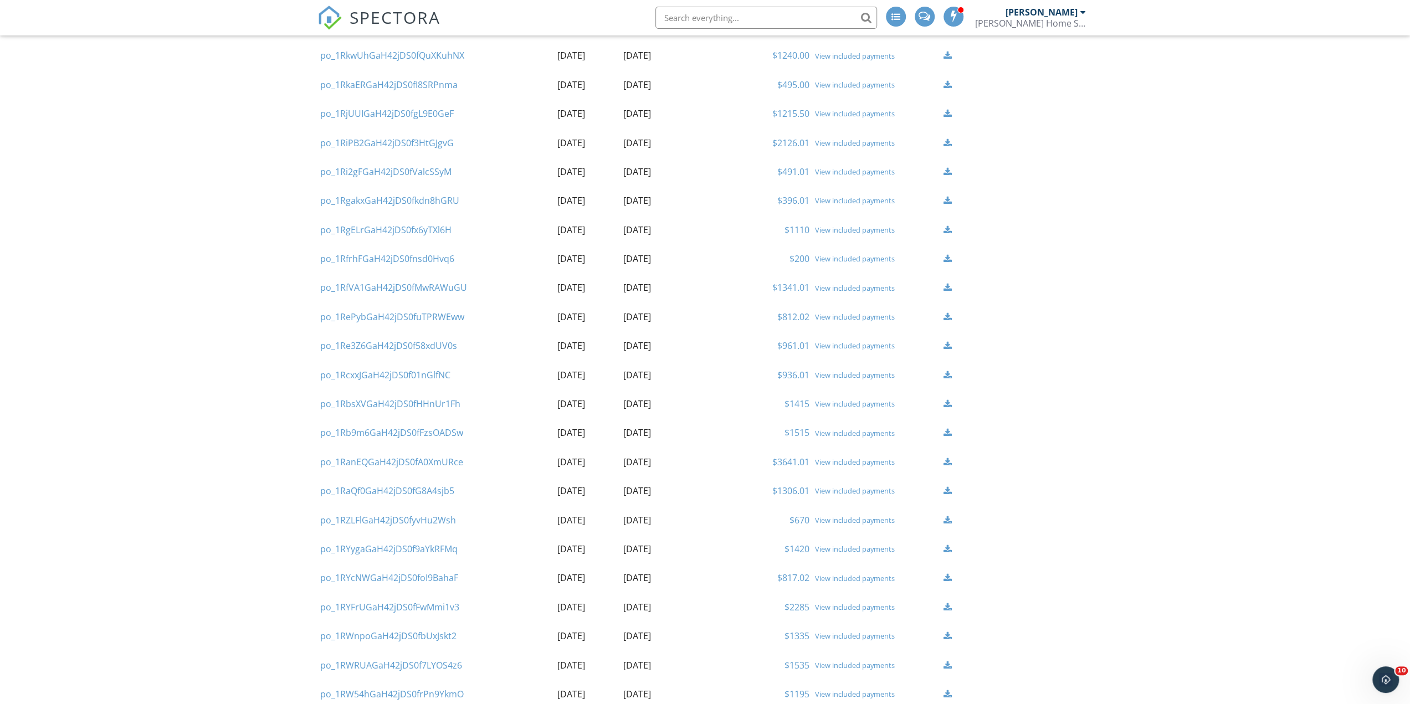
scroll to position [1487, 0]
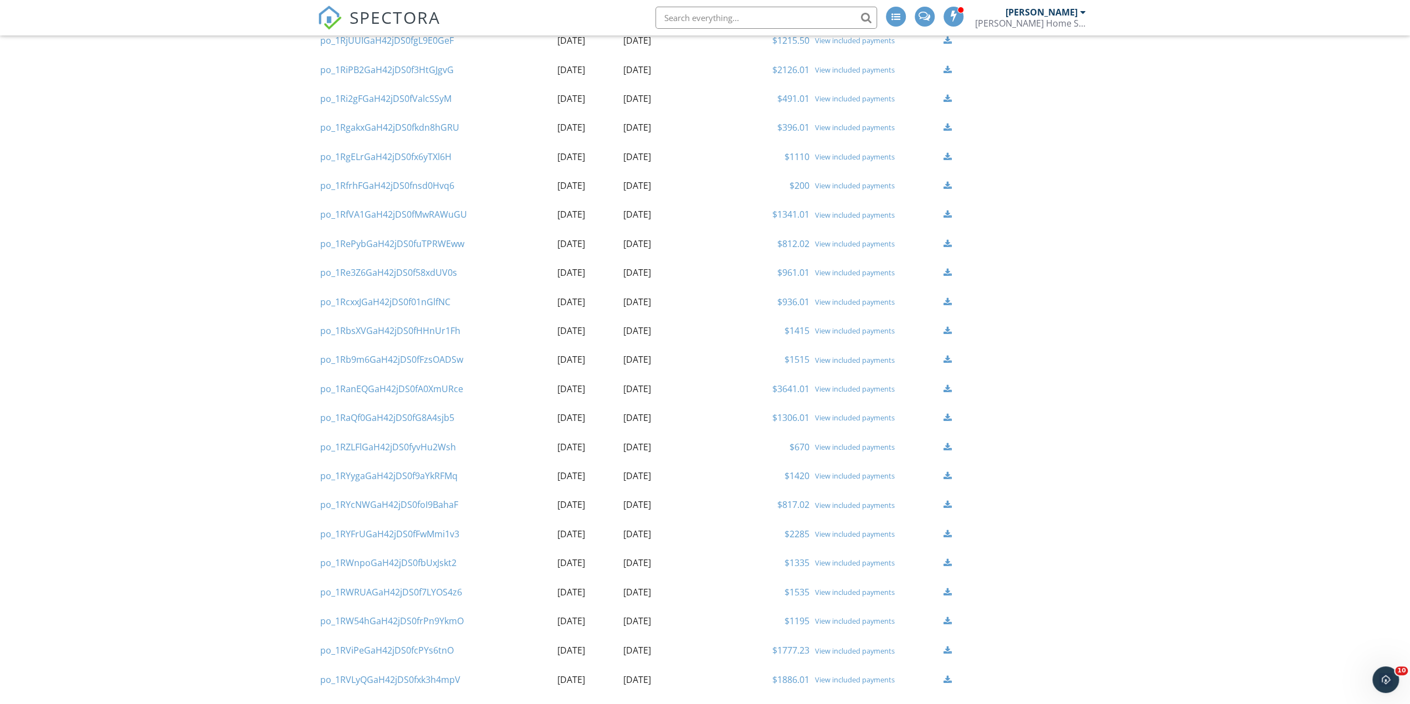
click at [847, 536] on link "View included payments" at bounding box center [855, 534] width 80 height 10
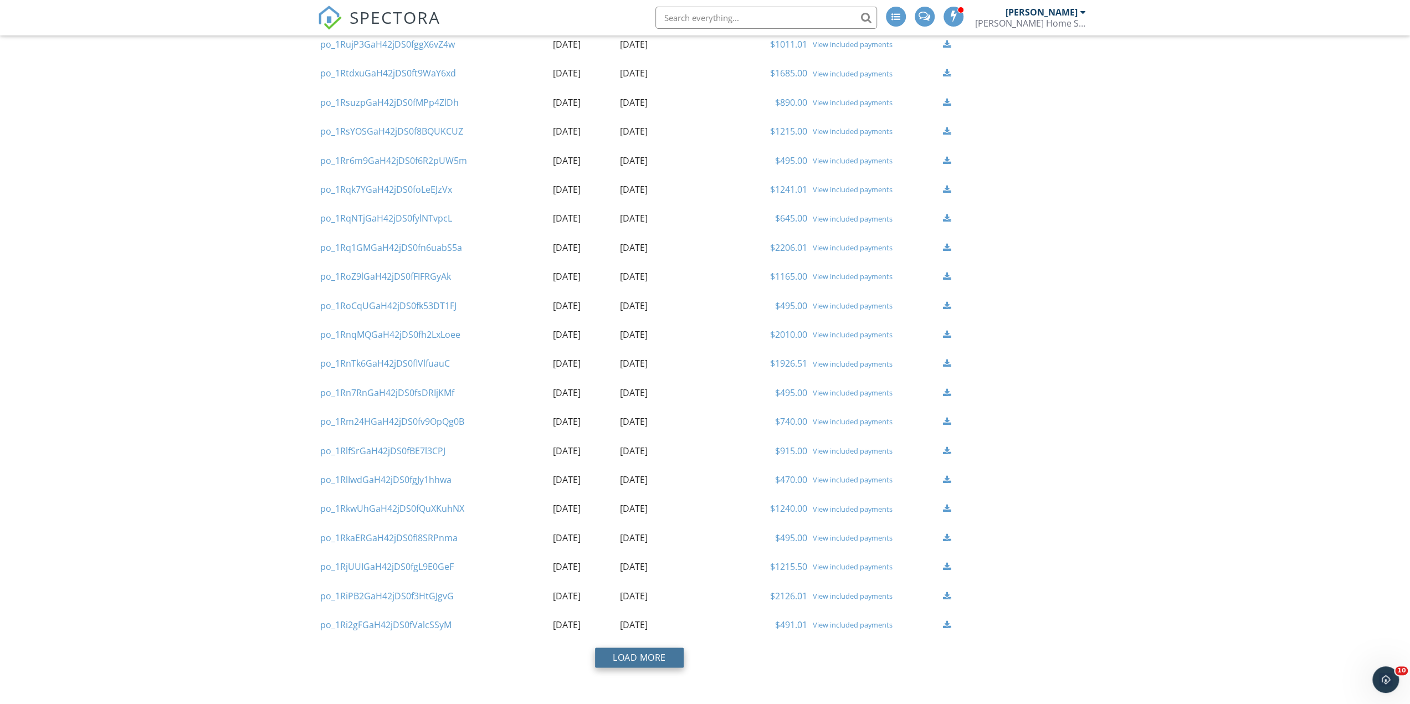
click at [665, 658] on button "Load More" at bounding box center [639, 658] width 89 height 20
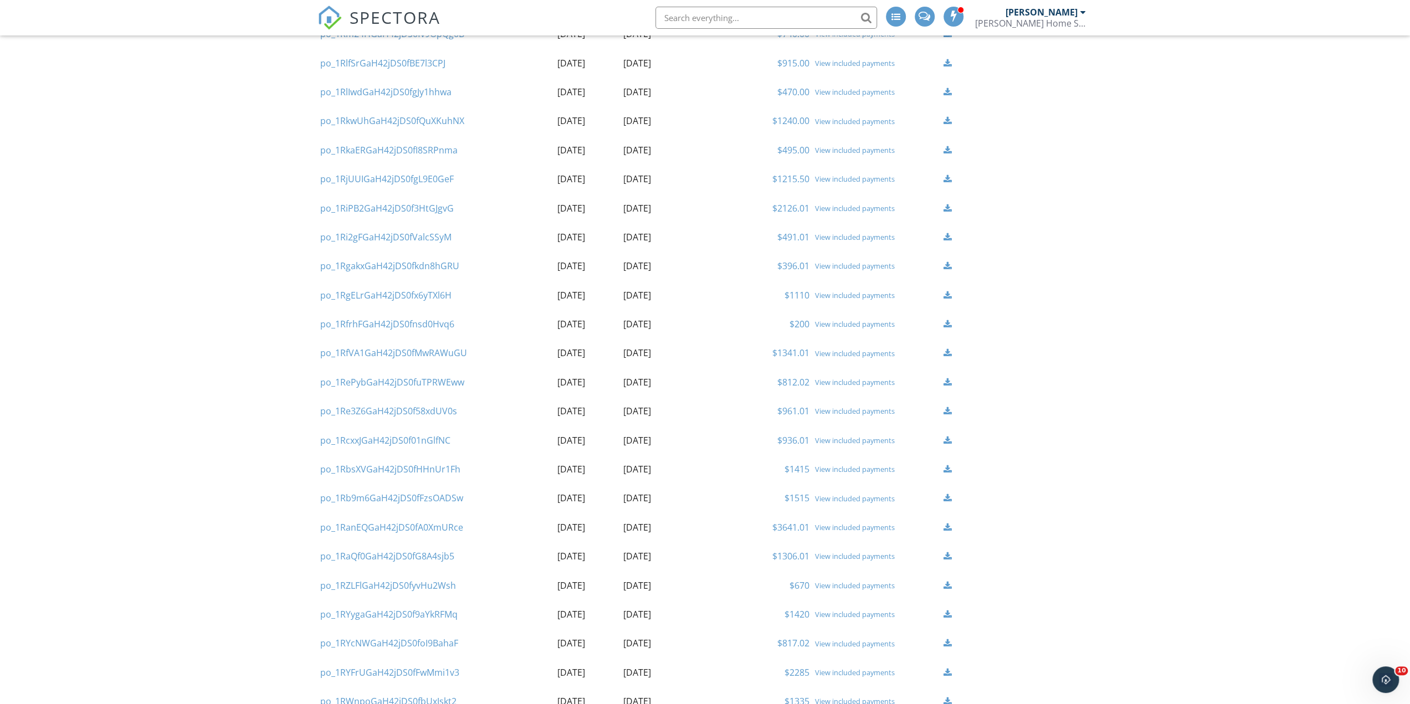
scroll to position [1376, 0]
click at [830, 617] on link "View included payments" at bounding box center [855, 616] width 80 height 10
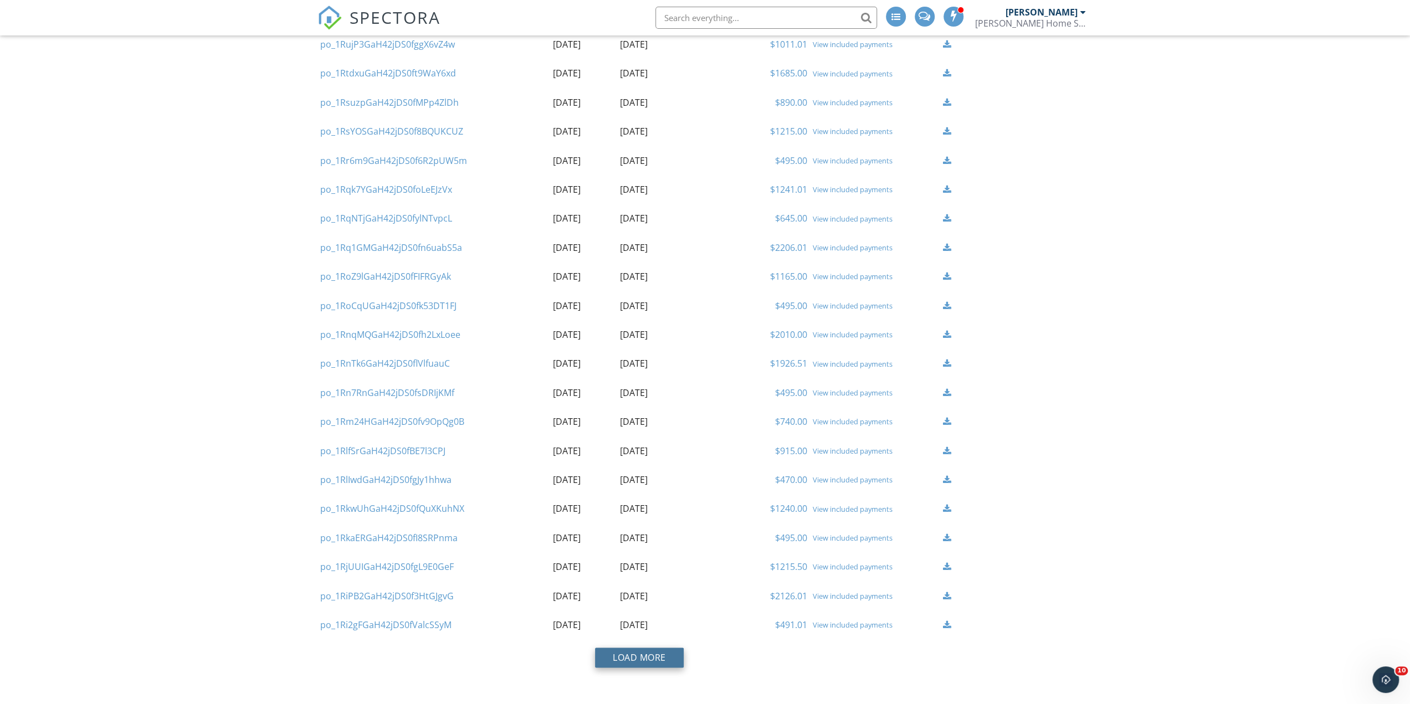
click at [634, 659] on button "Load More" at bounding box center [639, 658] width 89 height 20
click at [840, 419] on link "View included payments" at bounding box center [855, 420] width 80 height 10
click at [635, 656] on button "Load More" at bounding box center [639, 658] width 89 height 20
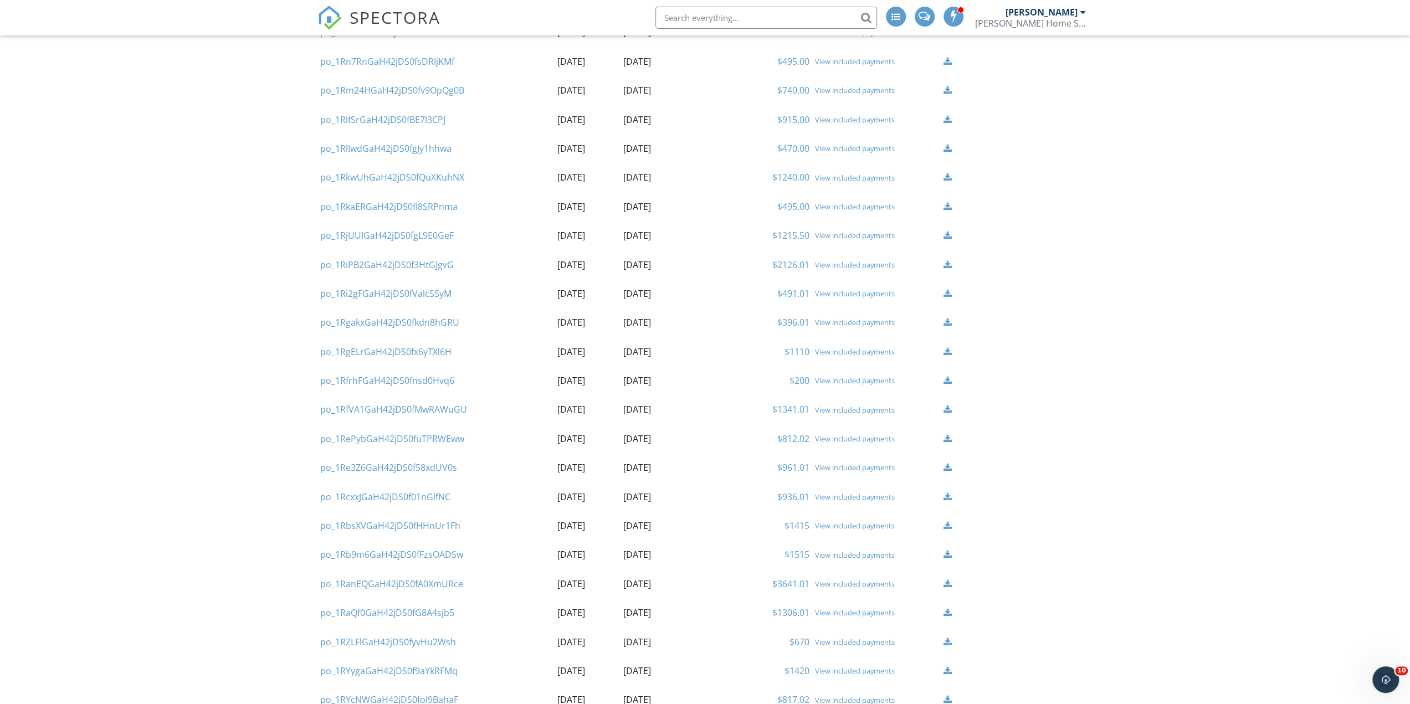
scroll to position [1321, 0]
click at [851, 584] on link "View included payments" at bounding box center [855, 584] width 80 height 10
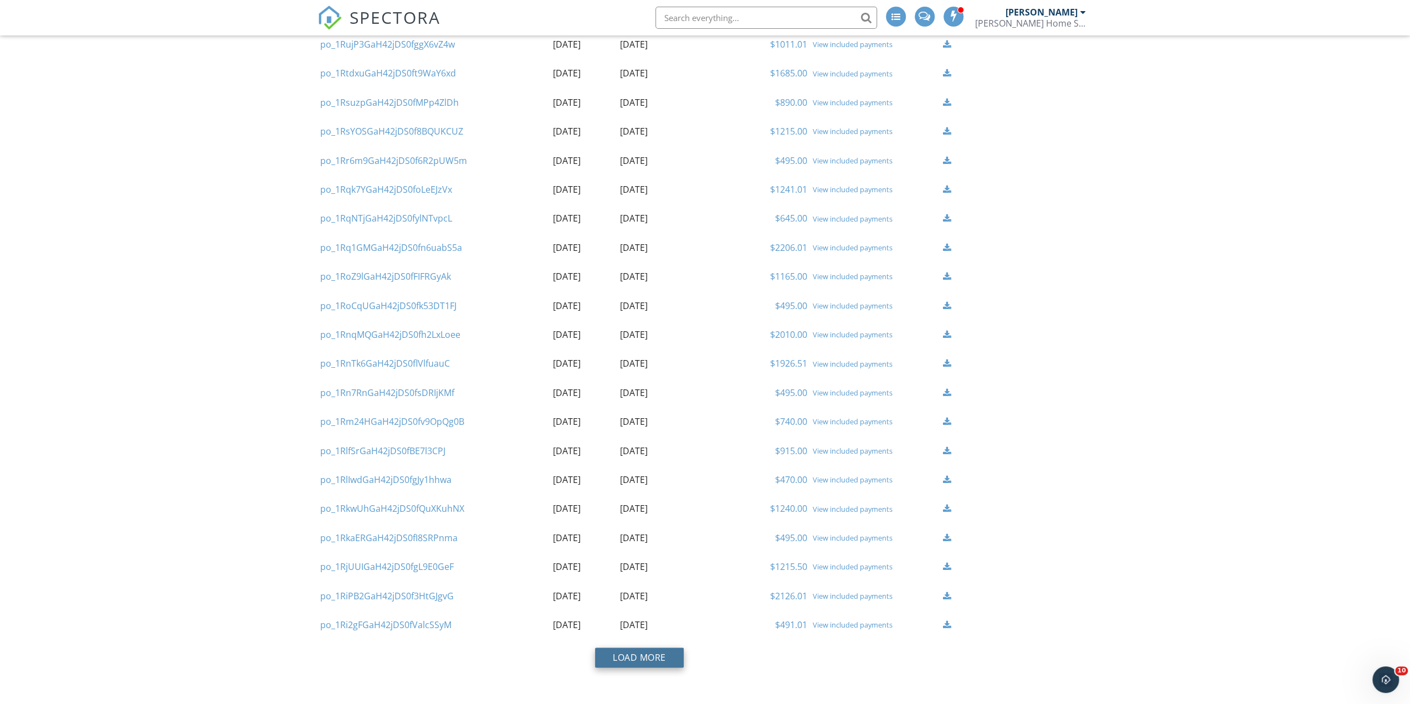
click at [643, 658] on button "Load More" at bounding box center [639, 658] width 89 height 20
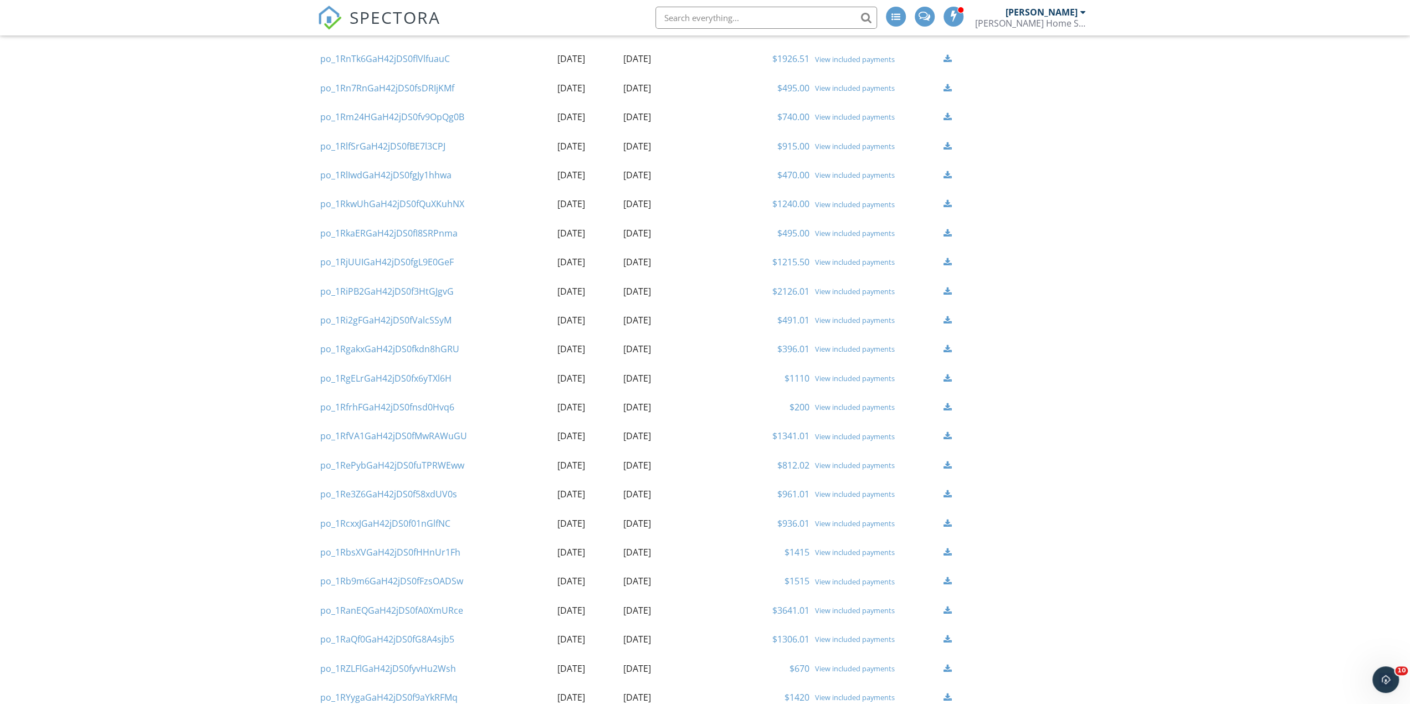
click at [828, 610] on link "View included payments" at bounding box center [855, 610] width 80 height 10
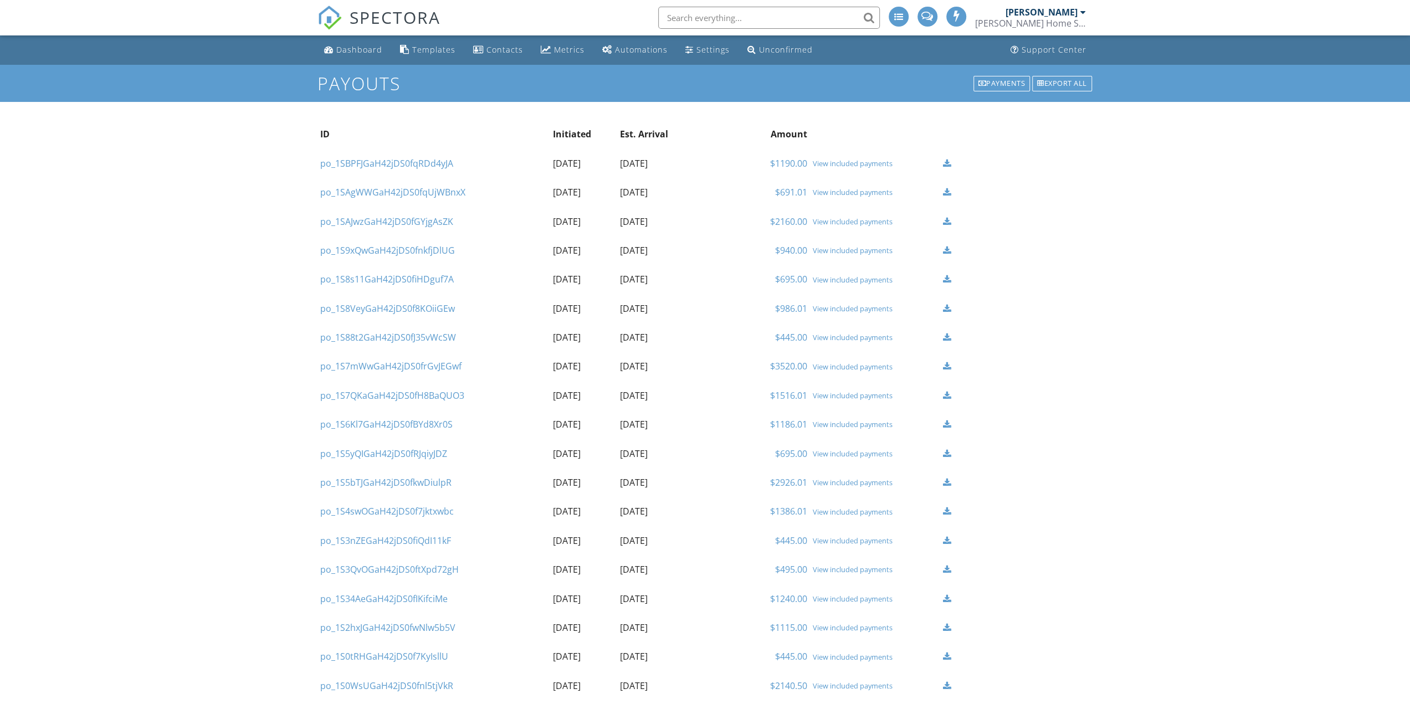
scroll to position [961, 0]
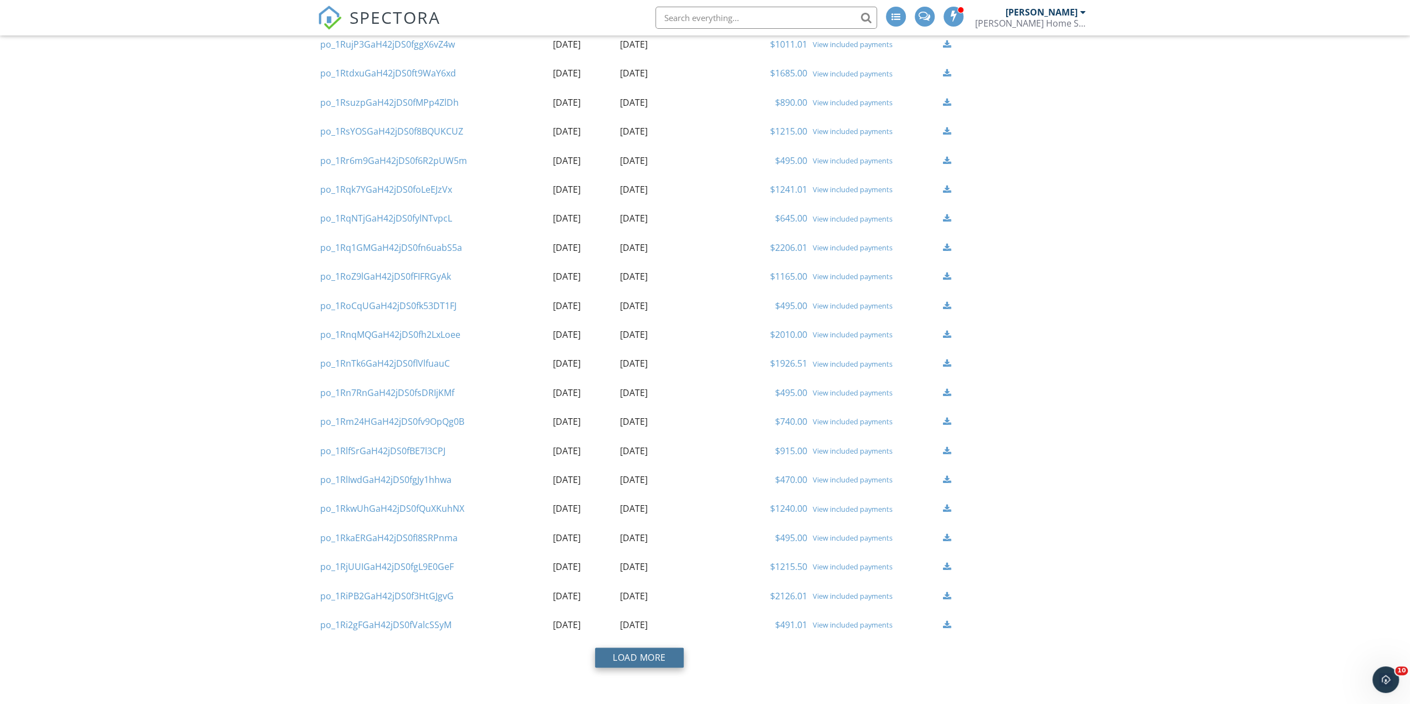
click at [647, 656] on button "Load More" at bounding box center [639, 658] width 89 height 20
click at [842, 306] on link "View included payments" at bounding box center [855, 305] width 80 height 10
click at [628, 654] on button "Load More" at bounding box center [639, 658] width 89 height 20
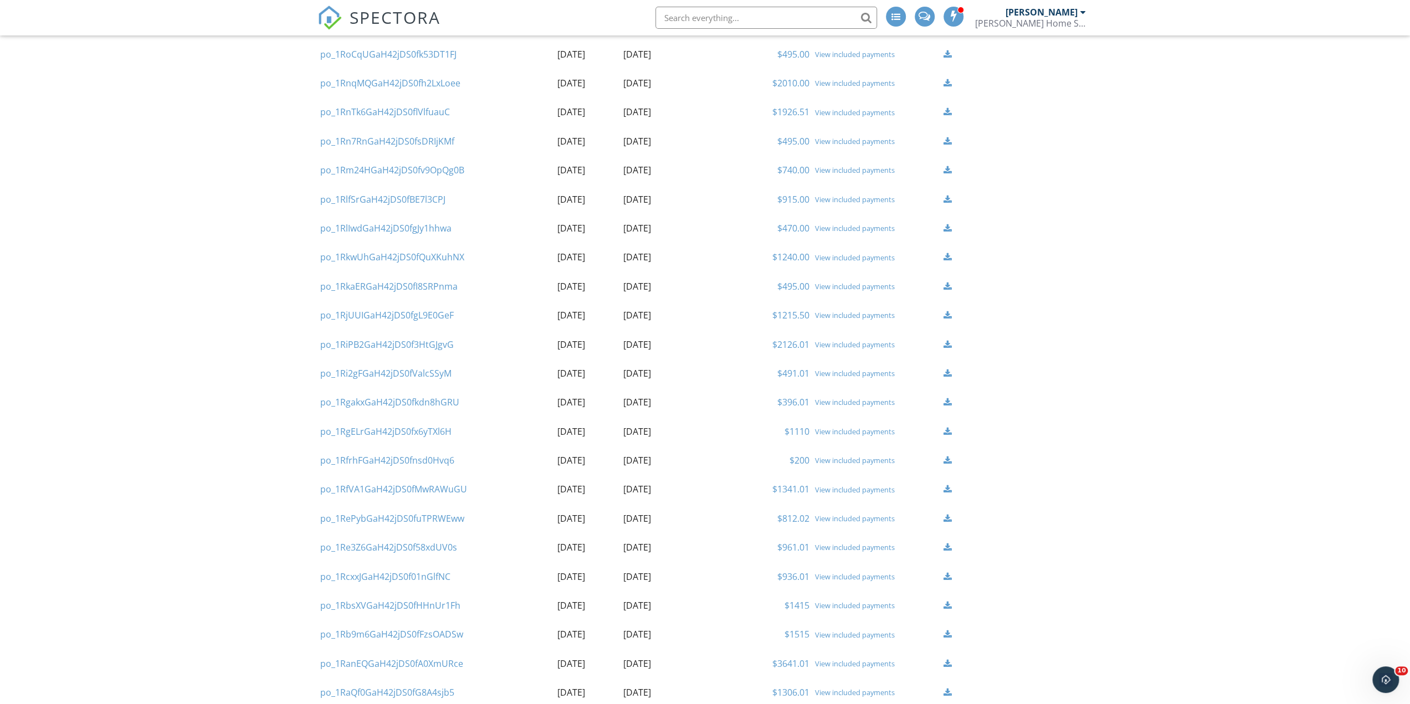
scroll to position [1265, 0]
click at [852, 468] on link "View included payments" at bounding box center [855, 465] width 80 height 10
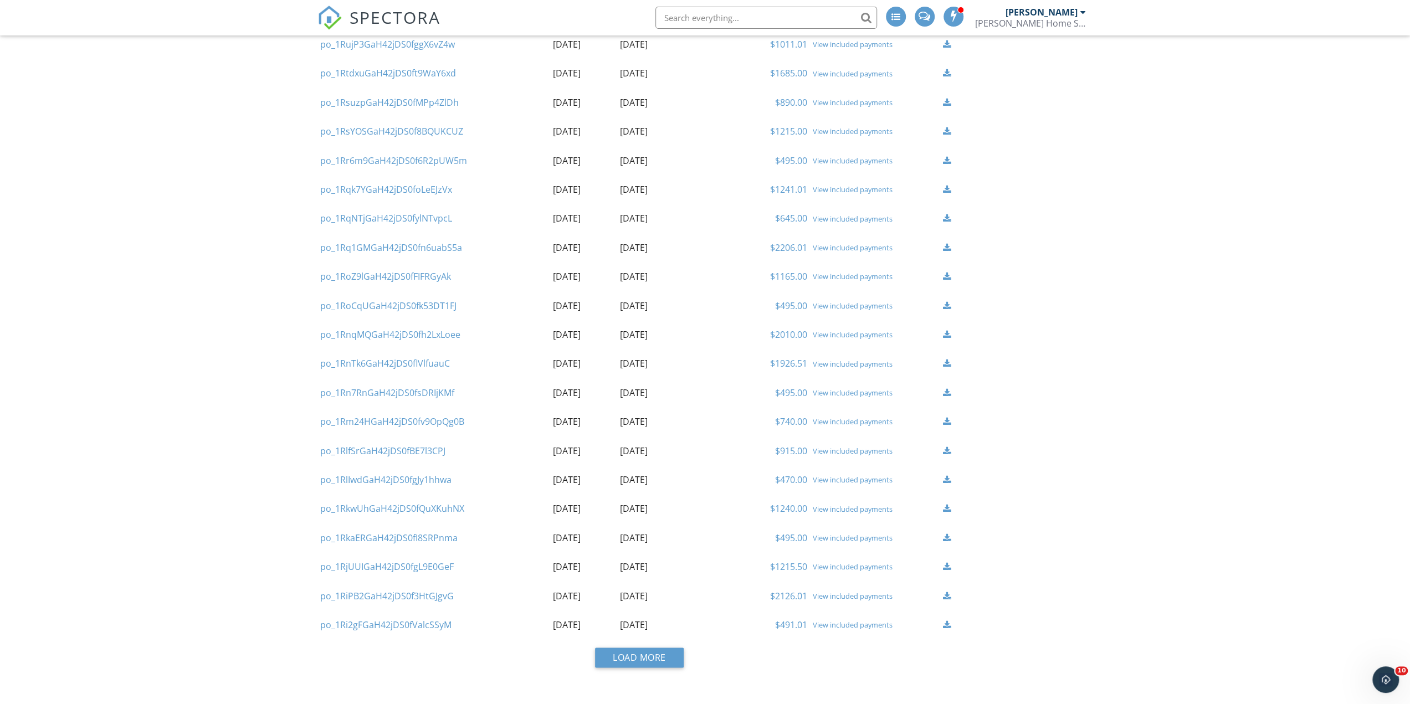
click at [659, 669] on div "Load More" at bounding box center [639, 662] width 644 height 28
click at [660, 660] on button "Load More" at bounding box center [639, 658] width 89 height 20
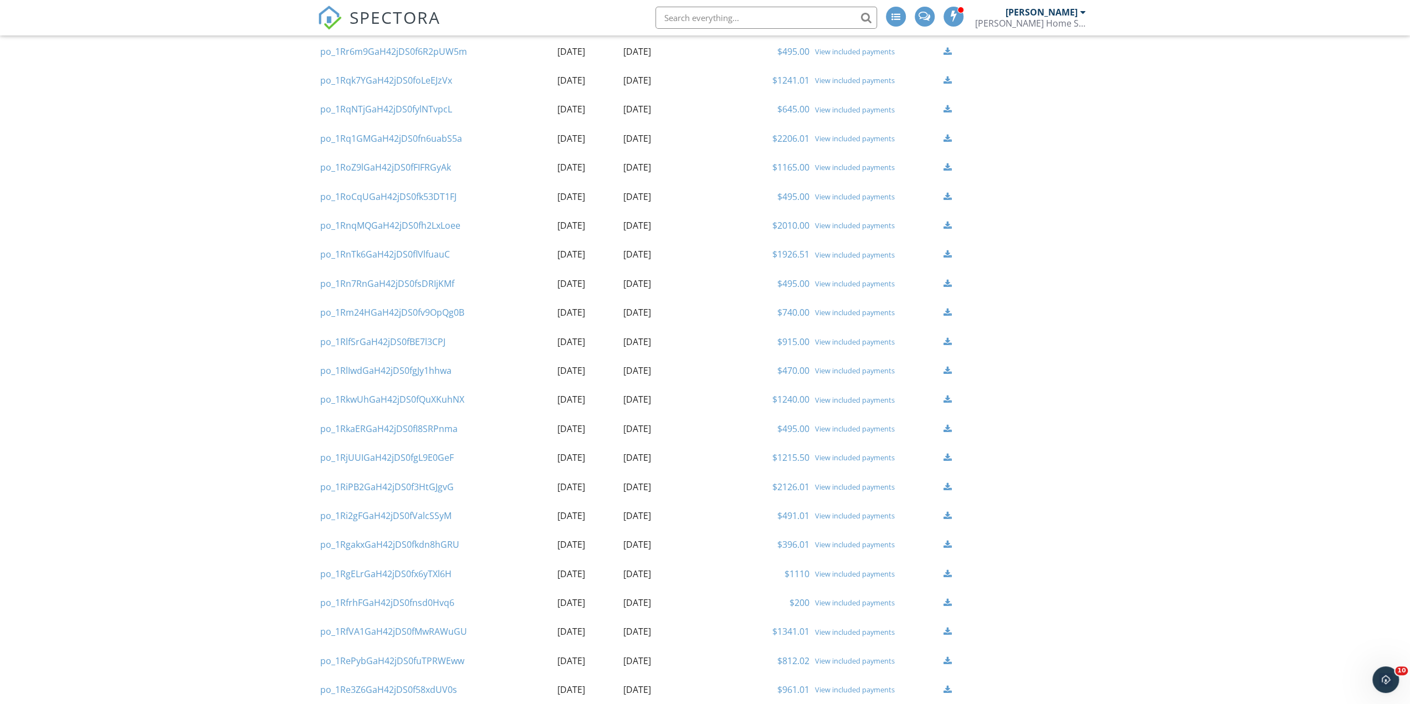
scroll to position [1099, 0]
click at [866, 602] on link "View included payments" at bounding box center [855, 603] width 80 height 10
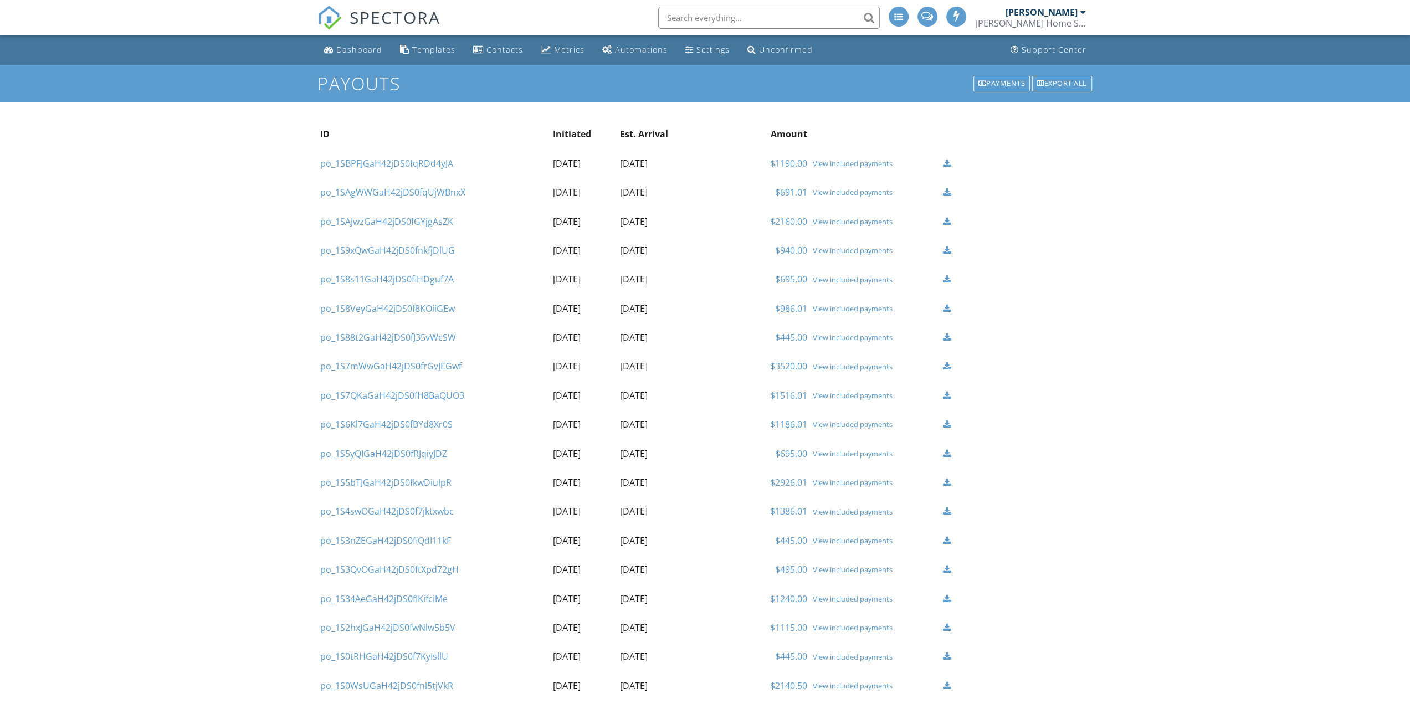
scroll to position [961, 0]
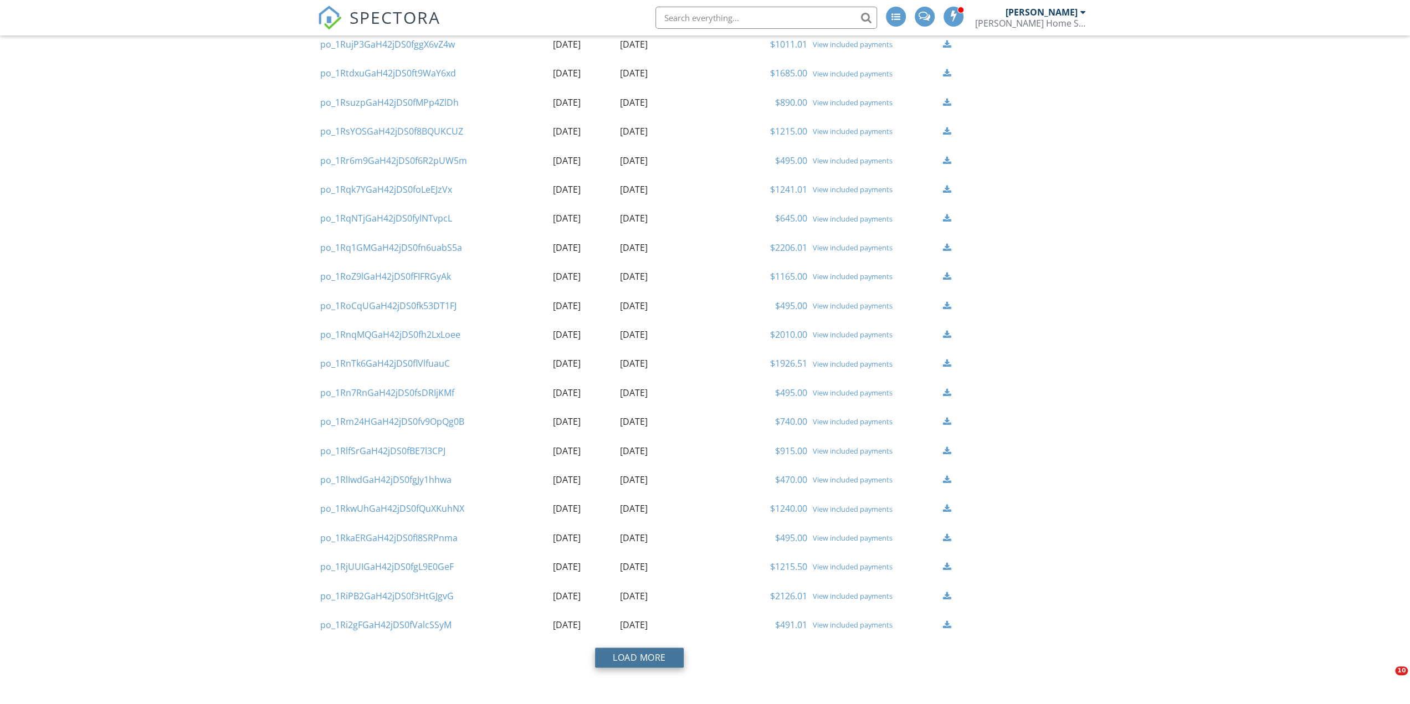
click at [656, 659] on button "Load More" at bounding box center [639, 658] width 89 height 20
click at [849, 656] on link "View included payments" at bounding box center [855, 655] width 80 height 10
click at [657, 649] on button "Load More" at bounding box center [639, 658] width 89 height 20
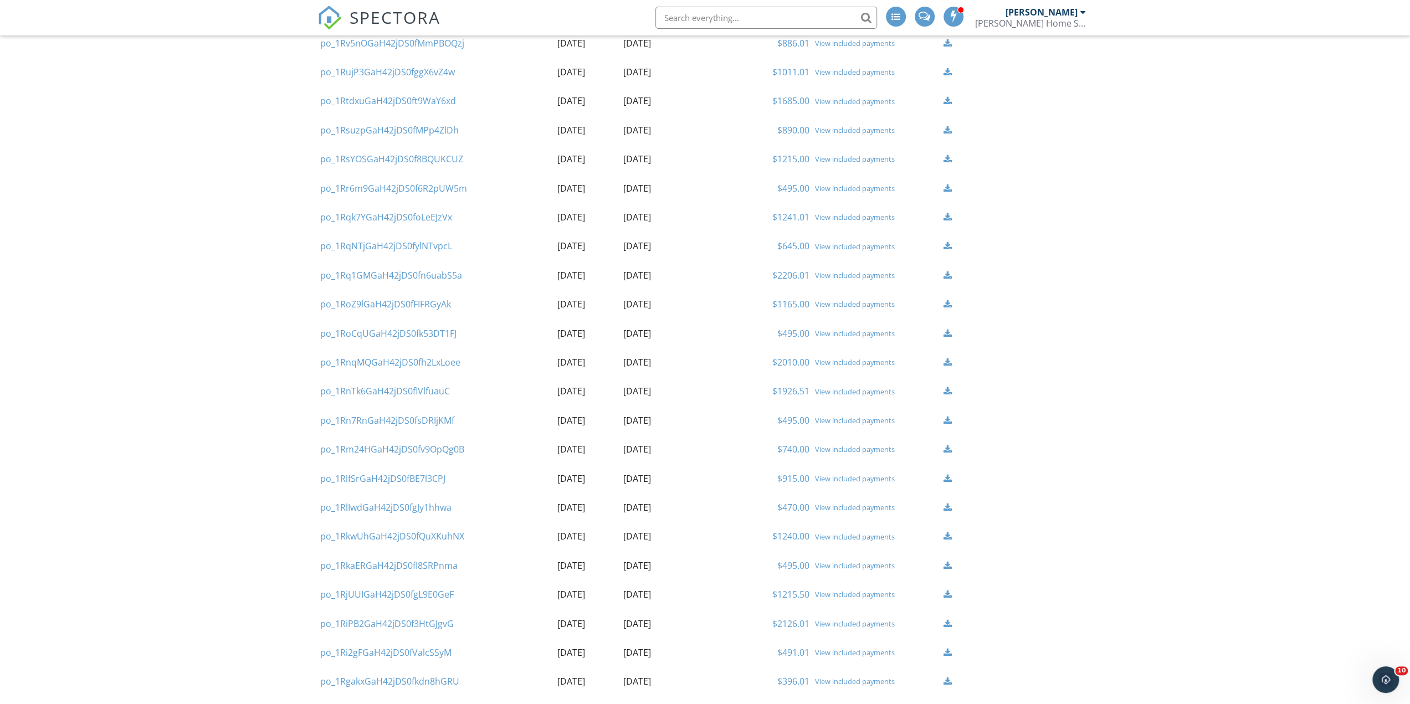
scroll to position [988, 0]
click at [843, 626] on link "View included payments" at bounding box center [855, 626] width 80 height 10
click at [834, 625] on div "View included payments" at bounding box center [875, 624] width 125 height 9
